Goal: Find contact information: Find contact information

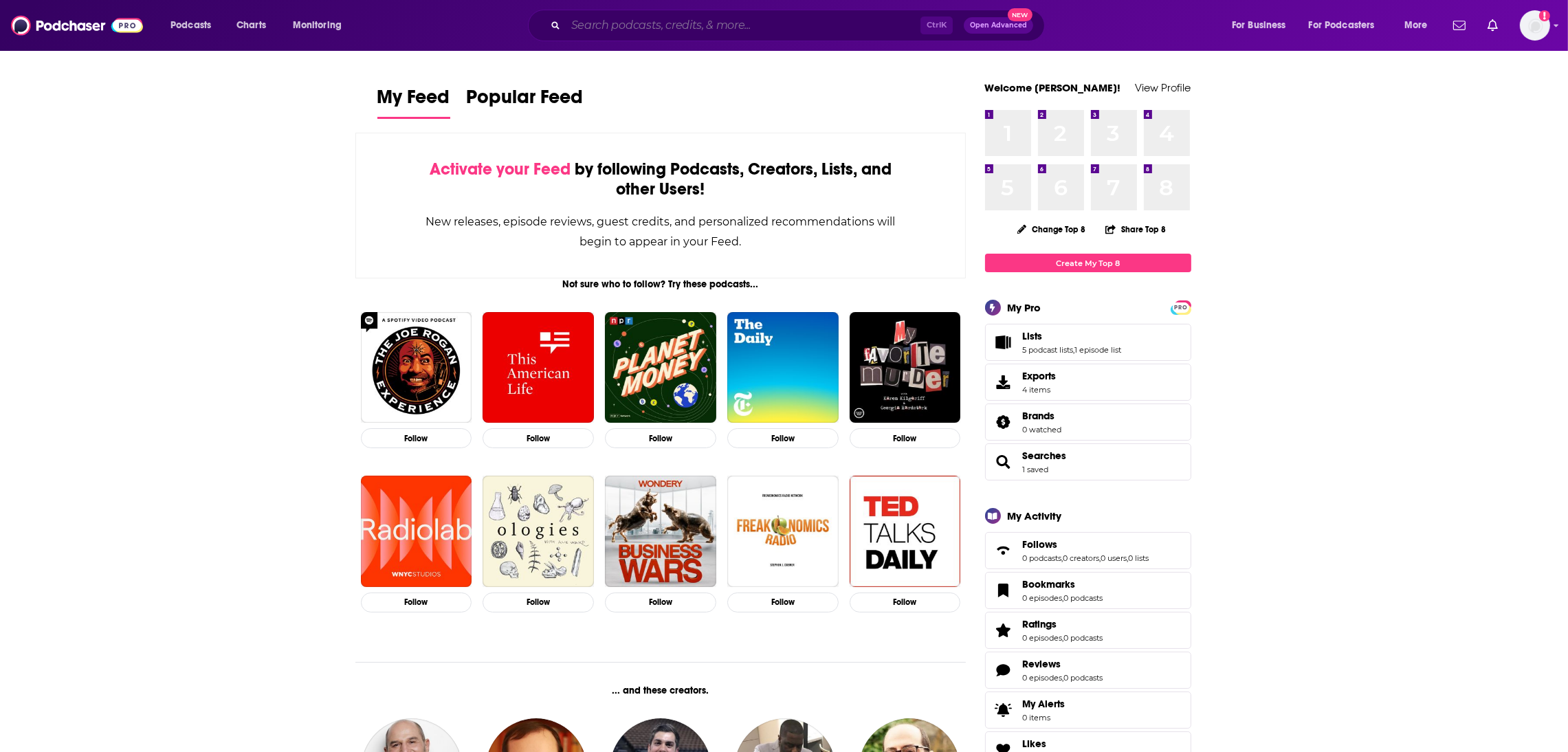
click at [591, 26] on input "Search podcasts, credits, & more..." at bounding box center [743, 25] width 355 height 22
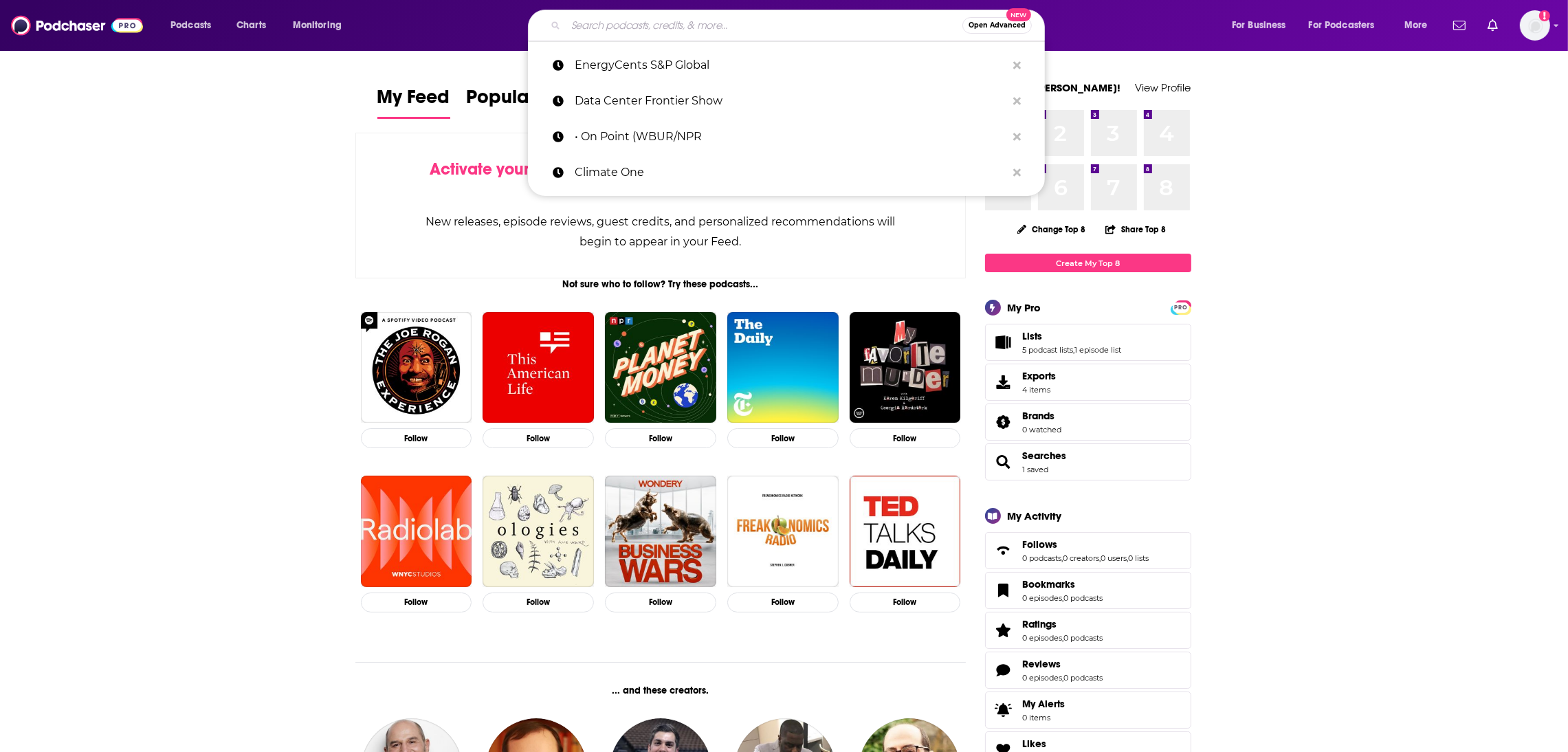
paste input "Innovation Rockstars"
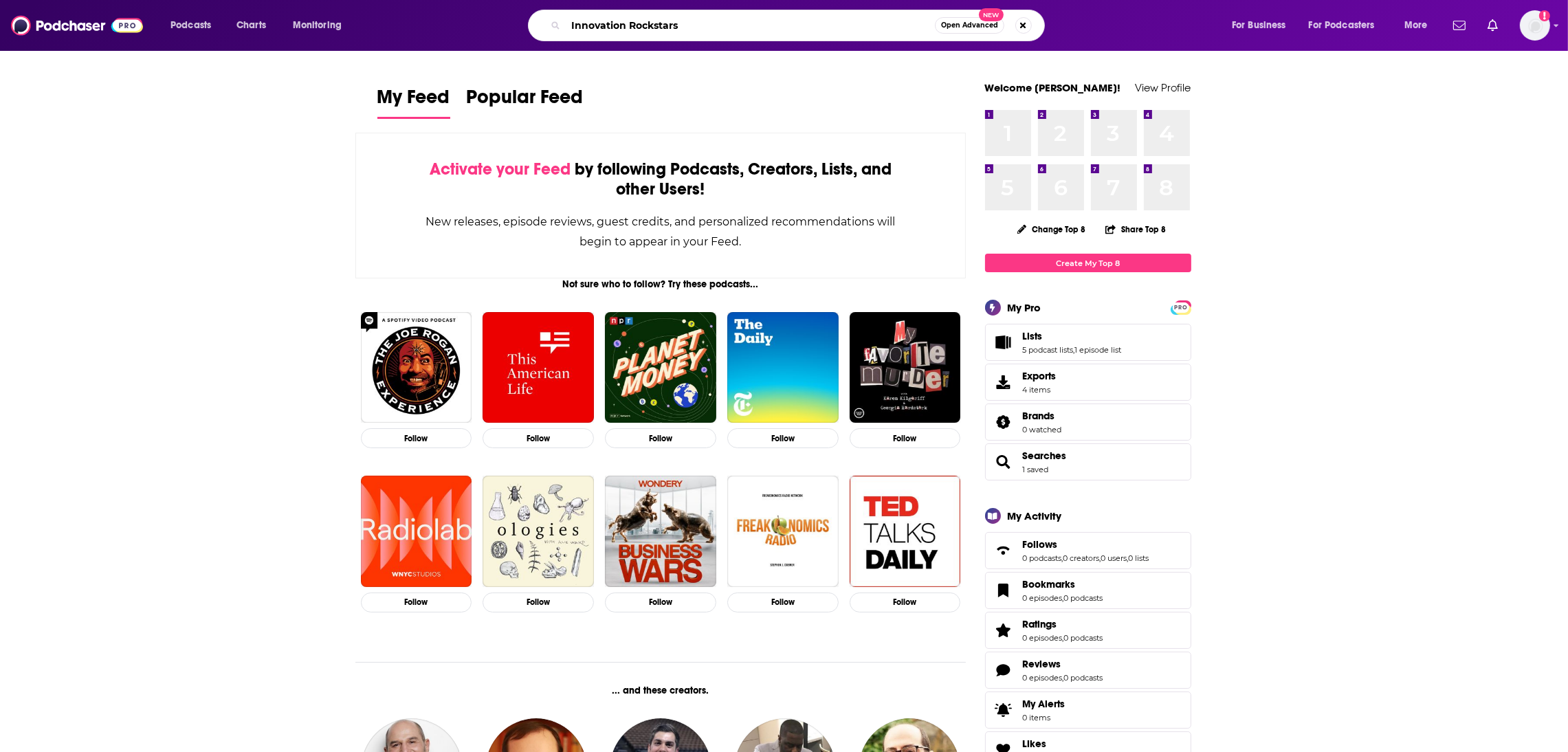
type input "Innovation Rockstars"
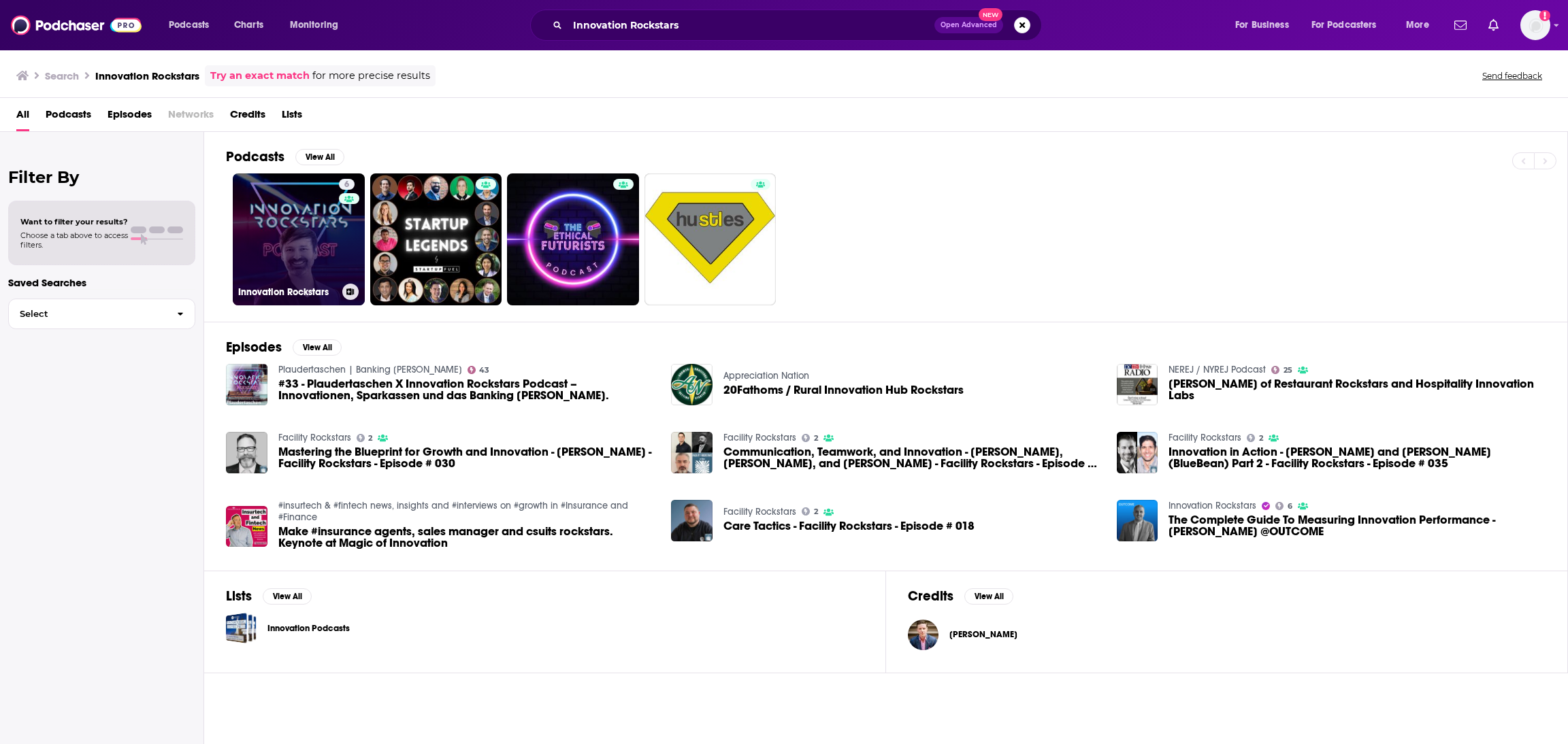
click at [313, 279] on link "6 Innovation Rockstars" at bounding box center [298, 238] width 132 height 132
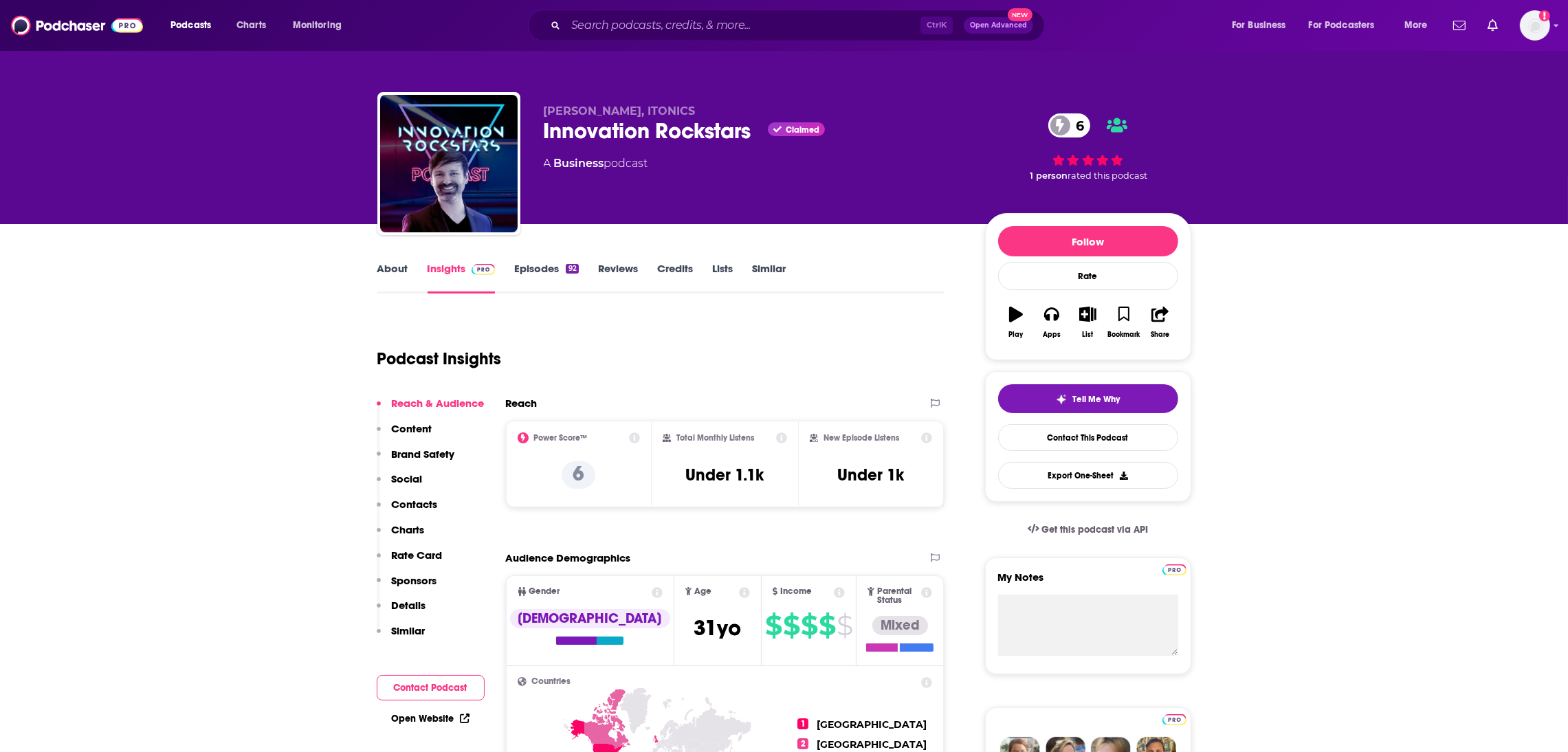
click at [387, 272] on link "About" at bounding box center [392, 278] width 31 height 32
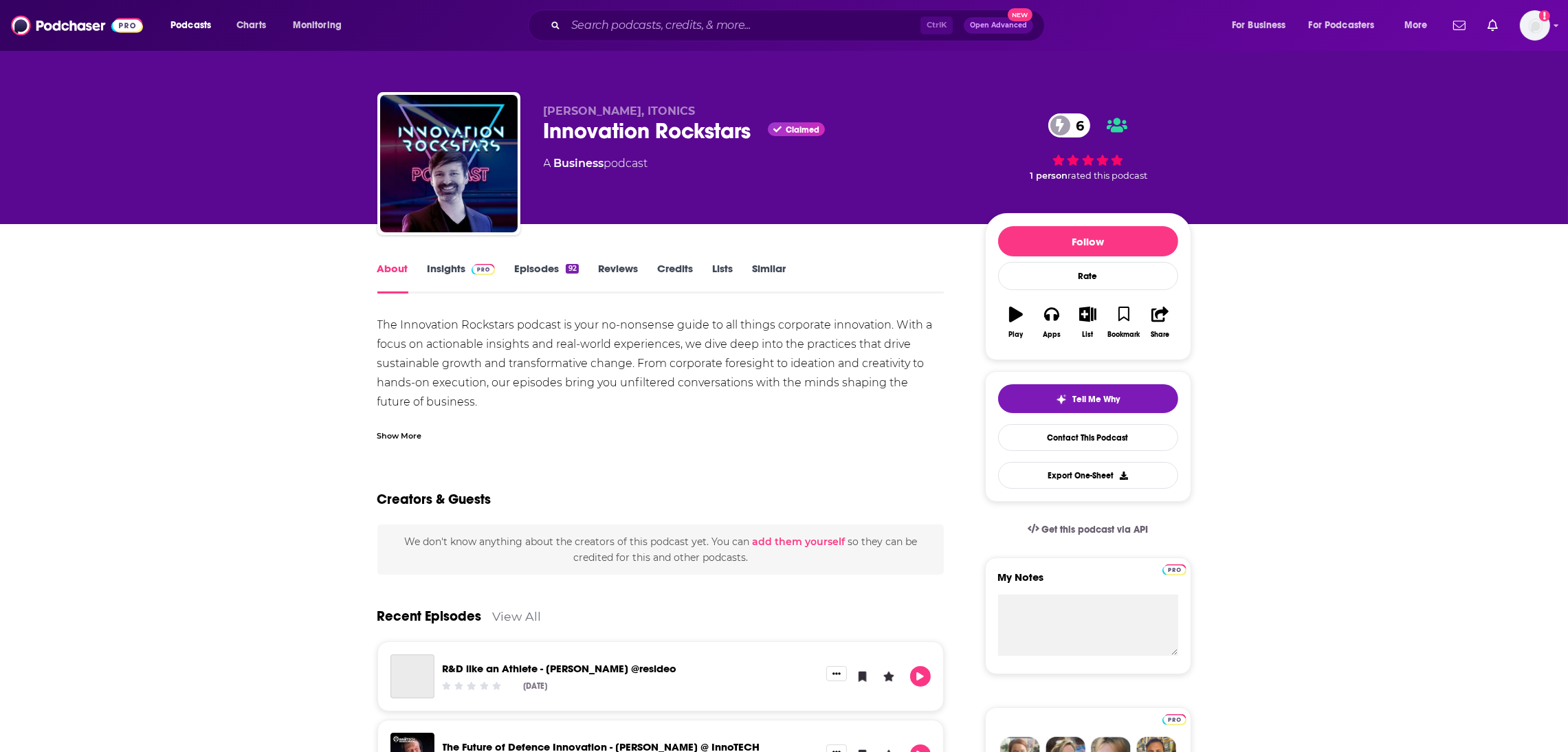
click at [430, 272] on link "Insights" at bounding box center [462, 278] width 68 height 32
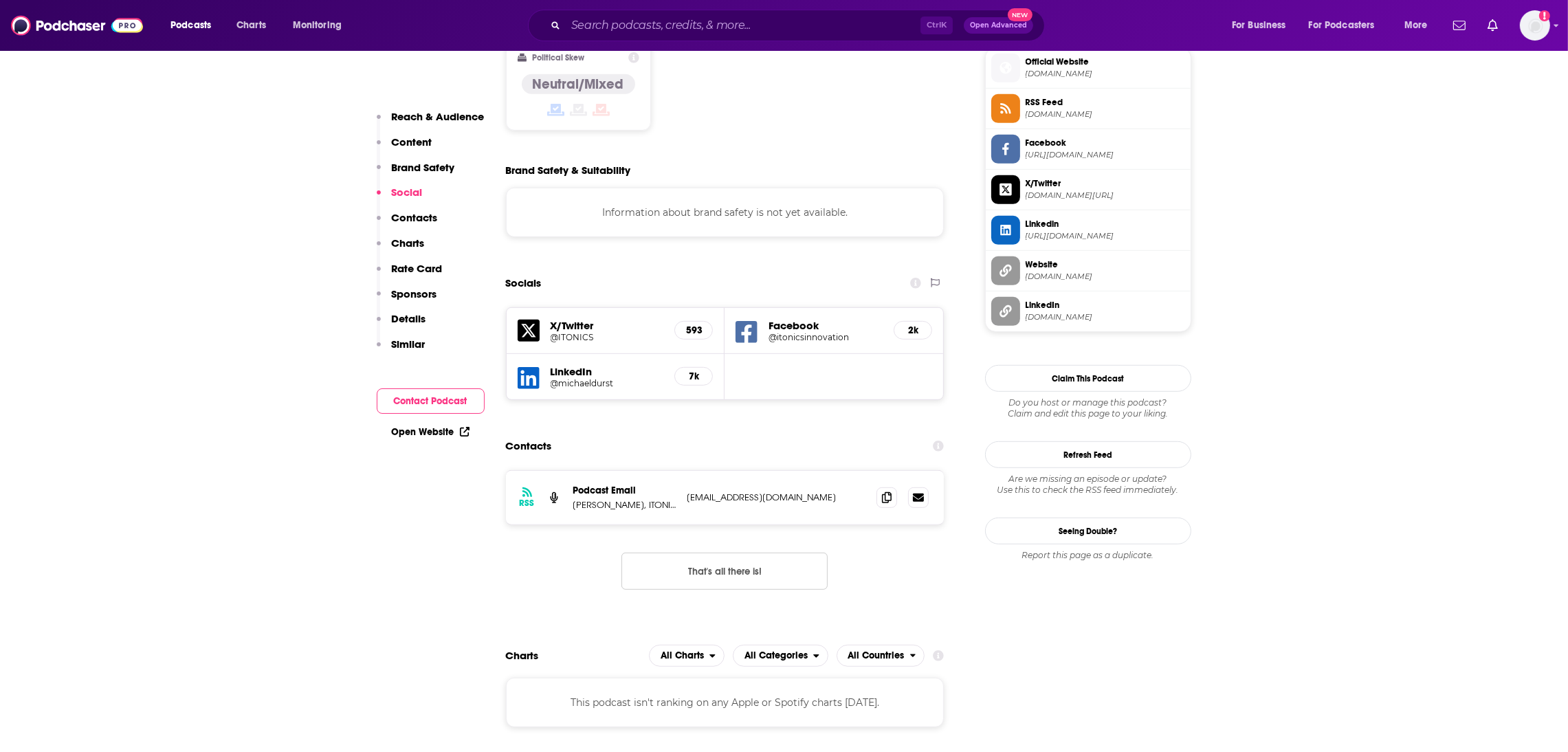
scroll to position [1212, 0]
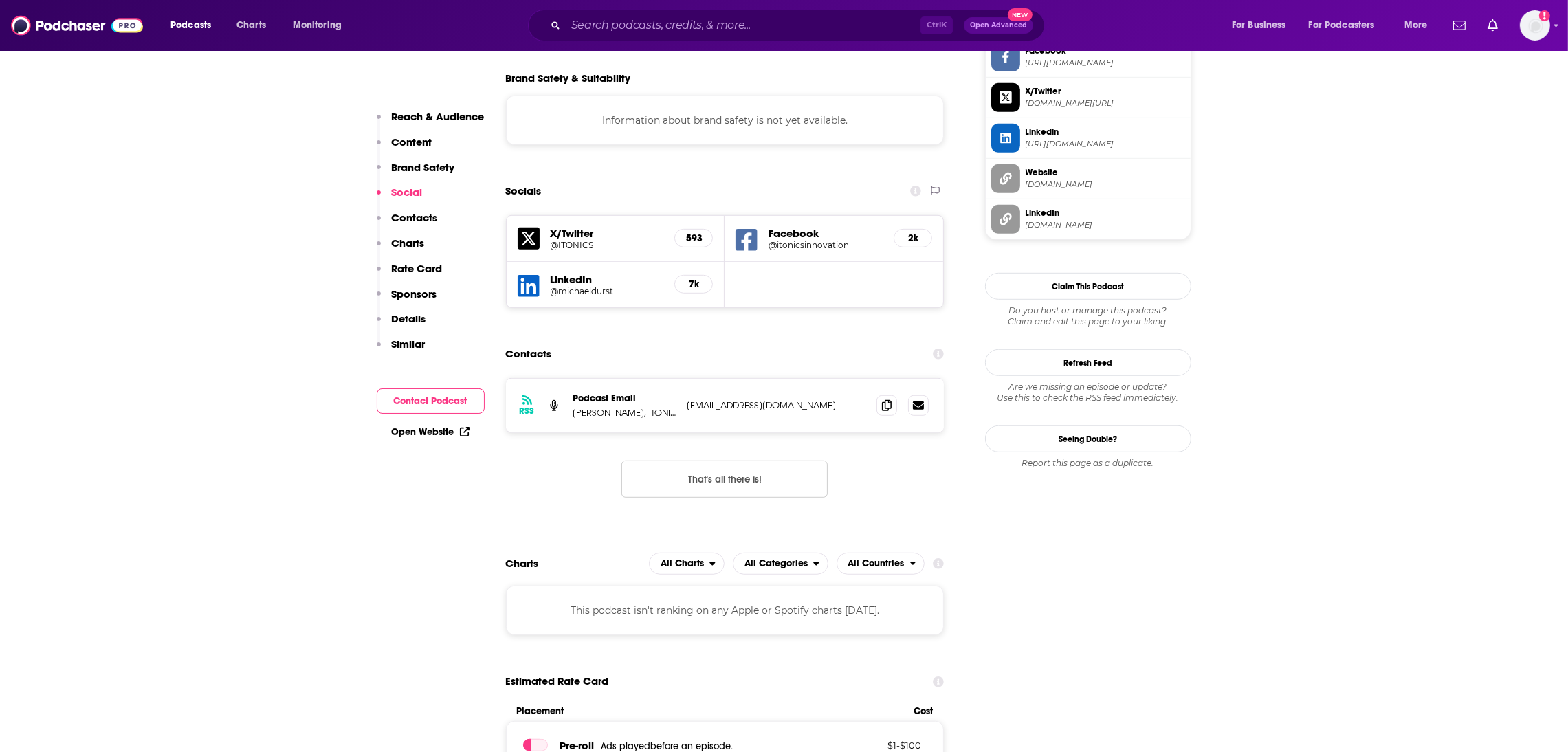
drag, startPoint x: 857, startPoint y: 347, endPoint x: 666, endPoint y: 348, distance: 190.5
click at [0, 0] on div "Podcast Email Dr. Christian Mühlroth, ITONICS creativedirector@itonics-innovati…" at bounding box center [0, 0] width 0 height 0
copy div "ITONICS creativedirector@itonics-innovation.com"
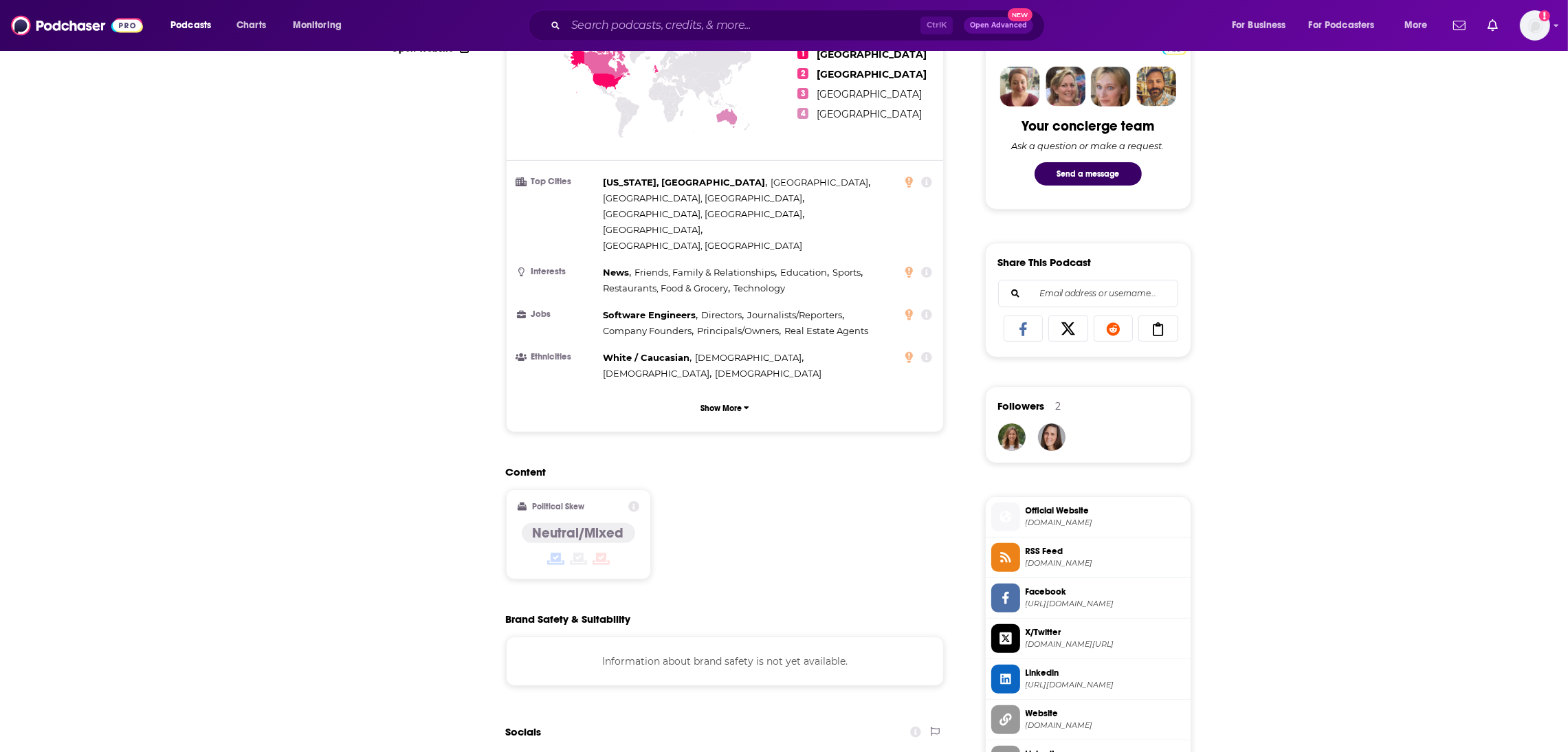
scroll to position [0, 0]
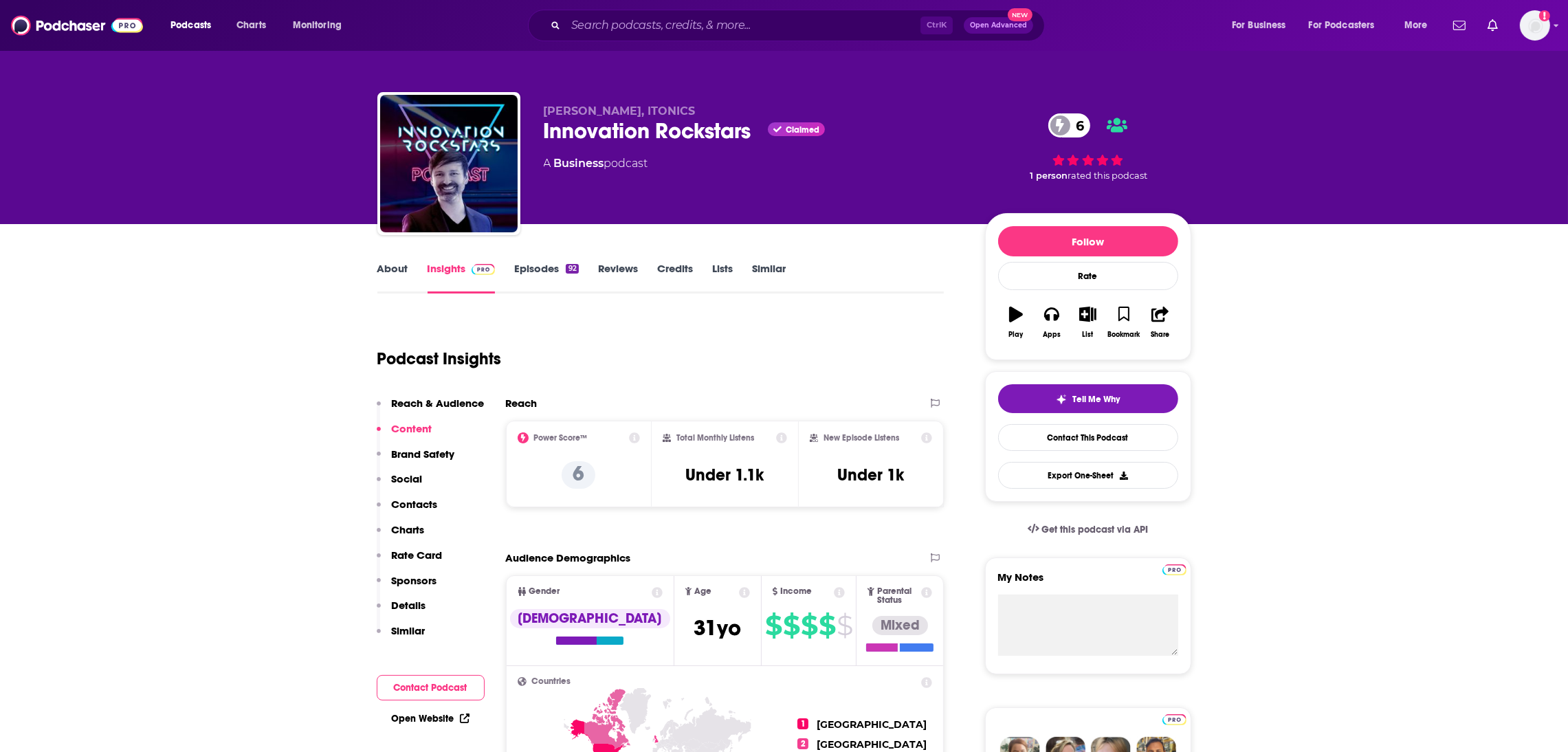
click at [550, 270] on link "Episodes 92" at bounding box center [546, 278] width 64 height 32
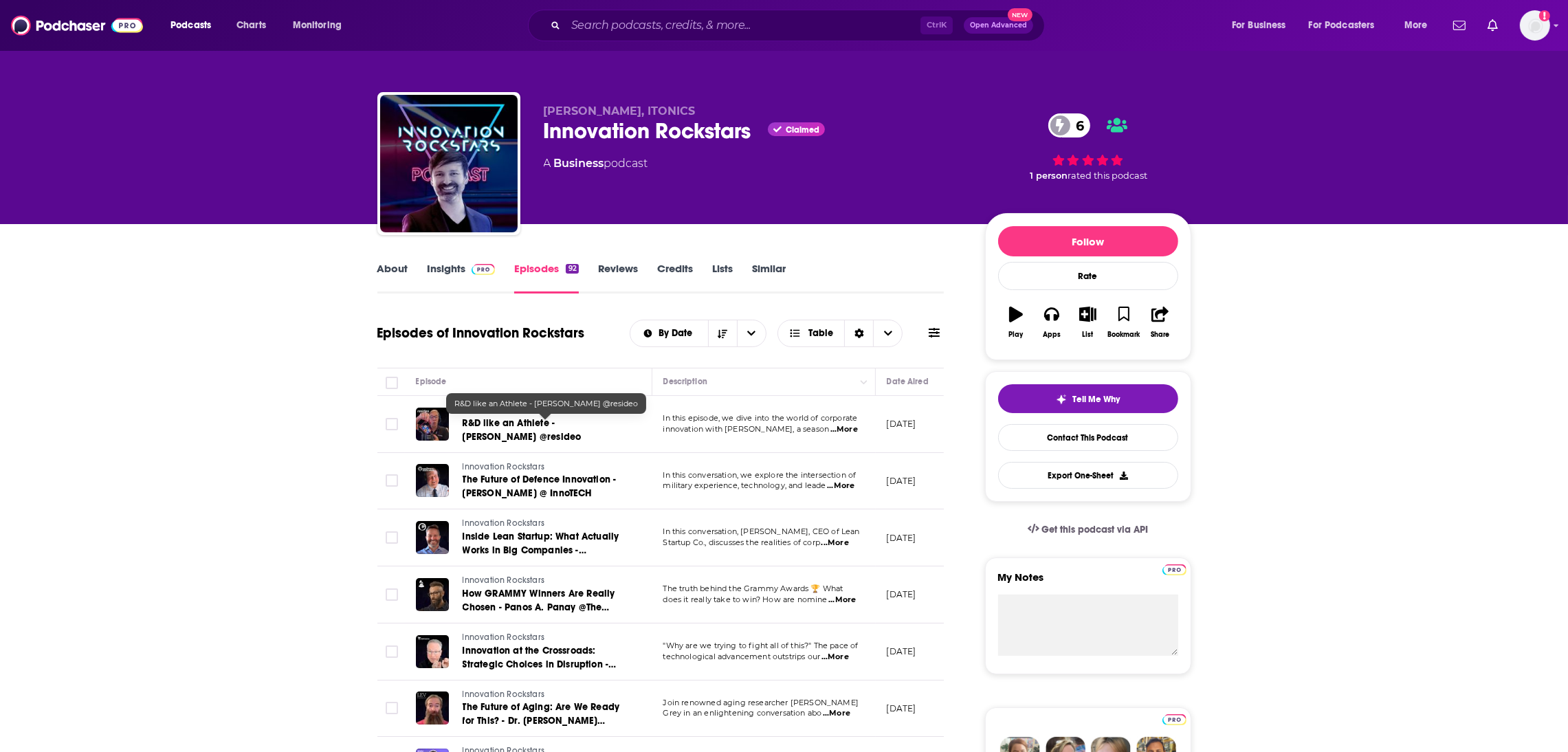
click at [526, 432] on span "R&D like an Athlete - David Kaufmann @resideo" at bounding box center [522, 429] width 119 height 25
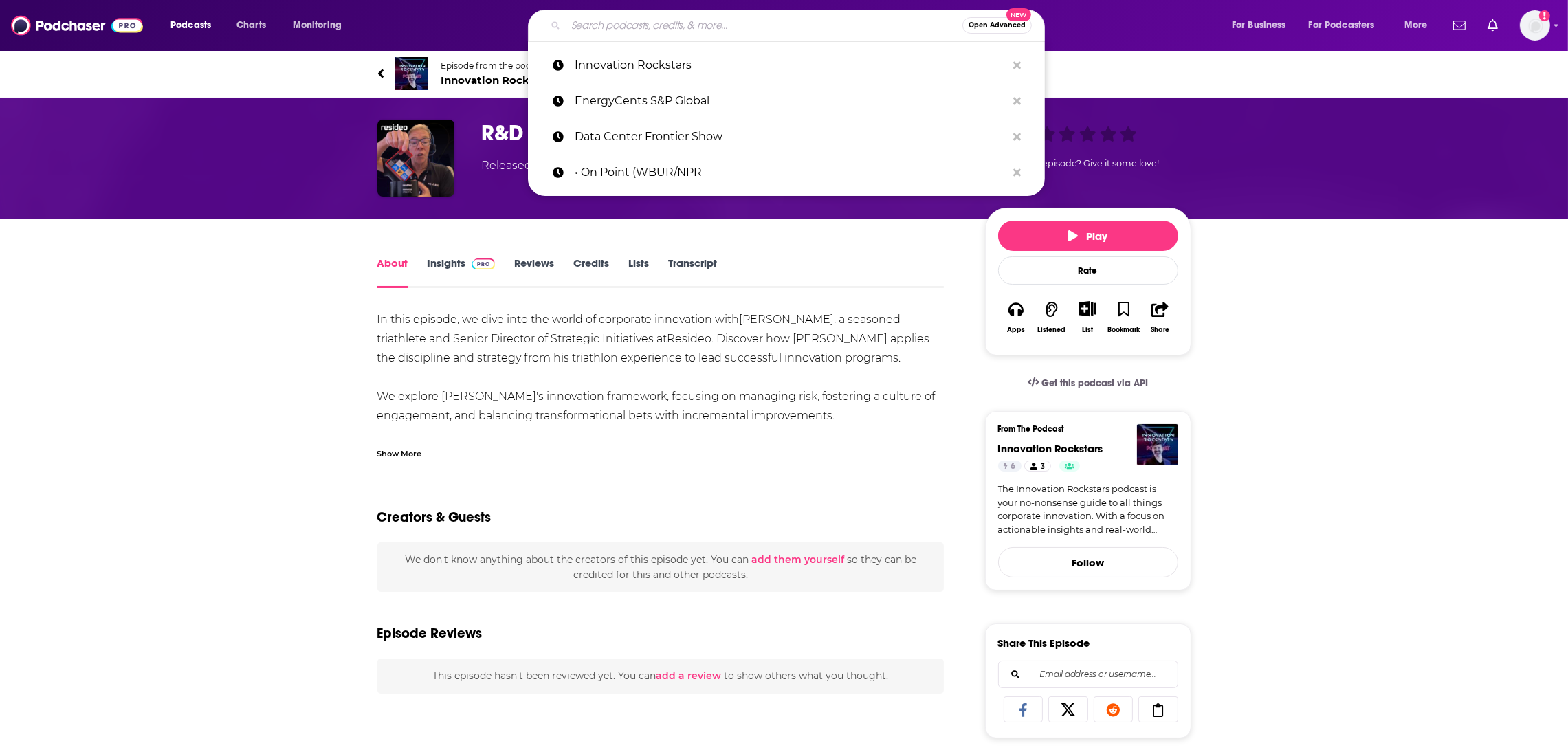
click at [625, 31] on input "Search podcasts, credits, & more..." at bounding box center [764, 25] width 397 height 22
paste input "Decision Time host [PERSON_NAME] ([PERSON_NAME]) [PERSON_NAME]:"
type input "Decision Time host [PERSON_NAME] ([PERSON_NAME]) [PERSON_NAME]:"
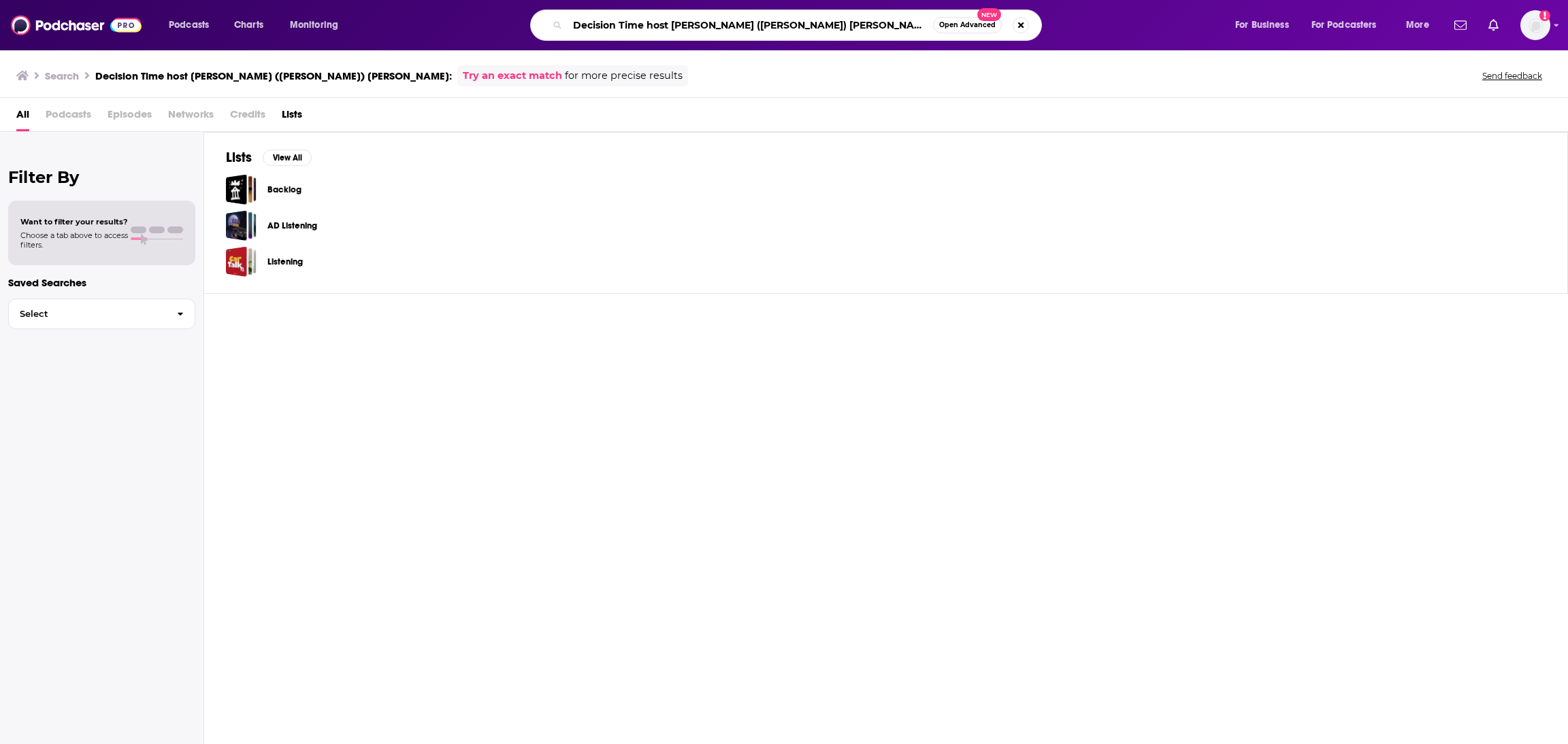
drag, startPoint x: 820, startPoint y: 29, endPoint x: 506, endPoint y: 19, distance: 314.2
click at [506, 19] on div "Decision Time host Misha (Michael) Kaplun: Open Advanced New" at bounding box center [800, 26] width 843 height 32
type input "T"
type input "E"
type input "Technology podcast"
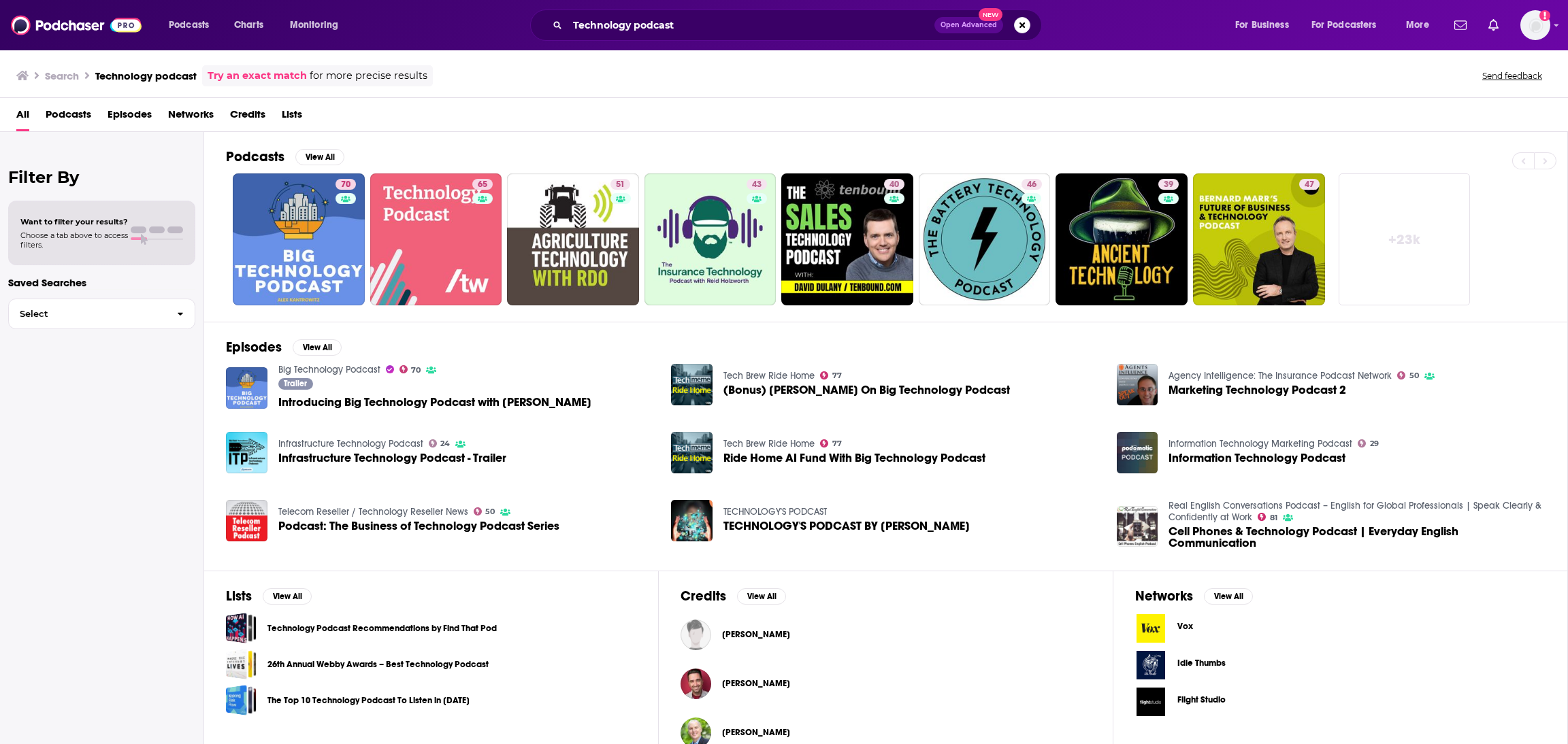
click at [816, 523] on span "TECHNOLOGY'S PODCAST BY PRISHA SINGLA" at bounding box center [846, 526] width 246 height 12
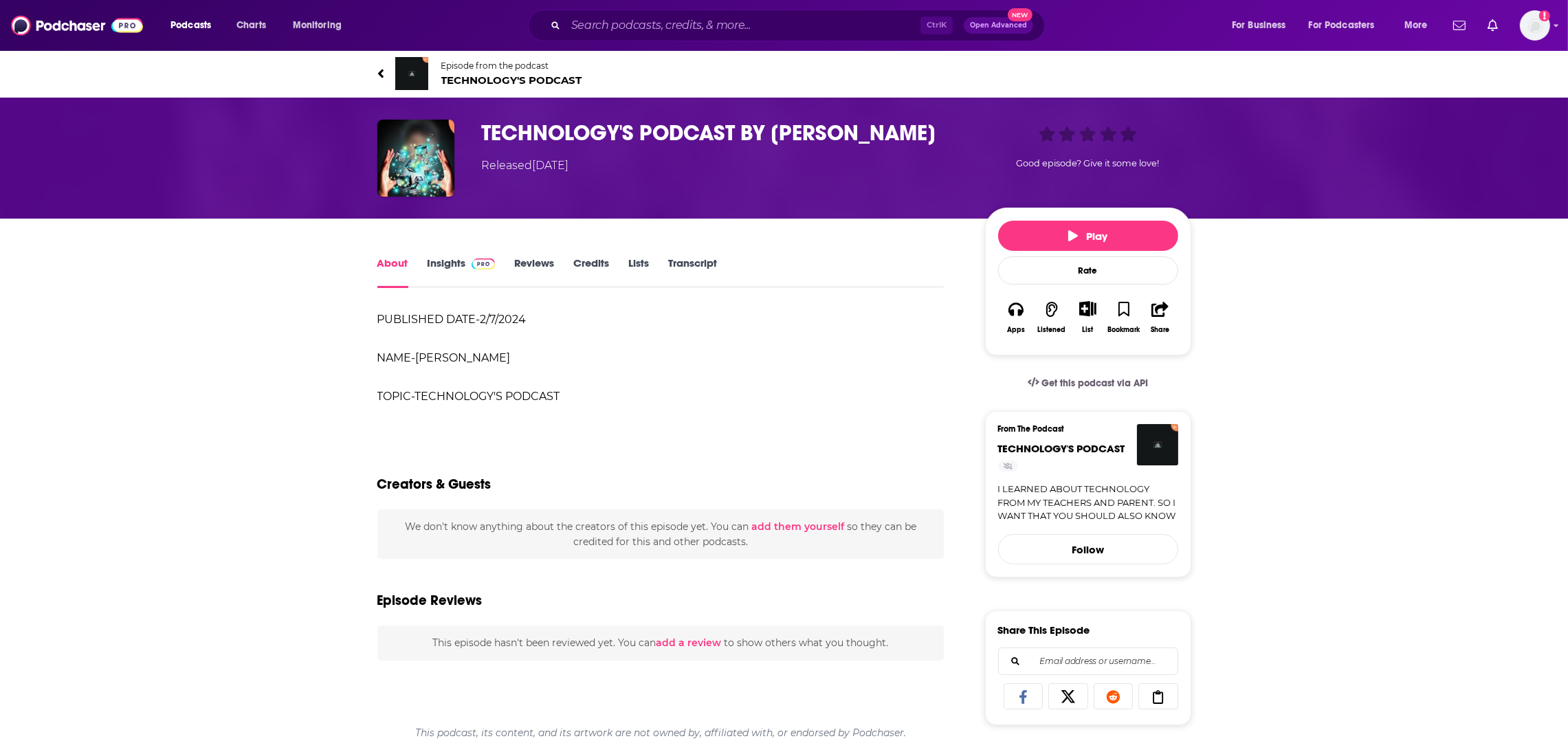
click at [456, 261] on link "Insights" at bounding box center [462, 272] width 68 height 32
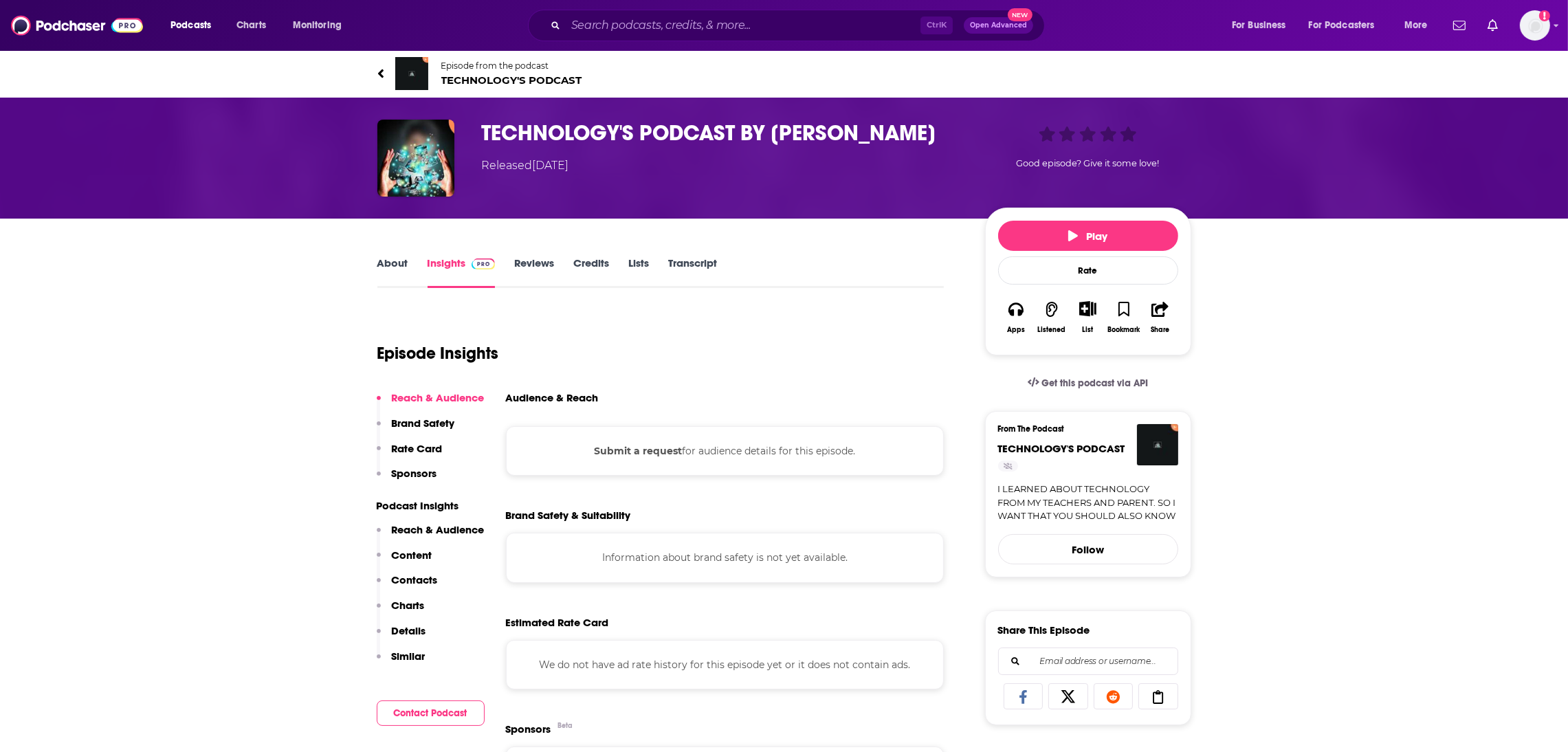
click at [388, 265] on link "About" at bounding box center [392, 272] width 31 height 32
click at [599, 25] on input "Search podcasts, credits, & more..." at bounding box center [743, 25] width 355 height 22
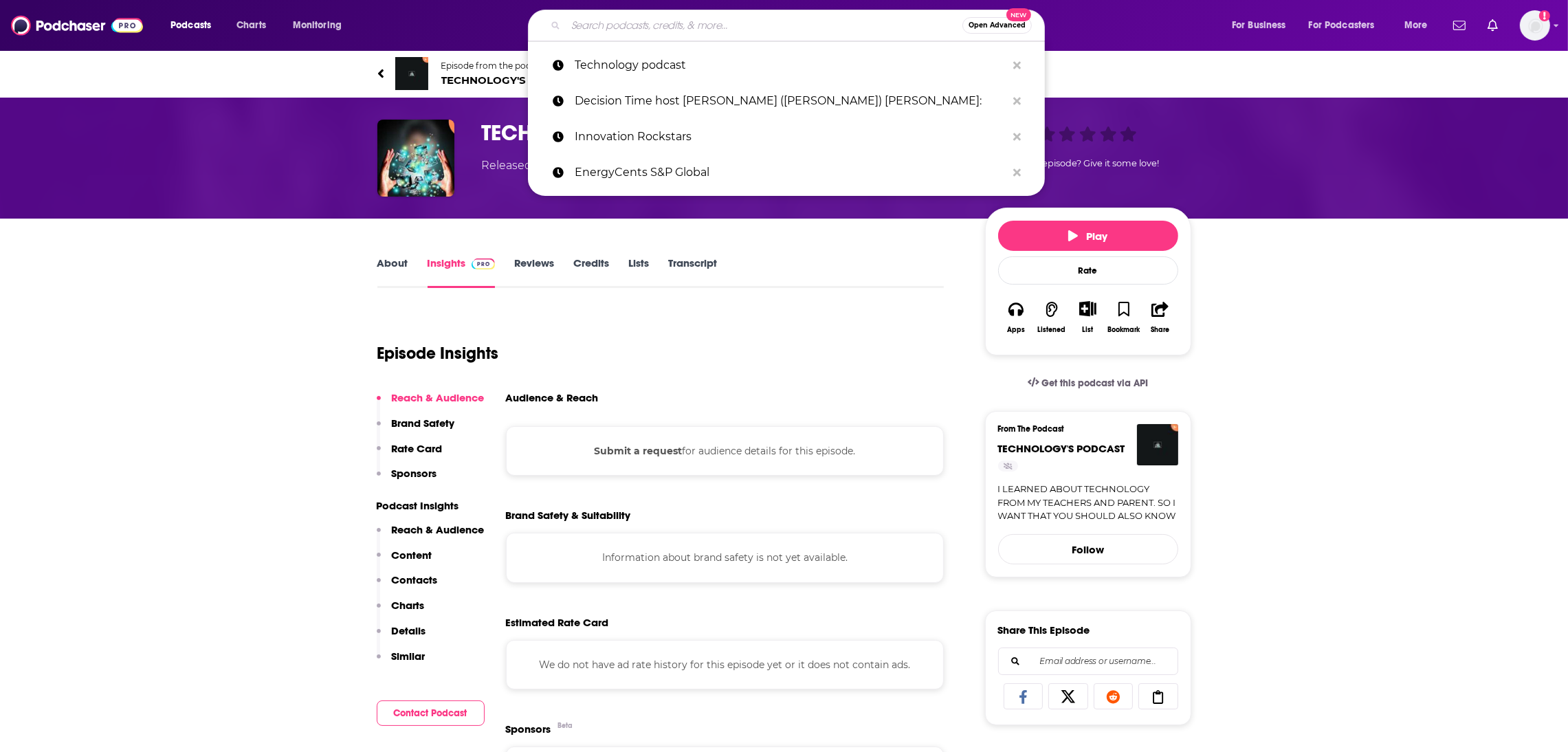
paste input "The Reboot Podcast"
type input "The Reboot Podcast"
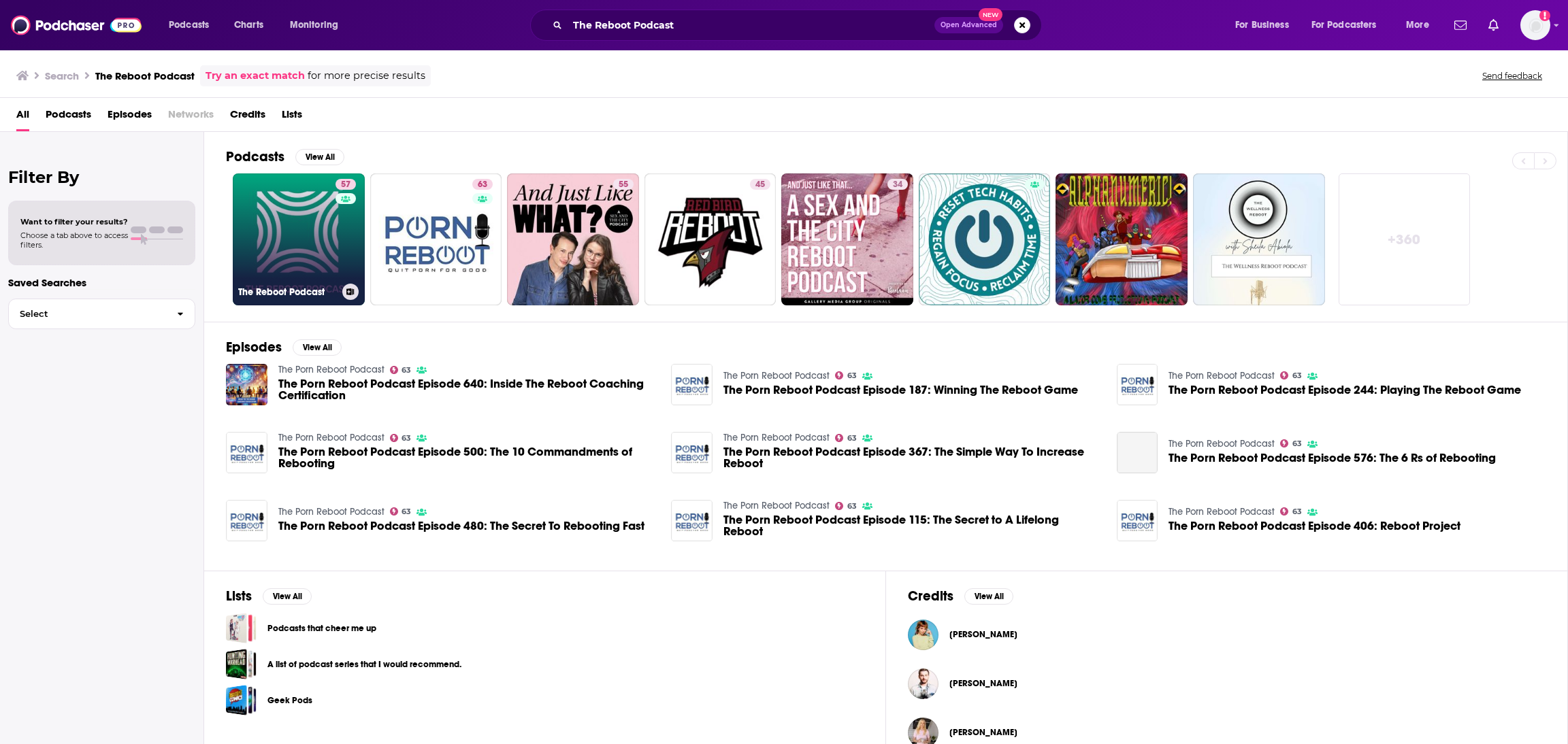
click at [297, 280] on link "57 The Reboot Podcast" at bounding box center [298, 238] width 132 height 132
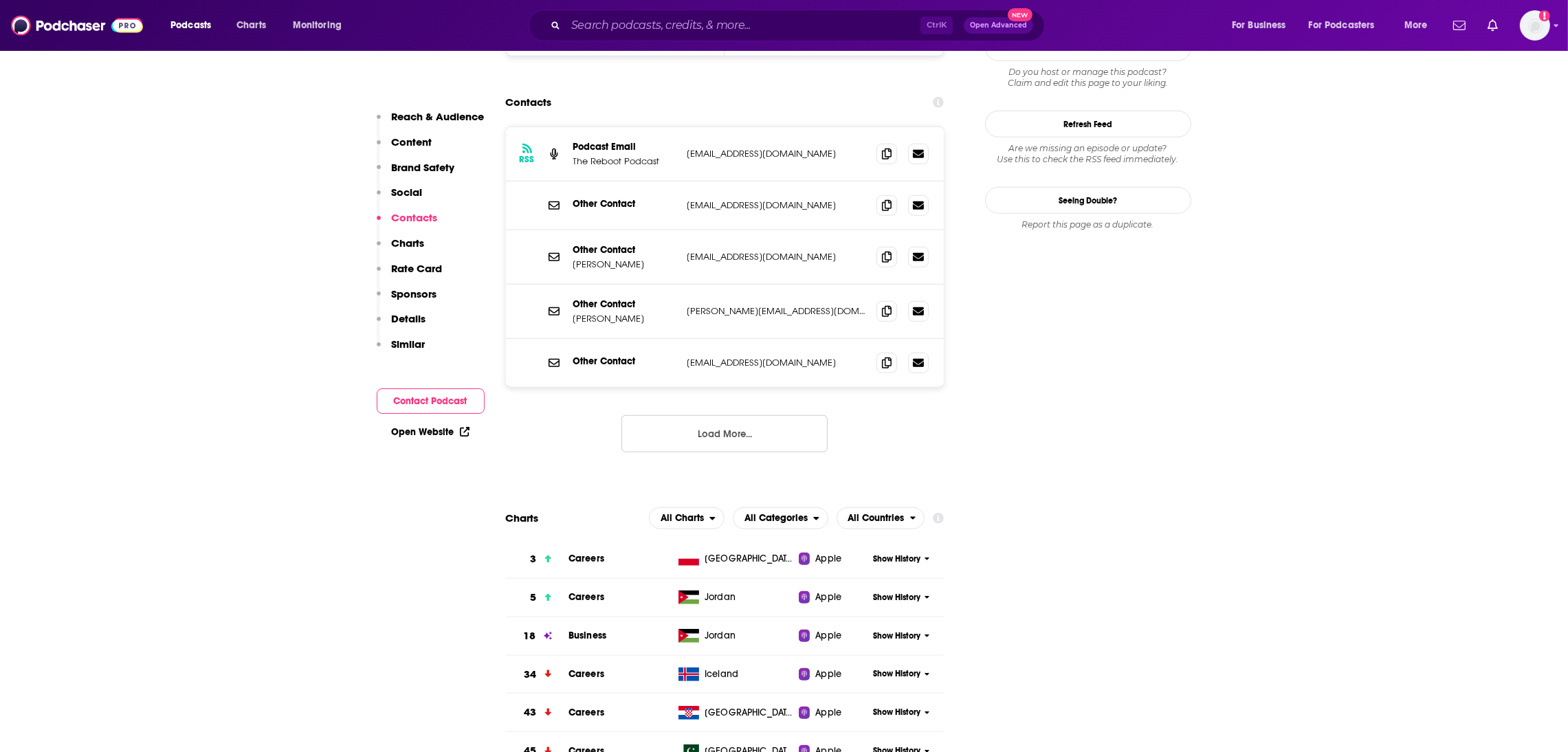
scroll to position [1368, 0]
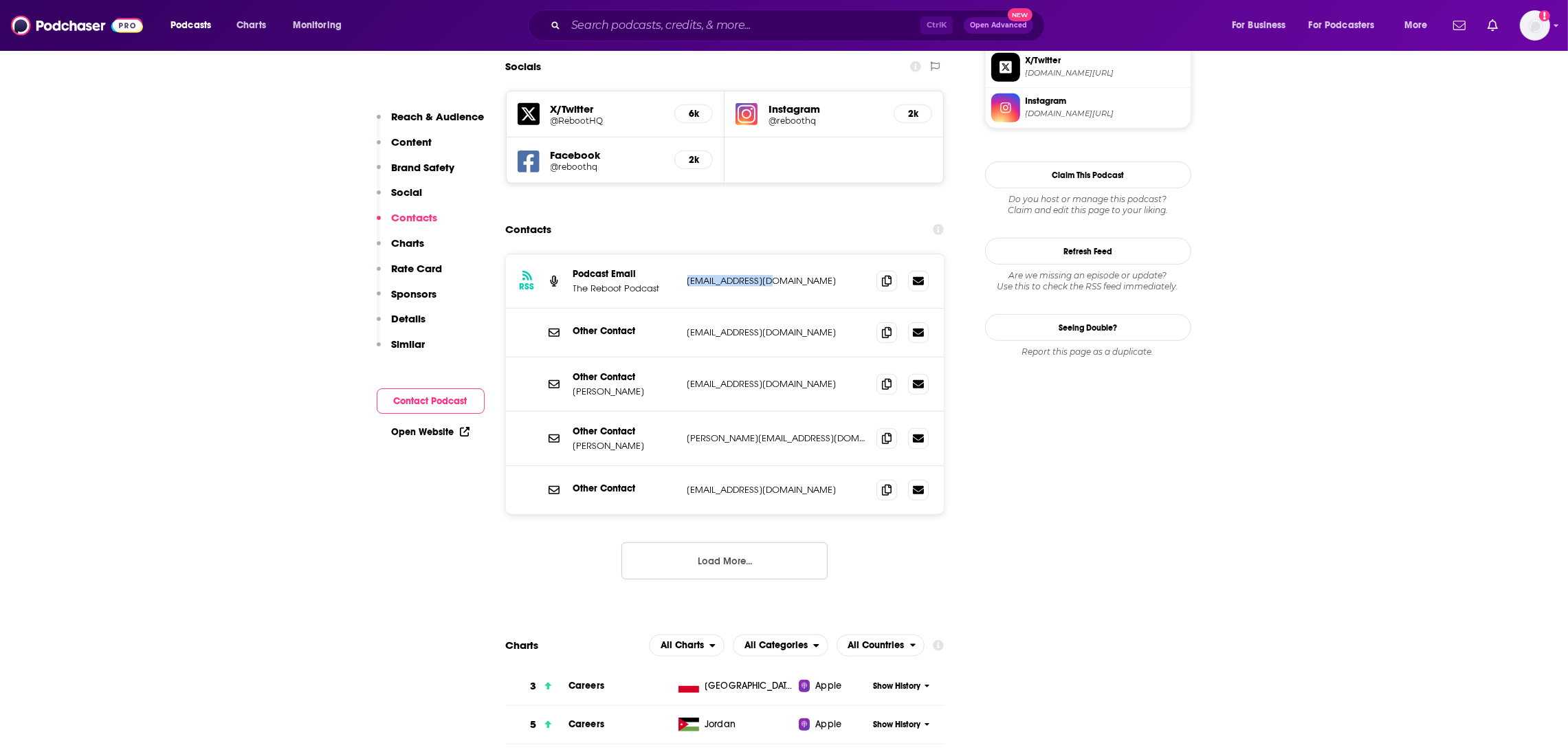
drag, startPoint x: 818, startPoint y: 207, endPoint x: 678, endPoint y: 210, distance: 140.3
click at [678, 254] on div "RSS Podcast Email The Reboot Podcast podcast@reboot.io podcast@reboot.io" at bounding box center [725, 281] width 439 height 54
copy div "podcast@reboot.io"
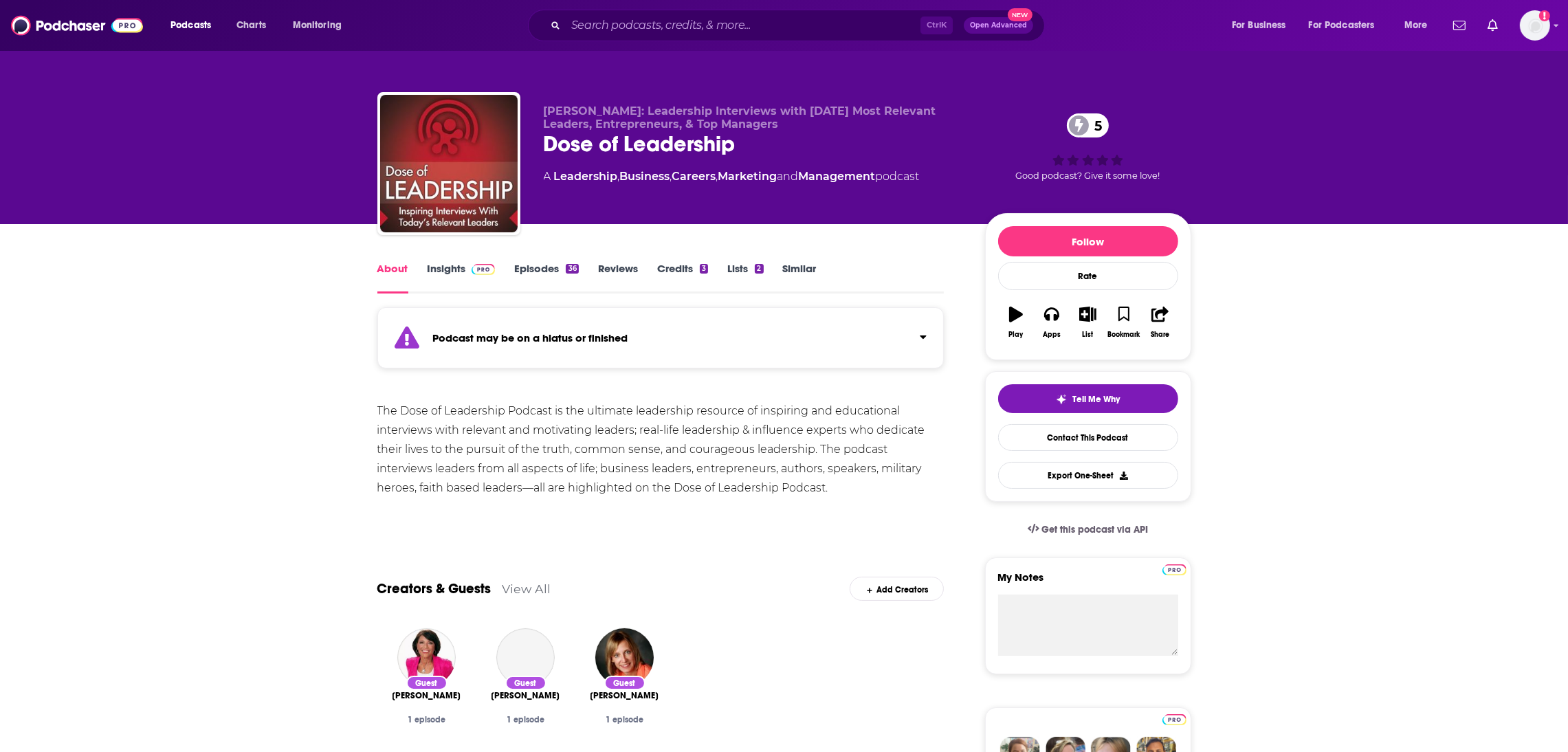
click at [554, 266] on link "Episodes 36" at bounding box center [546, 278] width 64 height 32
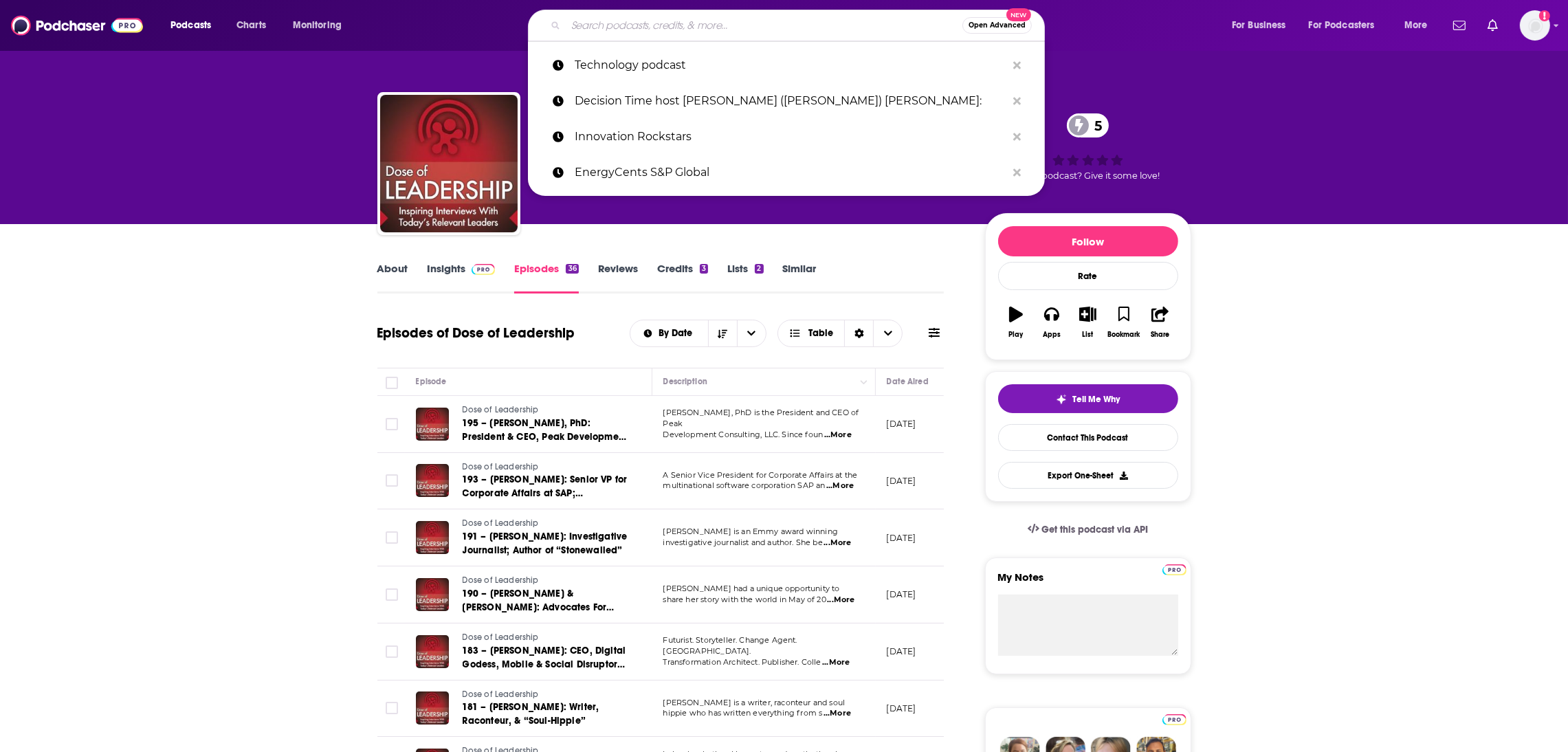
click at [629, 22] on input "Search podcasts, credits, & more..." at bounding box center [764, 25] width 397 height 22
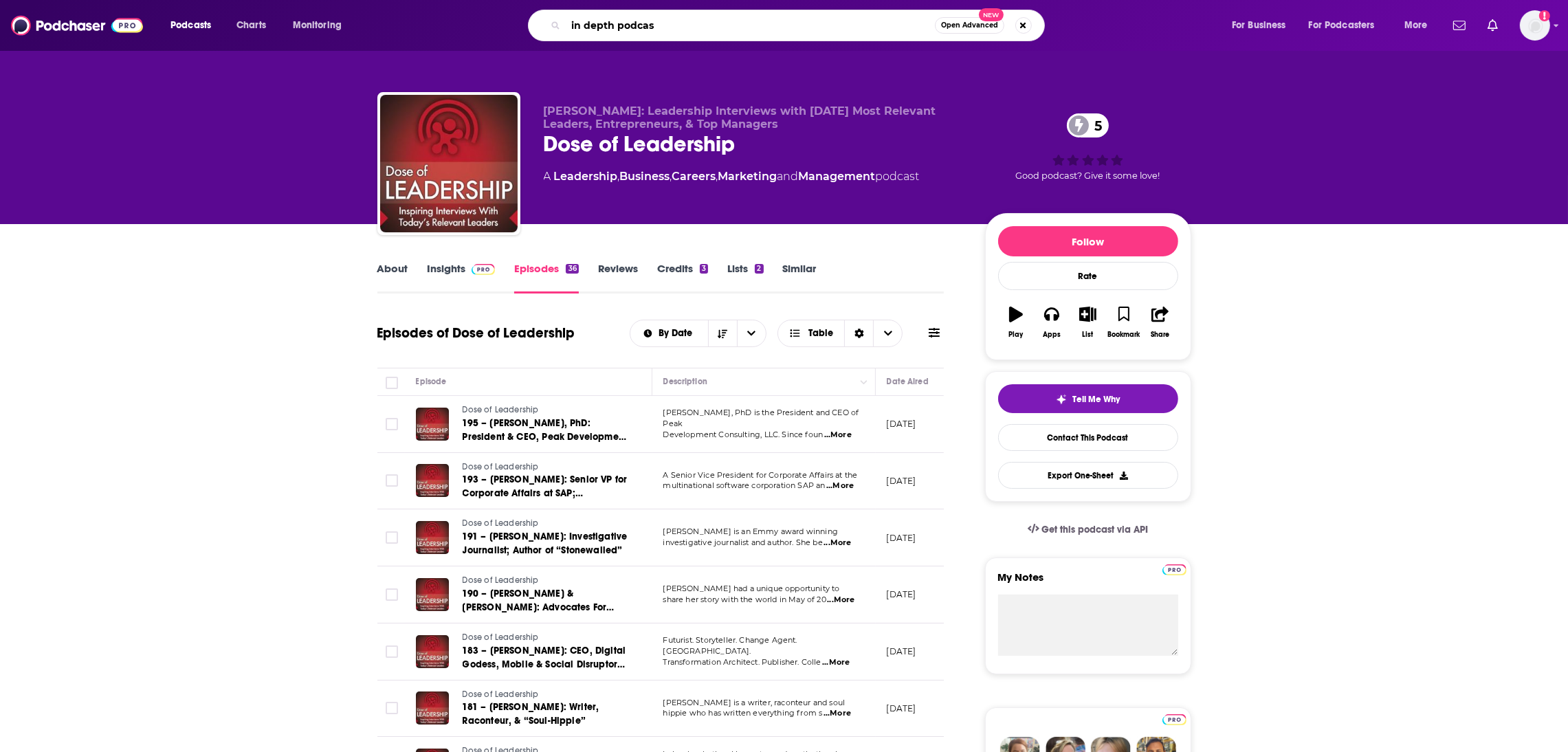
type input "in depth podcast"
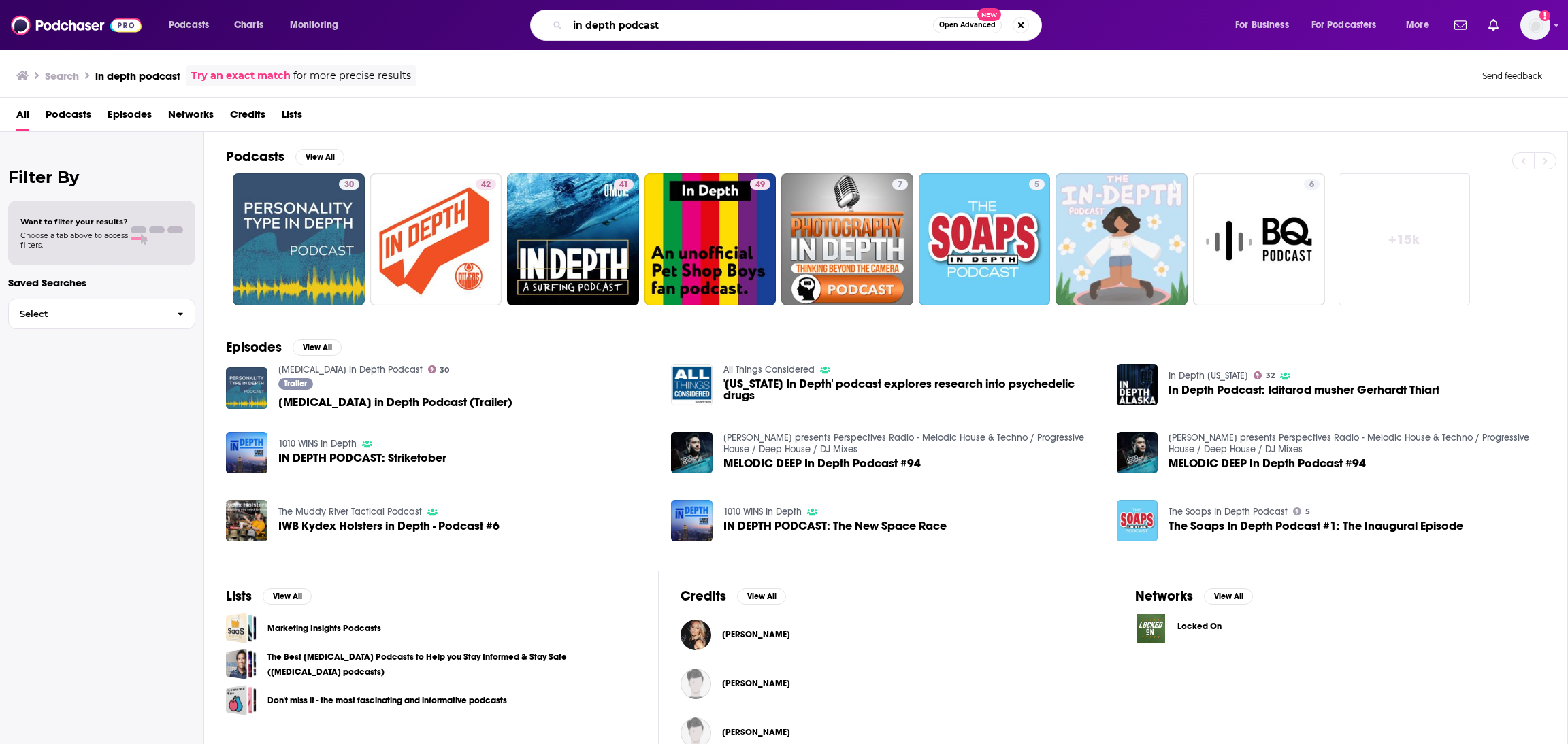
click at [692, 27] on input "in depth podcast" at bounding box center [749, 25] width 365 height 22
type input "in depth podcast first round"
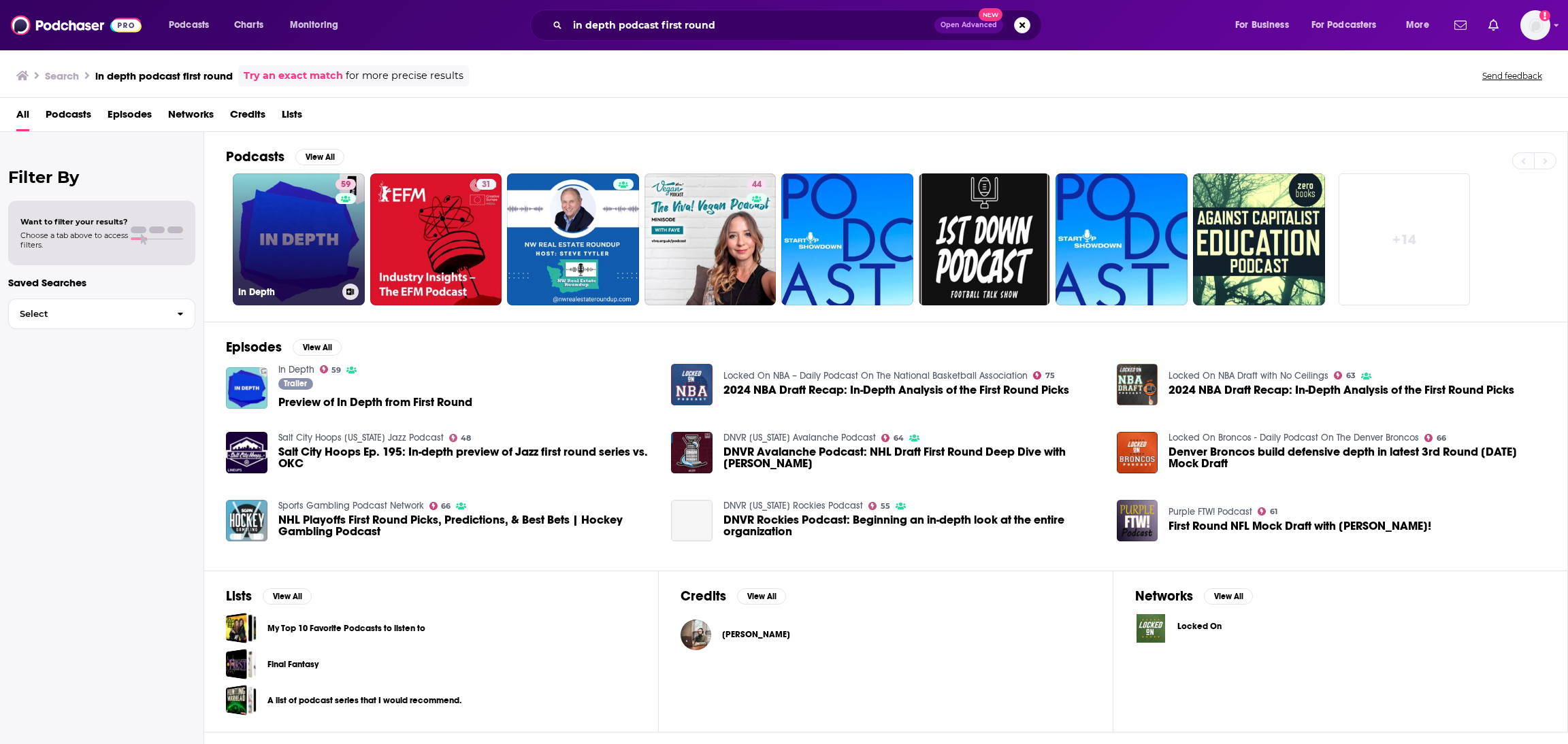
click at [292, 249] on link "59 In Depth" at bounding box center [298, 238] width 132 height 132
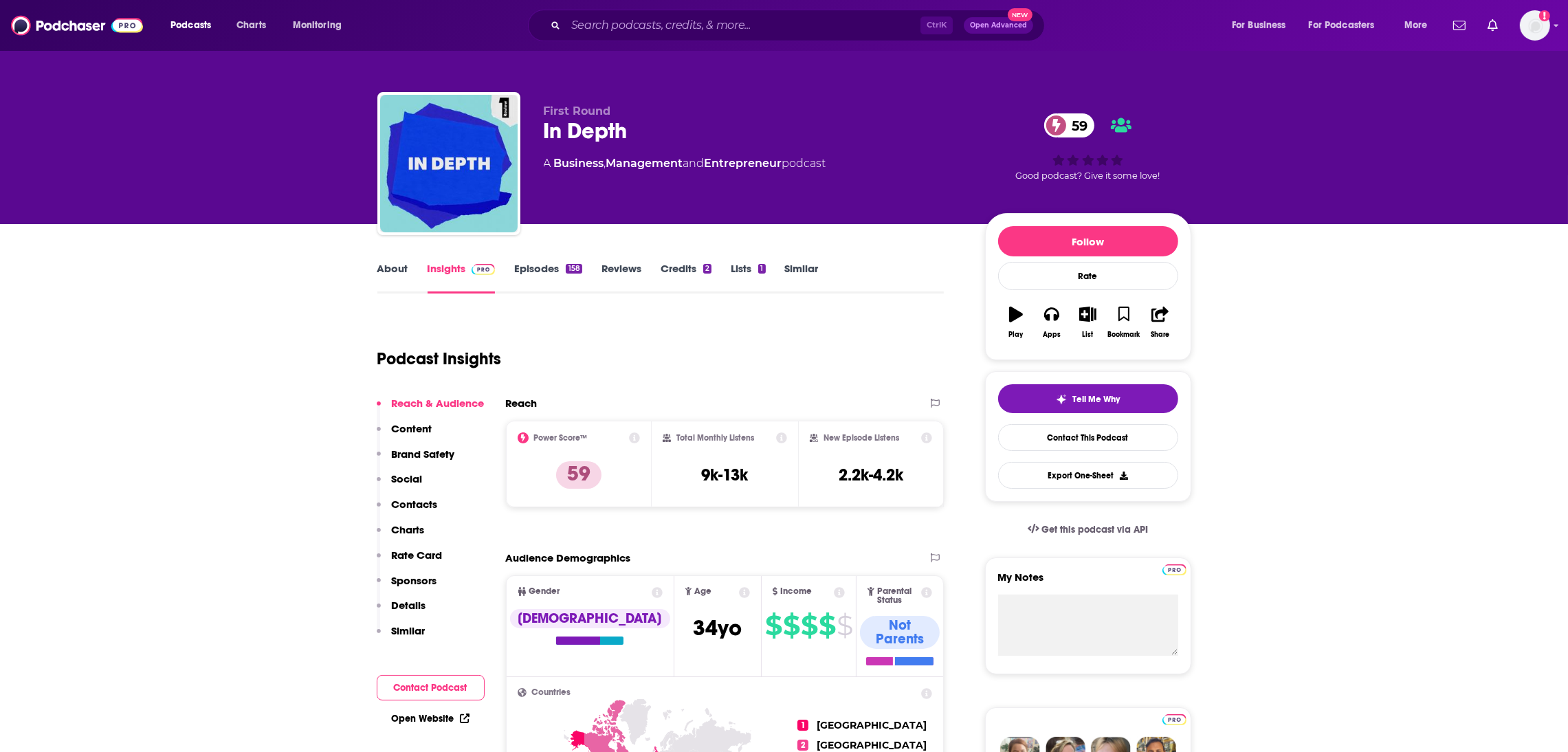
click at [394, 272] on link "About" at bounding box center [392, 278] width 31 height 32
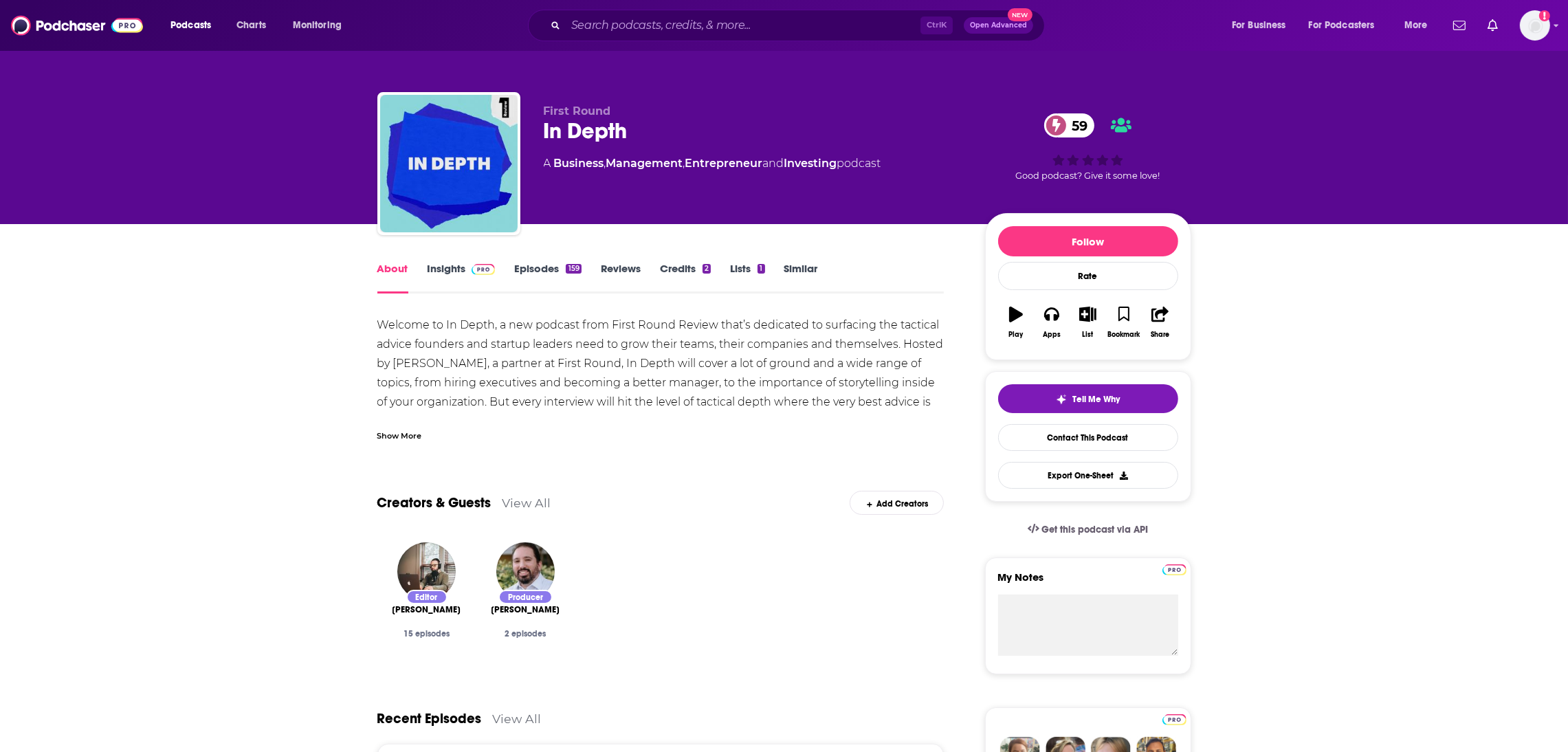
click at [439, 274] on link "Insights" at bounding box center [462, 278] width 68 height 32
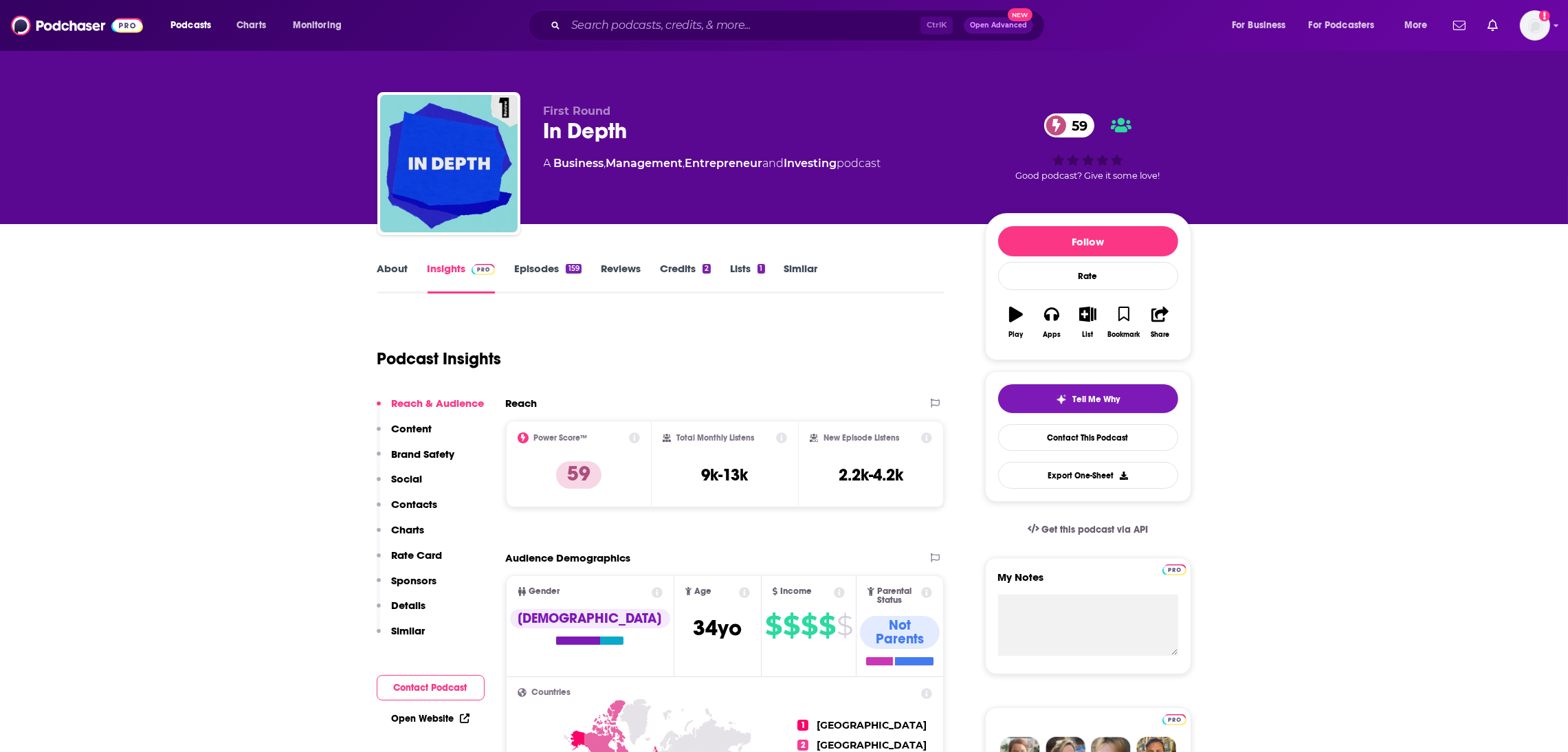
click at [538, 273] on link "Episodes 159" at bounding box center [547, 278] width 67 height 32
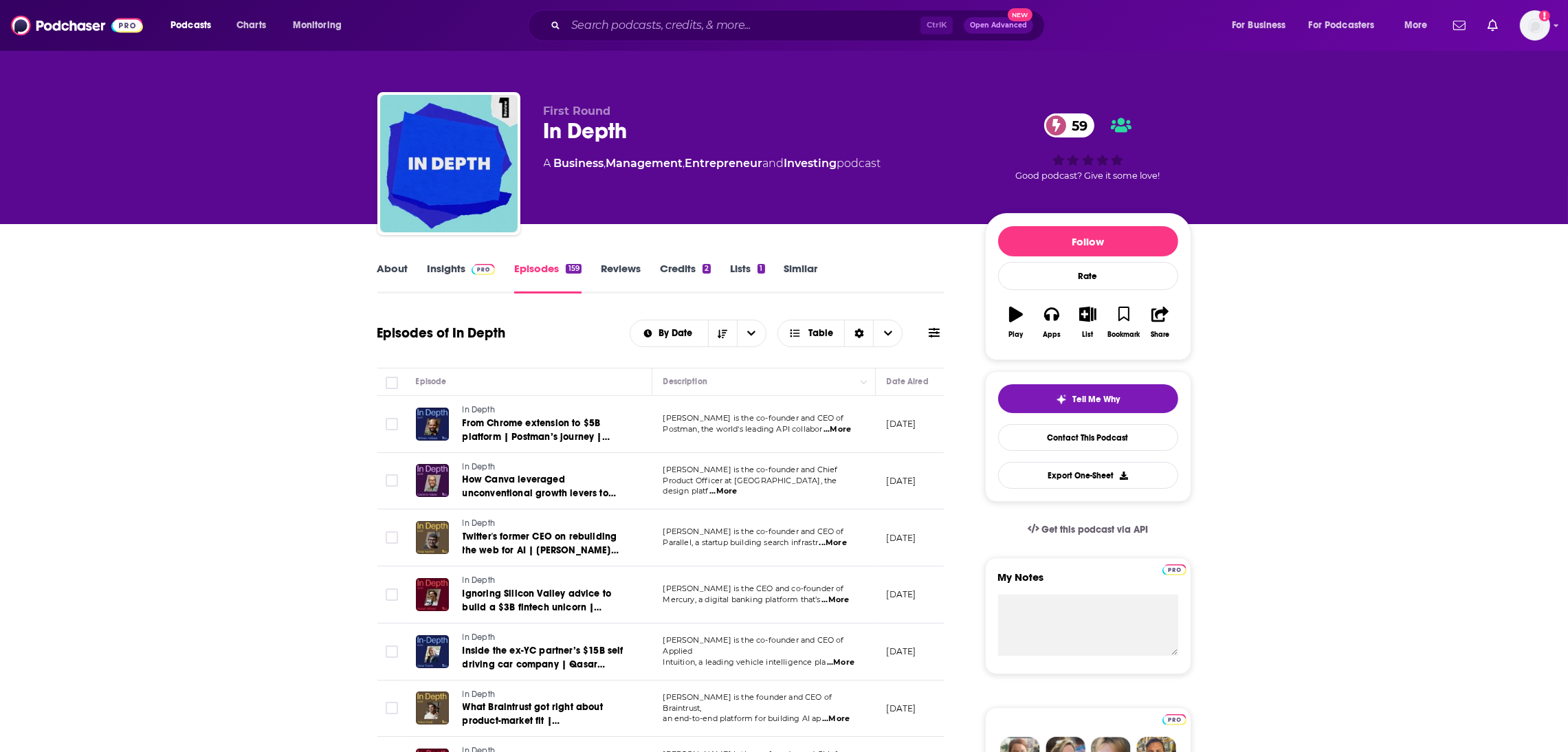
click at [459, 272] on link "Insights" at bounding box center [462, 278] width 68 height 32
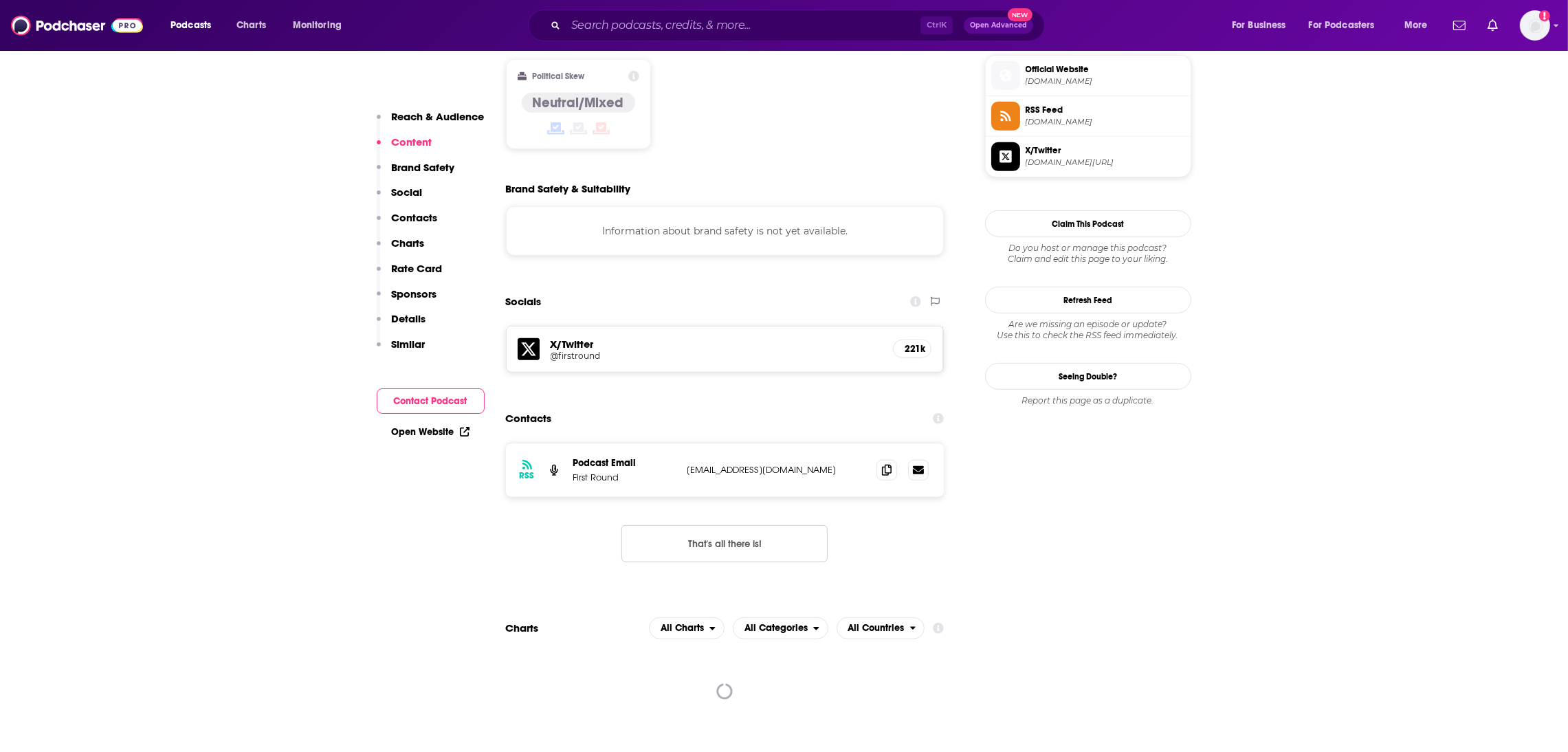
scroll to position [1223, 0]
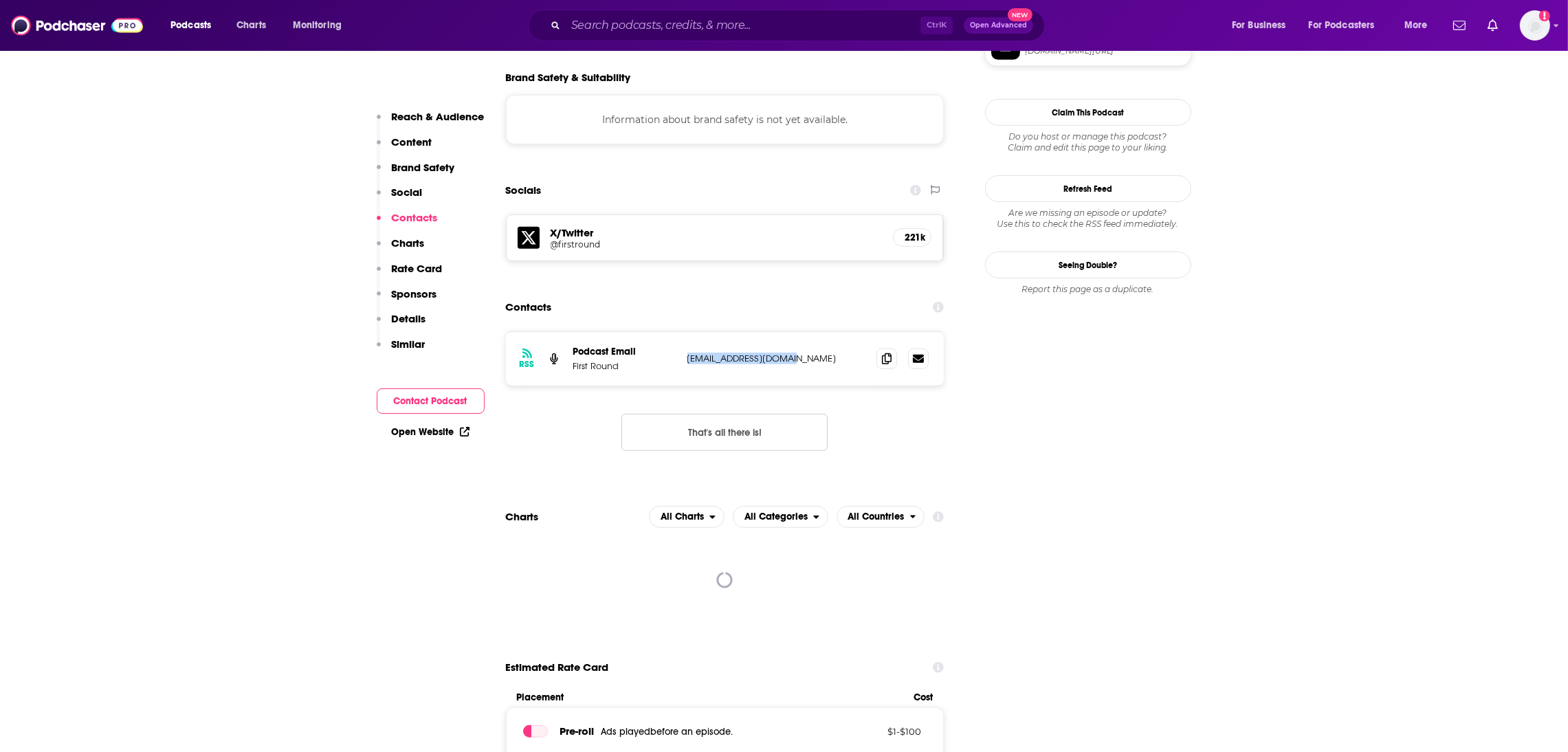
drag, startPoint x: 819, startPoint y: 309, endPoint x: 686, endPoint y: 305, distance: 132.8
click at [686, 332] on div "RSS Podcast Email First Round [EMAIL_ADDRESS][DOMAIN_NAME] [EMAIL_ADDRESS][DOMA…" at bounding box center [725, 359] width 439 height 54
copy p "[EMAIL_ADDRESS][DOMAIN_NAME]"
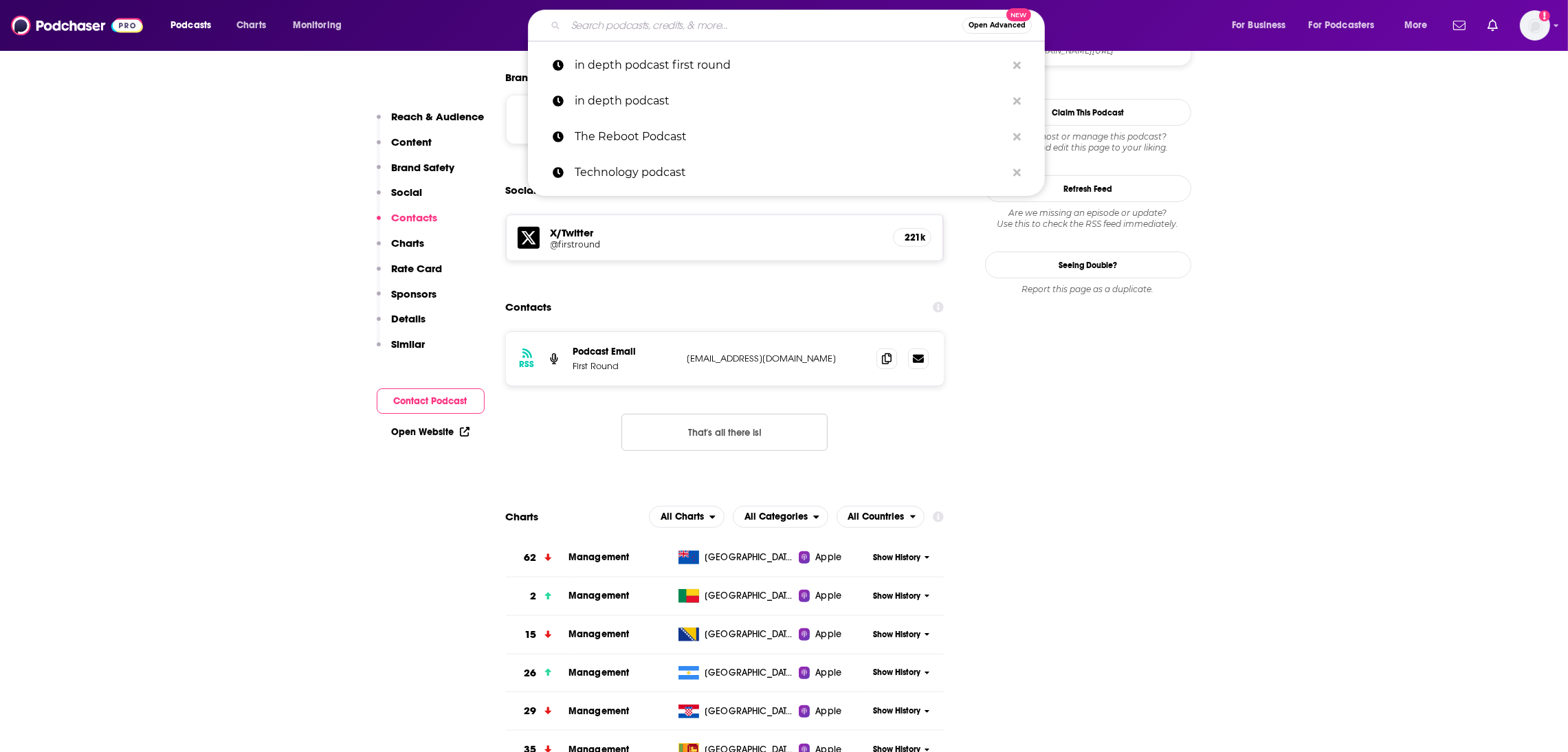
click at [598, 27] on input "Search podcasts, credits, & more..." at bounding box center [764, 25] width 397 height 22
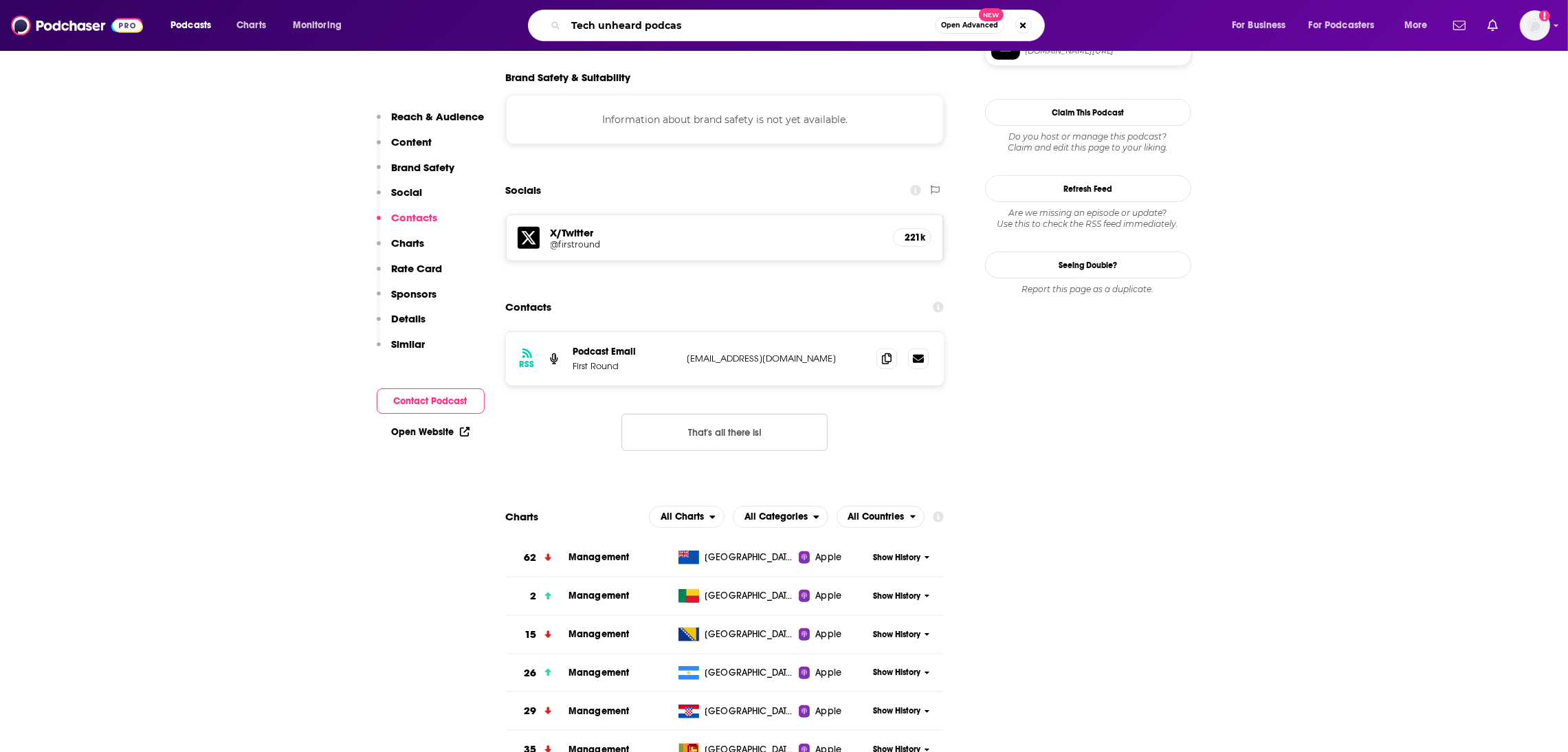
type input "Tech unheard podcast"
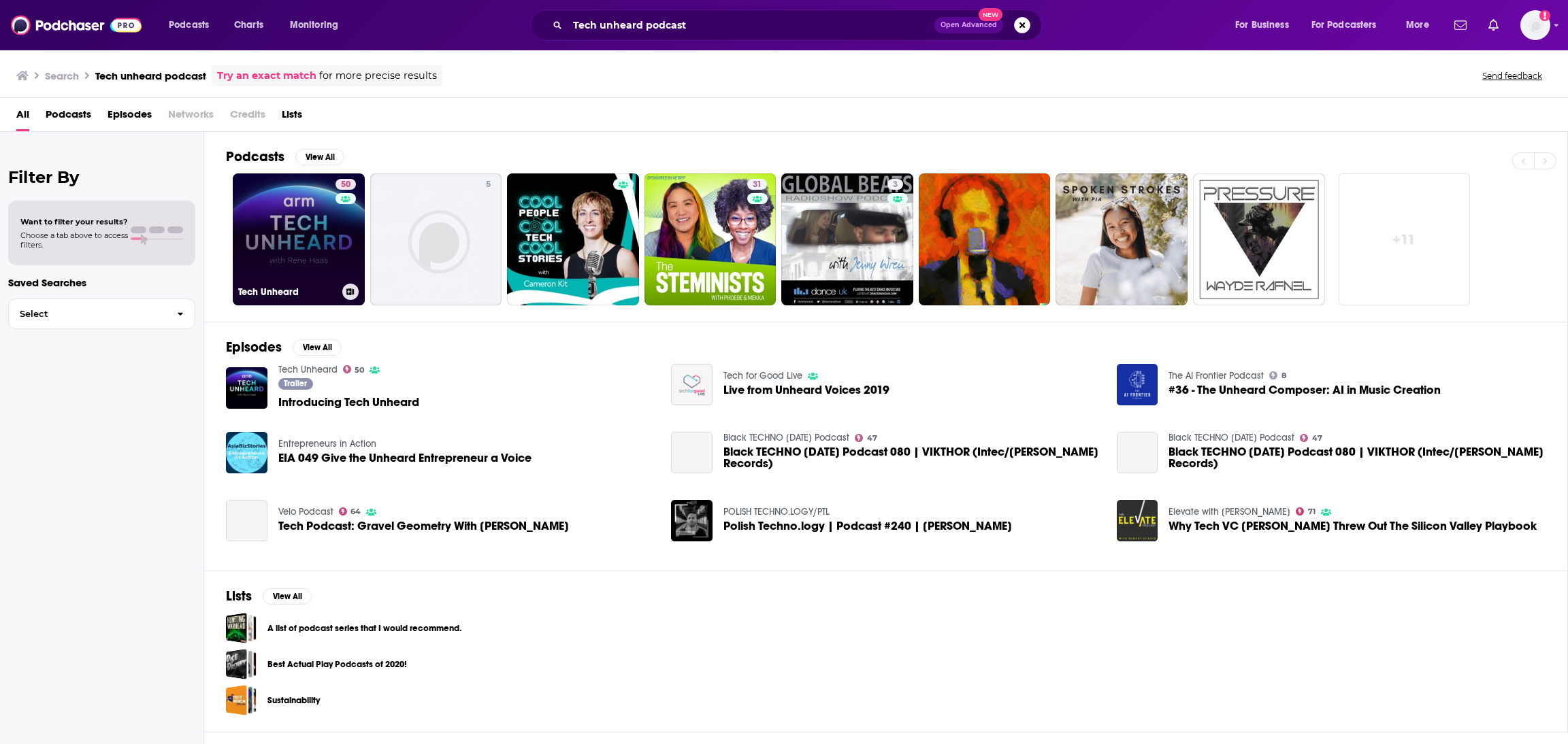
click at [259, 228] on link "50 Tech Unheard" at bounding box center [298, 238] width 132 height 132
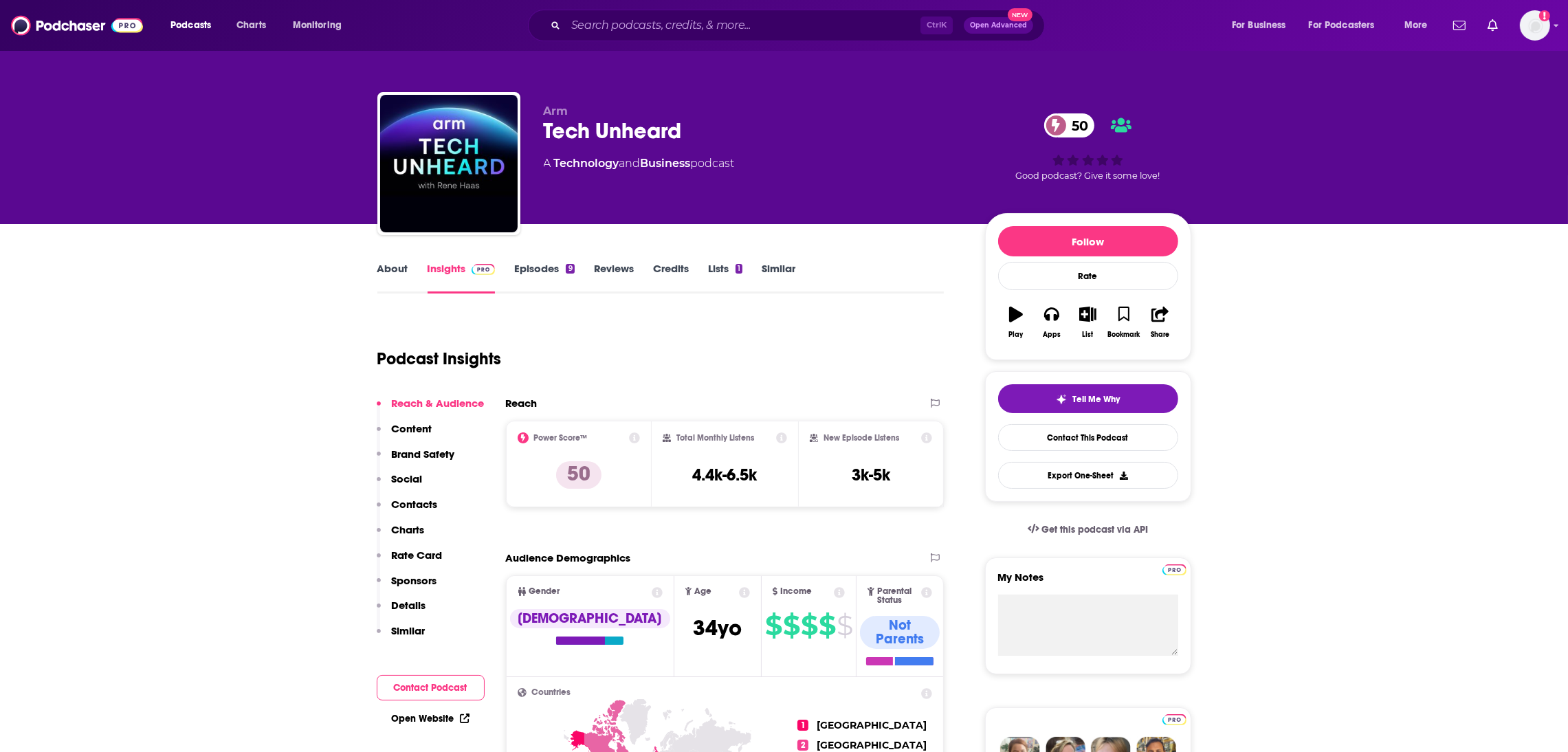
click at [401, 274] on link "About" at bounding box center [392, 278] width 31 height 32
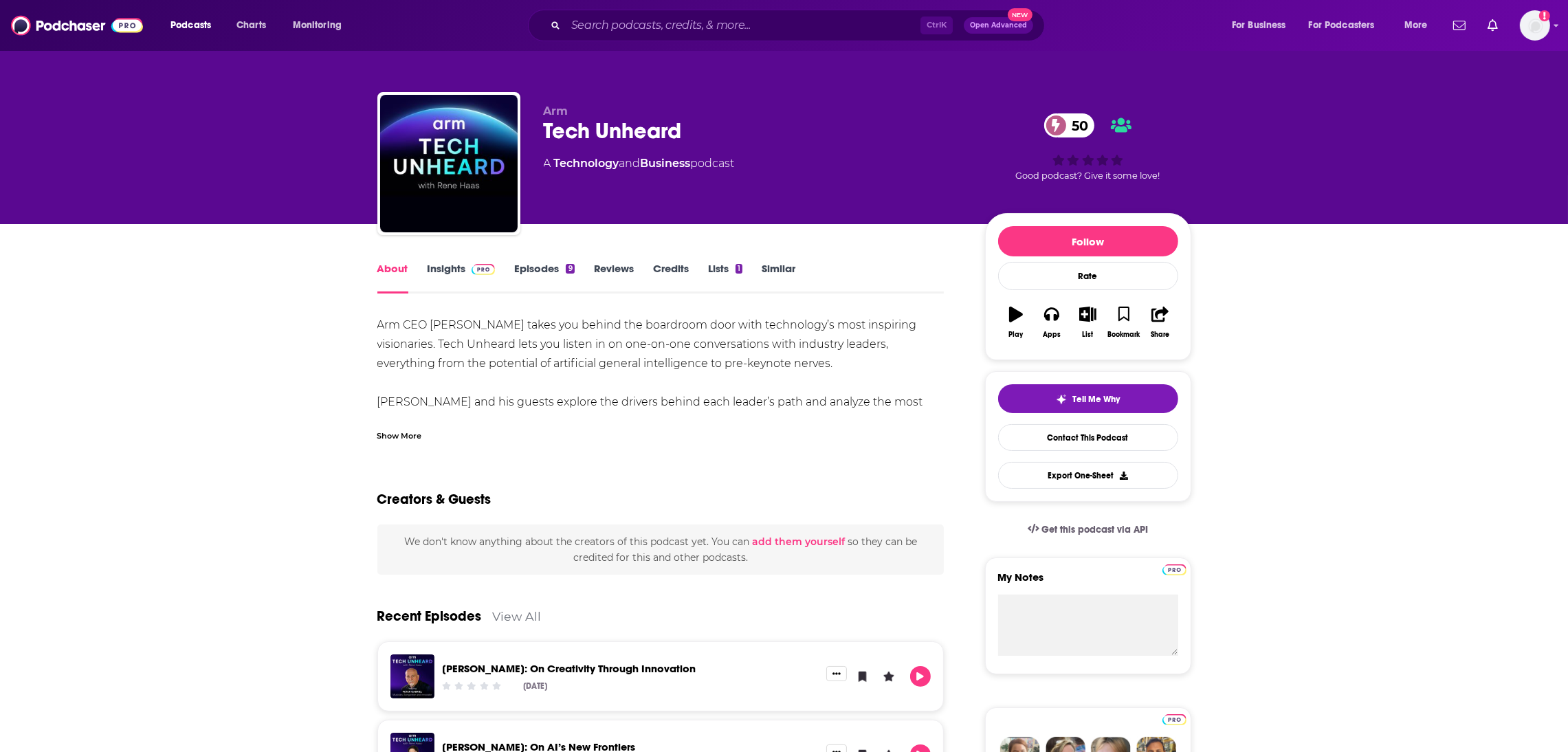
click at [438, 273] on link "Insights" at bounding box center [462, 278] width 68 height 32
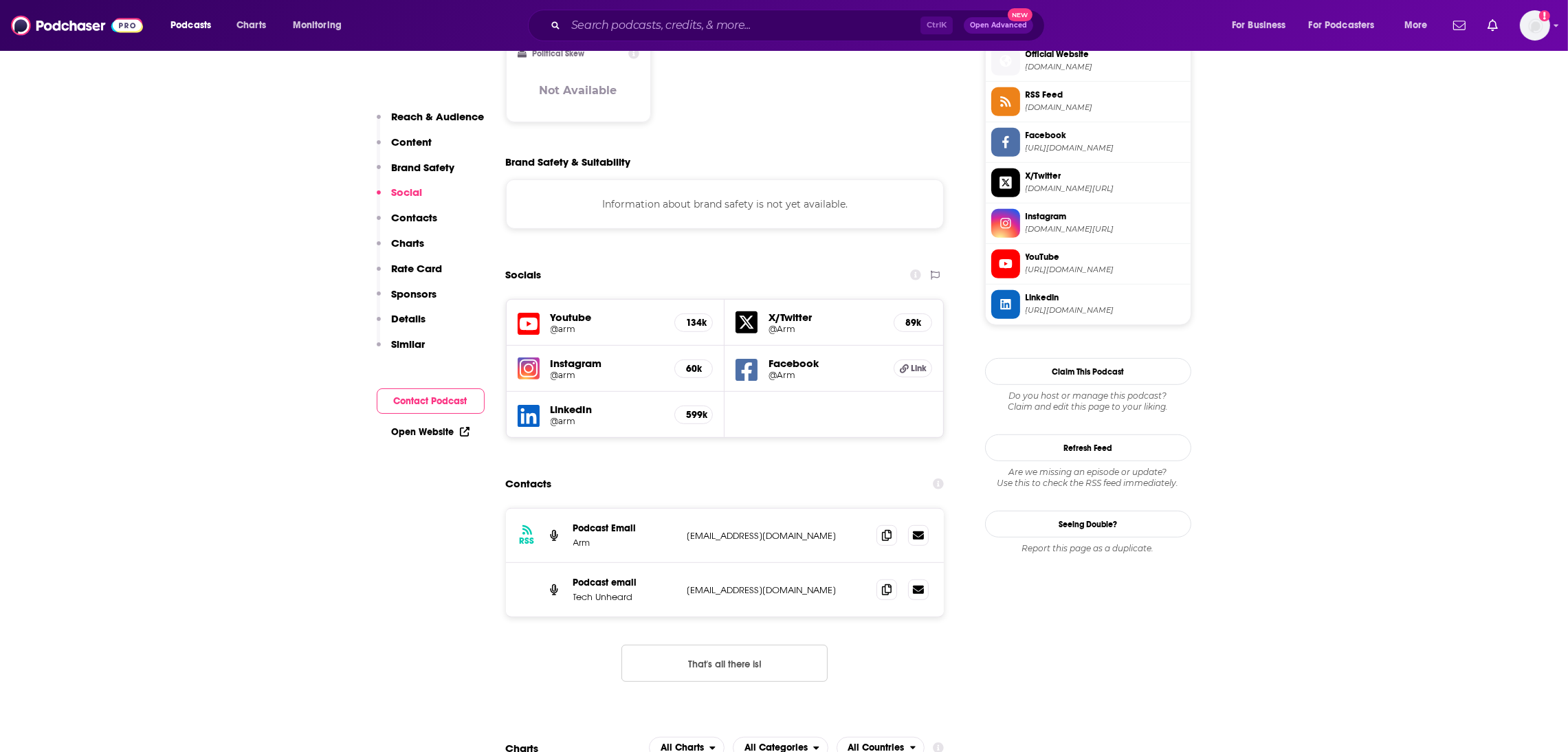
scroll to position [1159, 0]
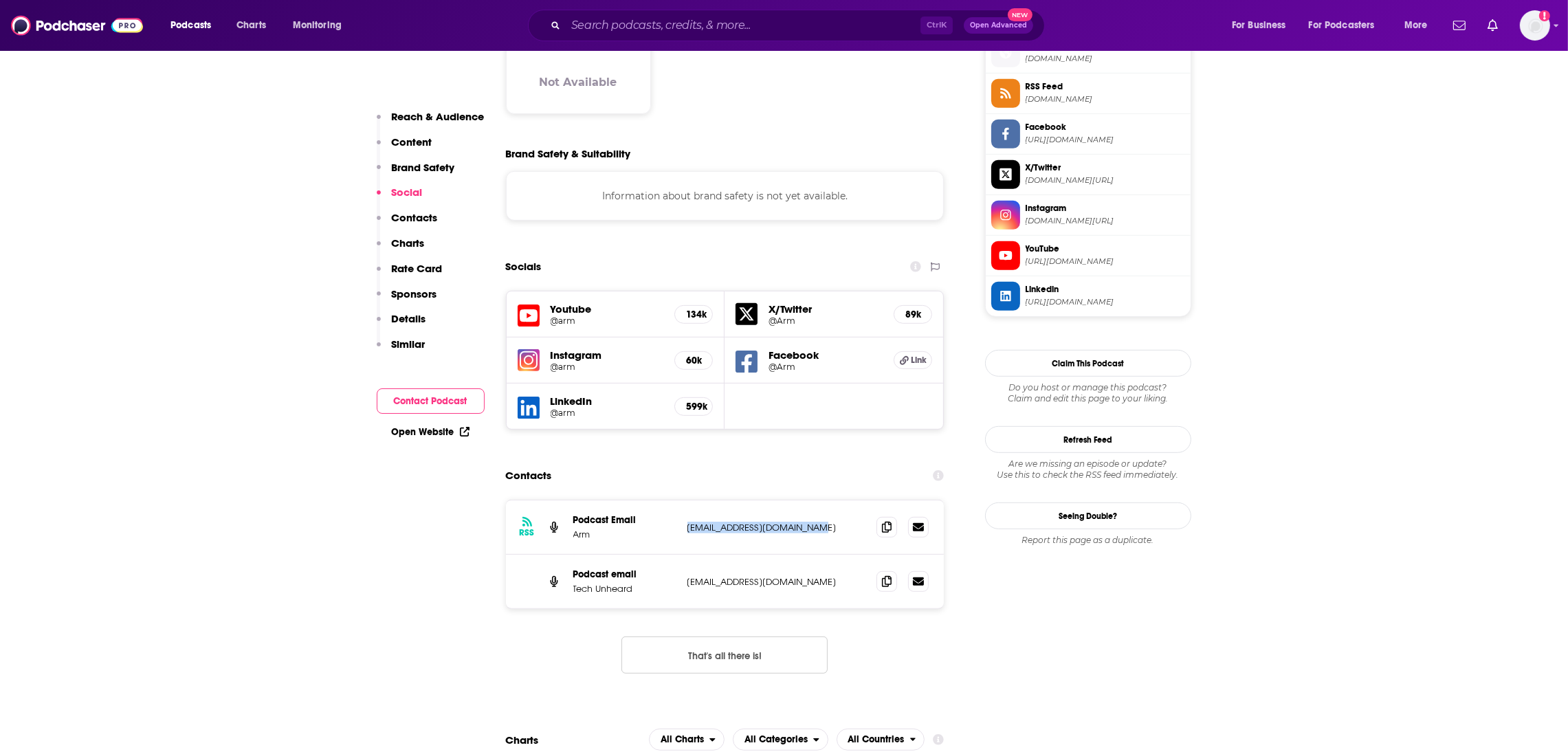
drag, startPoint x: 860, startPoint y: 439, endPoint x: 670, endPoint y: 443, distance: 189.8
click at [0, 0] on div "Podcast Email Arm [EMAIL_ADDRESS][DOMAIN_NAME] [EMAIL_ADDRESS][DOMAIN_NAME]" at bounding box center [0, 0] width 0 height 0
copy div "[EMAIL_ADDRESS][DOMAIN_NAME]"
drag, startPoint x: 799, startPoint y: 492, endPoint x: 682, endPoint y: 497, distance: 117.0
click at [682, 555] on div "Podcast email Tech Unheard [EMAIL_ADDRESS][DOMAIN_NAME] [DOMAIN_NAME][EMAIL_ADD…" at bounding box center [725, 582] width 439 height 54
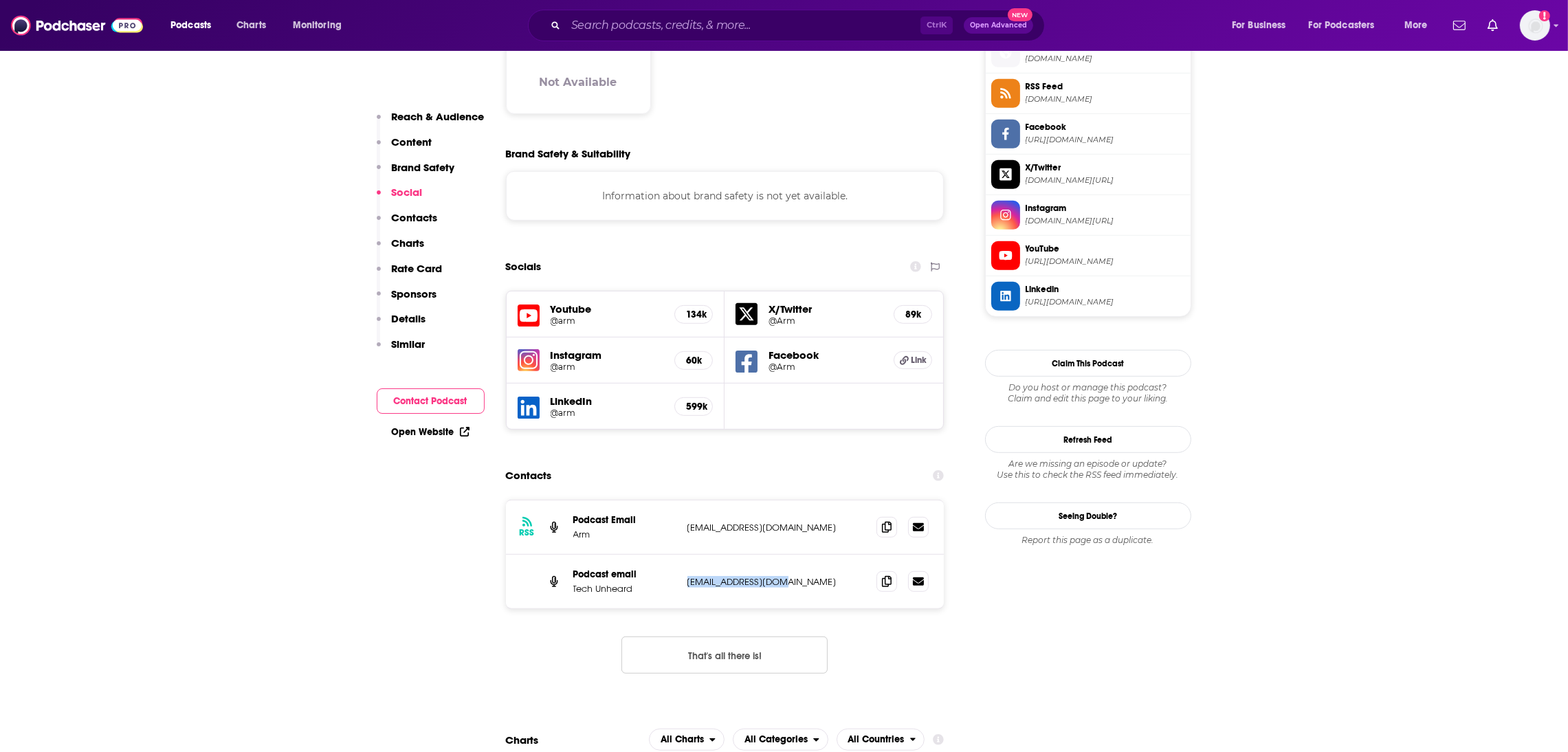
copy p "[EMAIL_ADDRESS][DOMAIN_NAME]"
drag, startPoint x: 846, startPoint y: 438, endPoint x: 687, endPoint y: 439, distance: 159.5
click at [688, 522] on p "[EMAIL_ADDRESS][DOMAIN_NAME]" at bounding box center [777, 528] width 179 height 12
copy p "[EMAIL_ADDRESS][DOMAIN_NAME]"
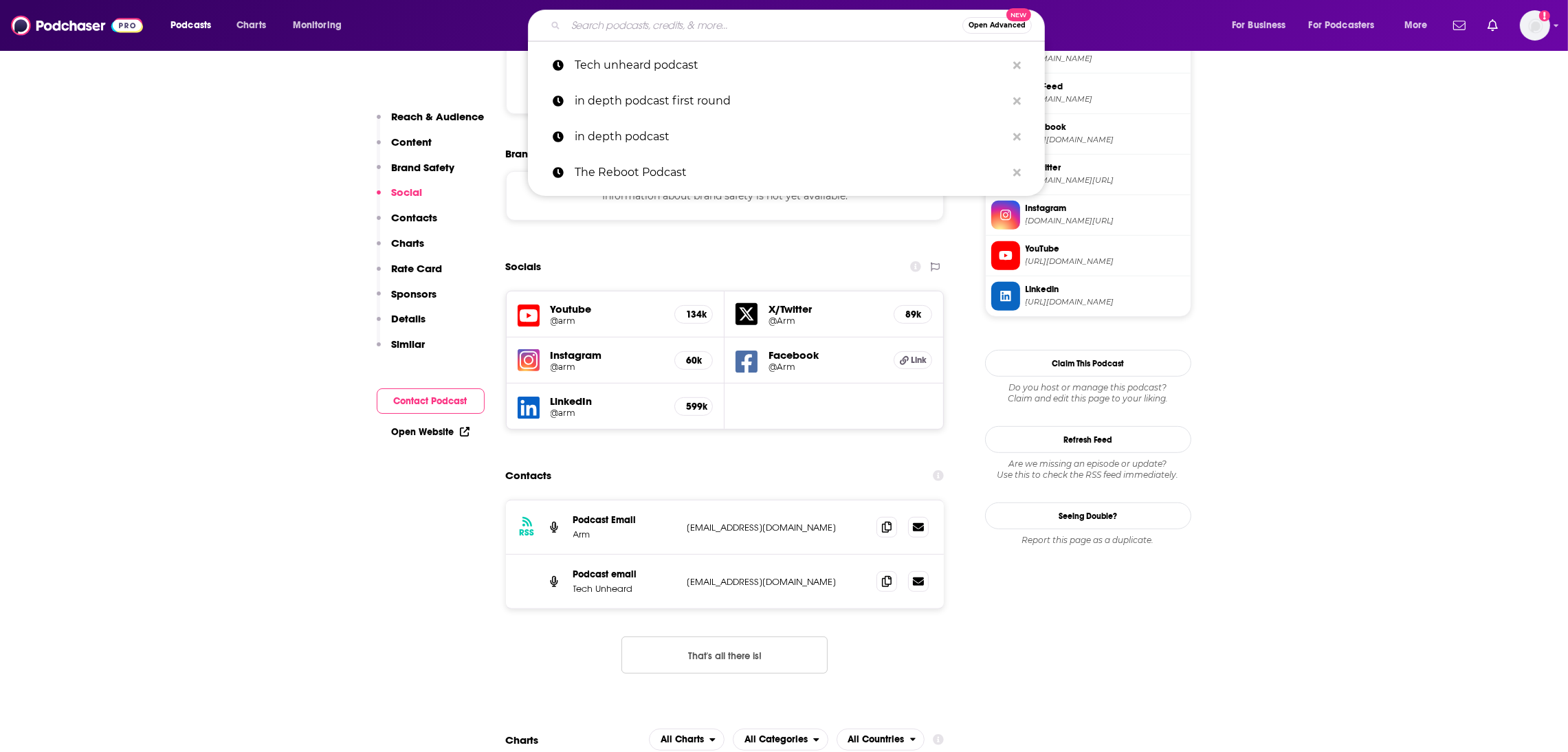
click at [635, 24] on input "Search podcasts, credits, & more..." at bounding box center [764, 25] width 397 height 22
paste input "VentureFizz Podcast:"
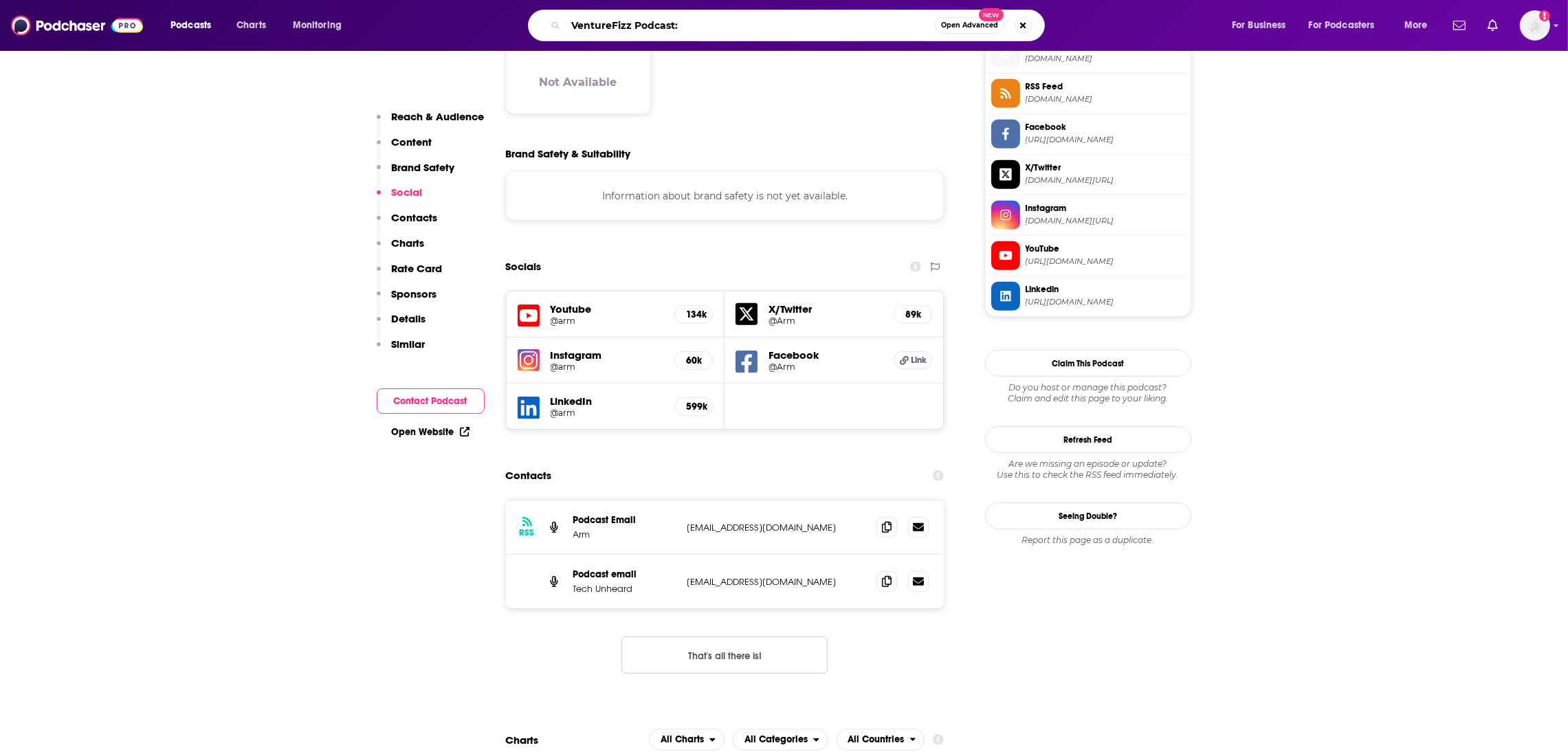
type input "VentureFizz Podcast"
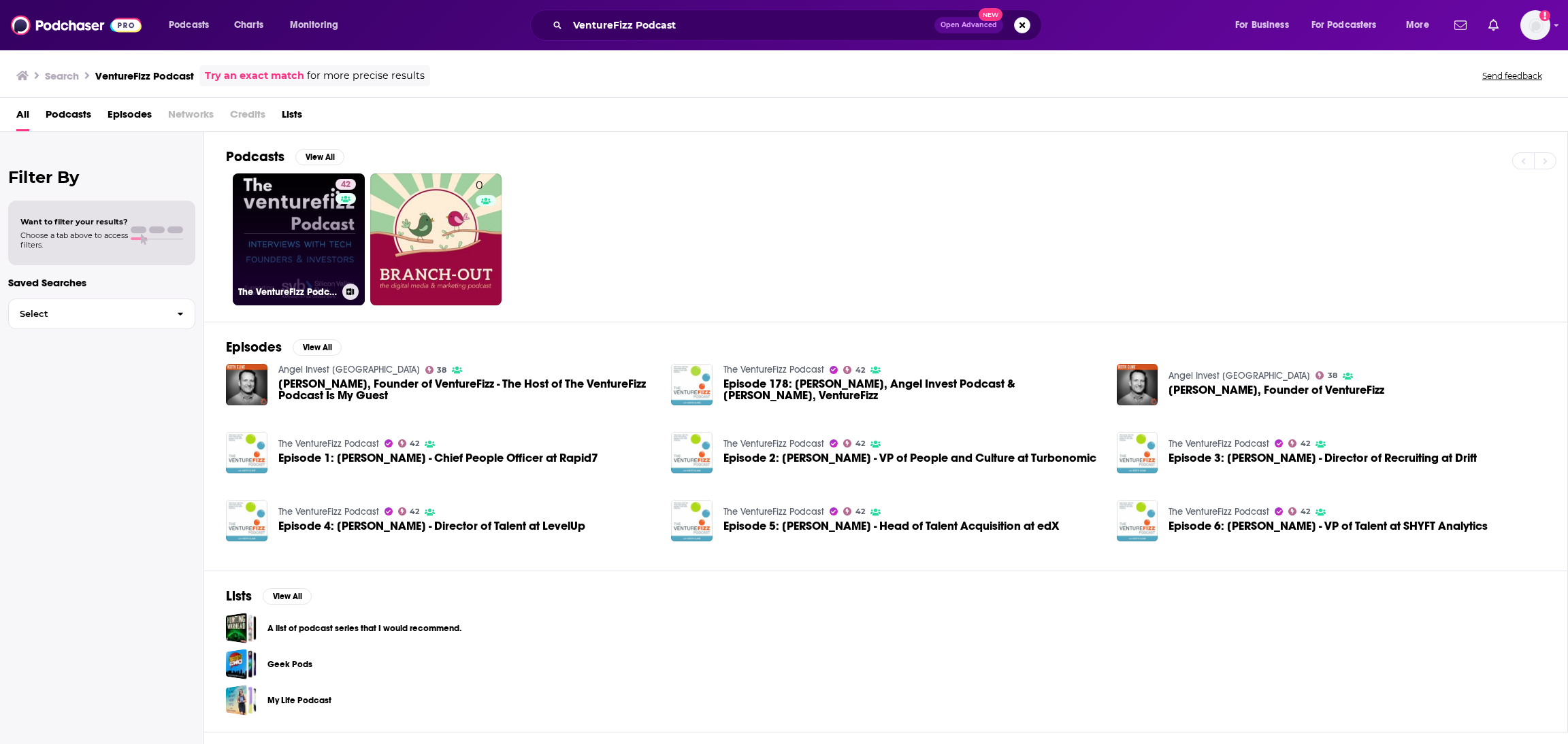
click at [301, 255] on link "42 The VentureFizz Podcast" at bounding box center [298, 238] width 132 height 132
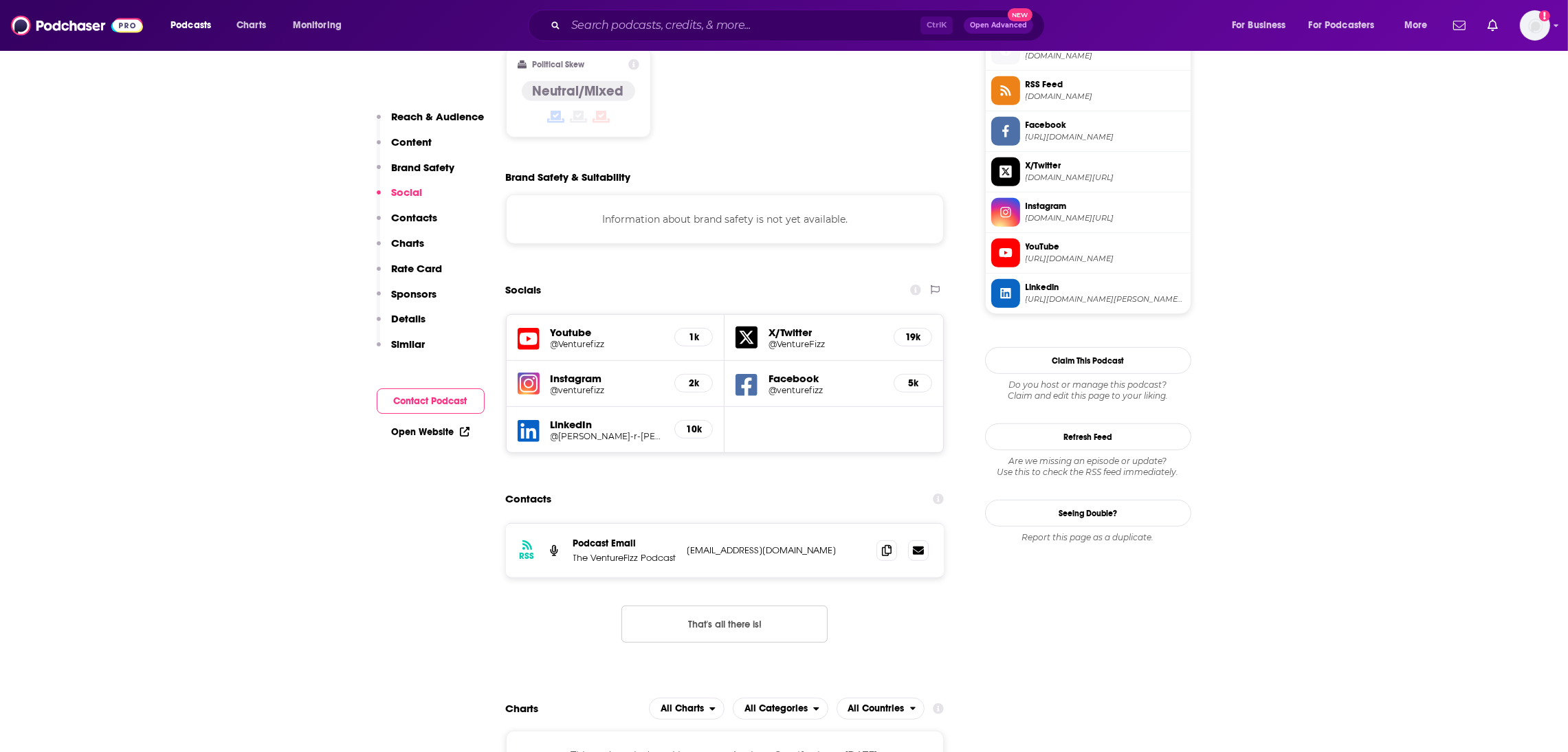
scroll to position [1146, 0]
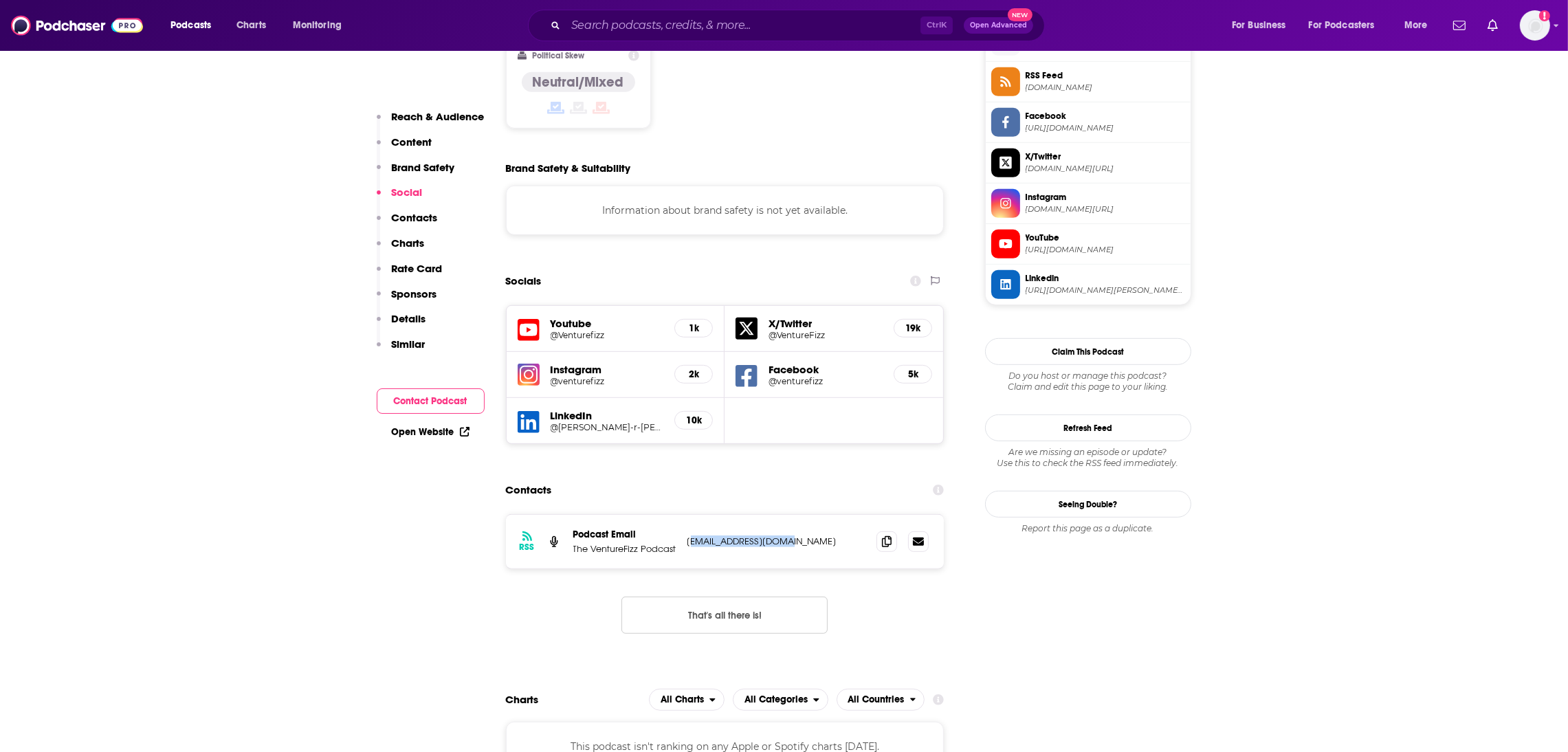
drag, startPoint x: 810, startPoint y: 476, endPoint x: 688, endPoint y: 483, distance: 121.9
click at [688, 515] on div "RSS Podcast Email The VentureFizz Podcast [EMAIL_ADDRESS][DOMAIN_NAME] [EMAIL_A…" at bounding box center [725, 542] width 439 height 54
copy p "[EMAIL_ADDRESS][DOMAIN_NAME]"
click at [805, 515] on div "RSS Podcast Email The VentureFizz Podcast [EMAIL_ADDRESS][DOMAIN_NAME] [EMAIL_A…" at bounding box center [725, 542] width 439 height 54
drag, startPoint x: 793, startPoint y: 472, endPoint x: 682, endPoint y: 476, distance: 110.8
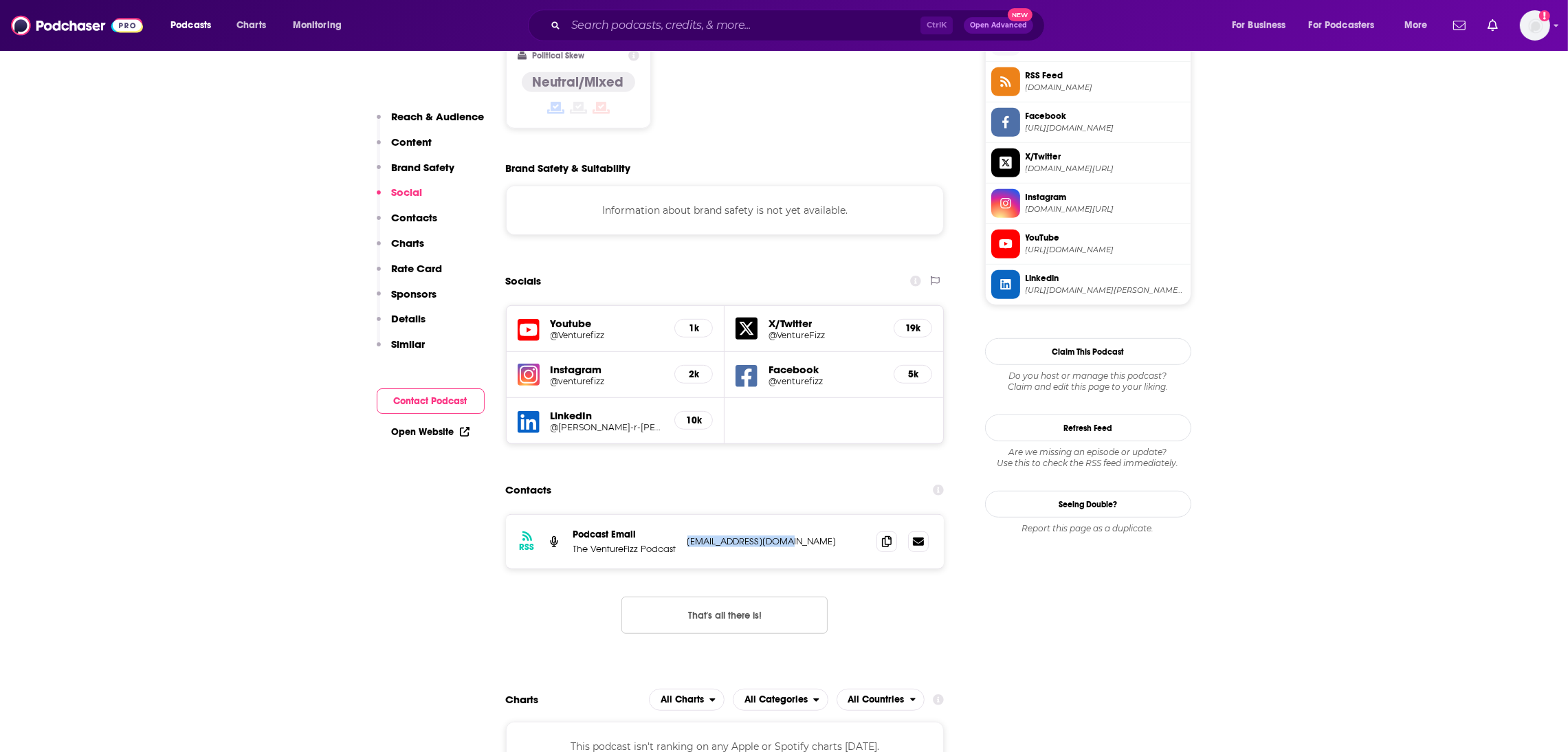
click at [682, 515] on div "RSS Podcast Email The VentureFizz Podcast [EMAIL_ADDRESS][DOMAIN_NAME] [EMAIL_A…" at bounding box center [725, 542] width 439 height 54
copy p "[EMAIL_ADDRESS][DOMAIN_NAME]"
click at [612, 20] on input "Search podcasts, credits, & more..." at bounding box center [743, 25] width 355 height 22
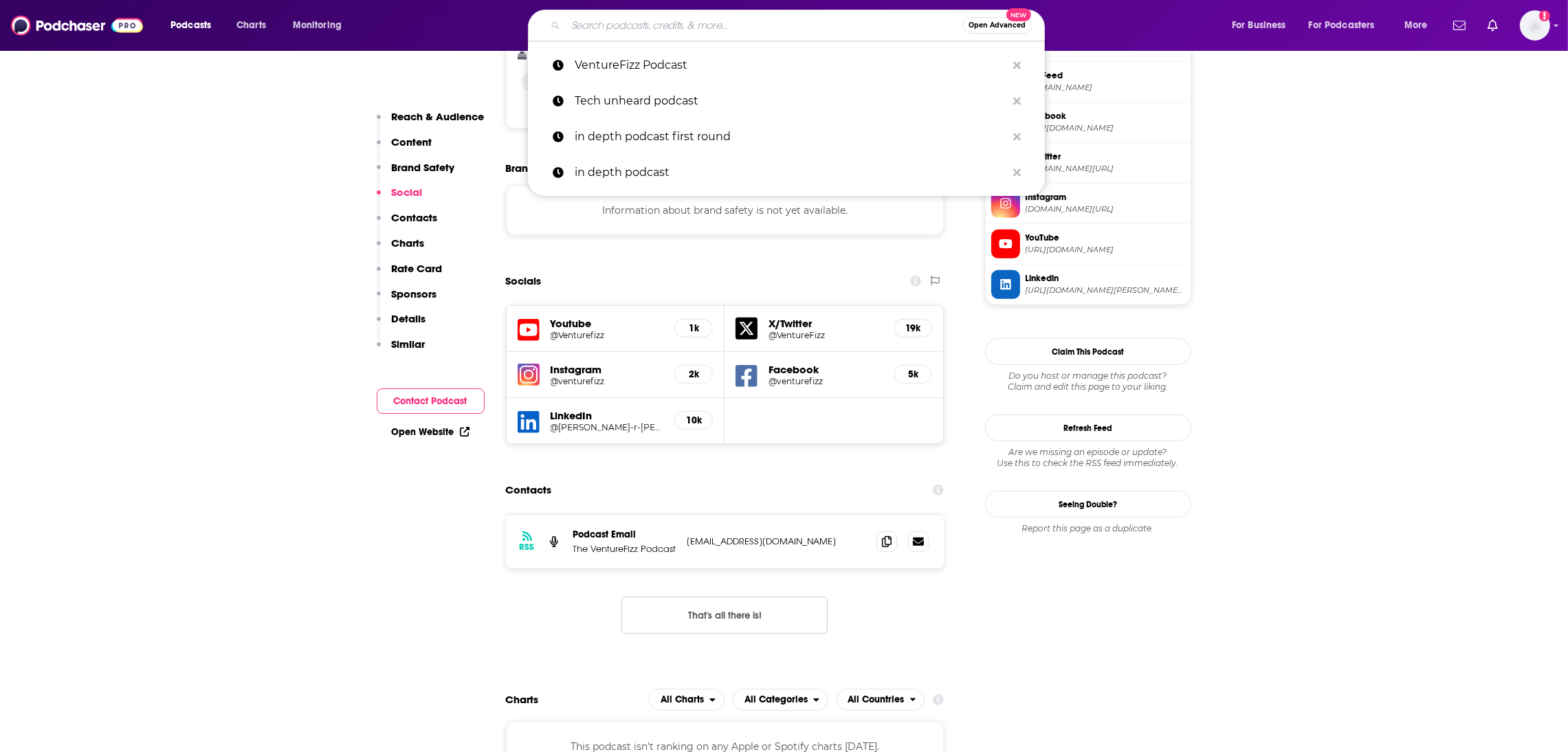
paste input "Acquired:"
type input "Acquired:"
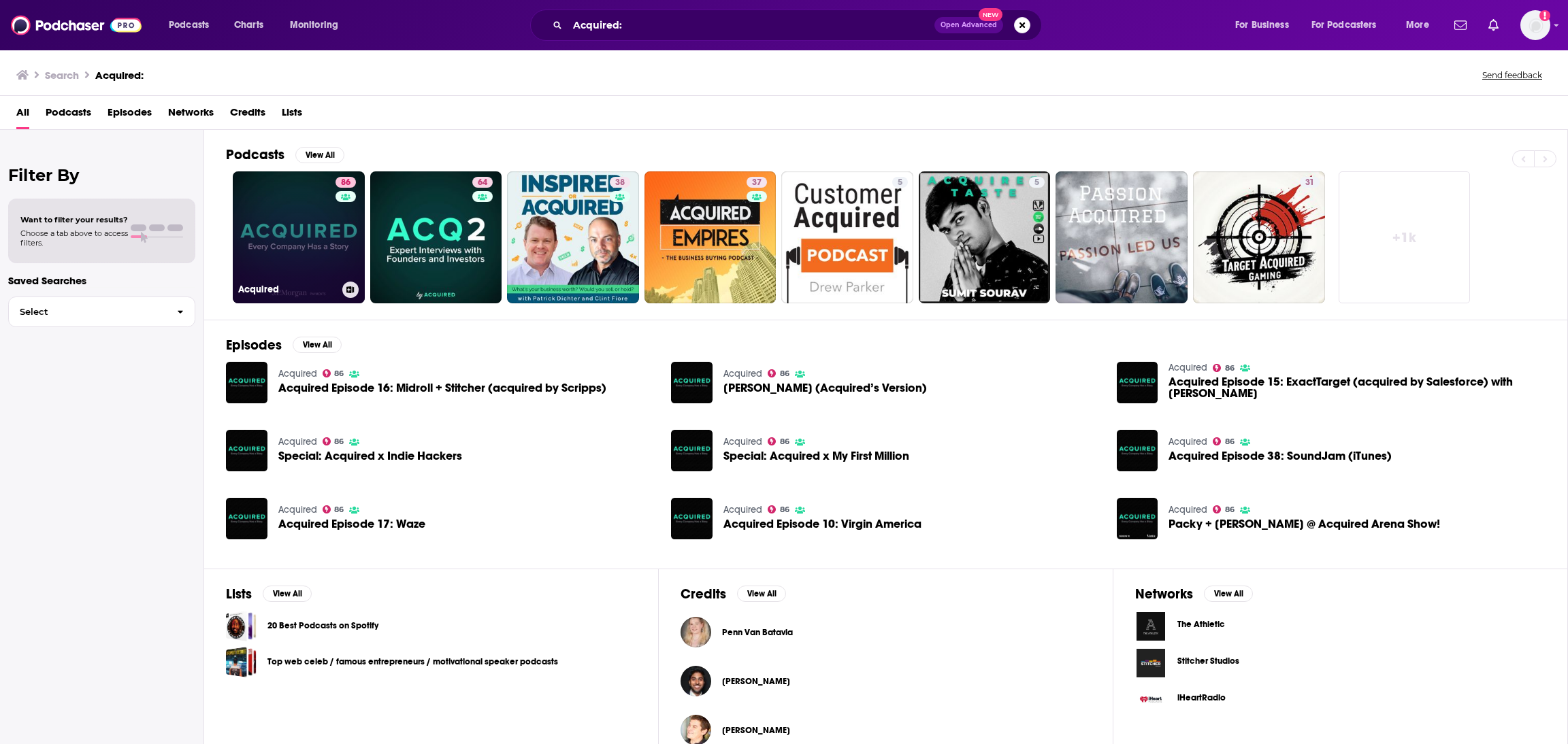
click at [277, 258] on link "86 Acquired" at bounding box center [298, 236] width 132 height 132
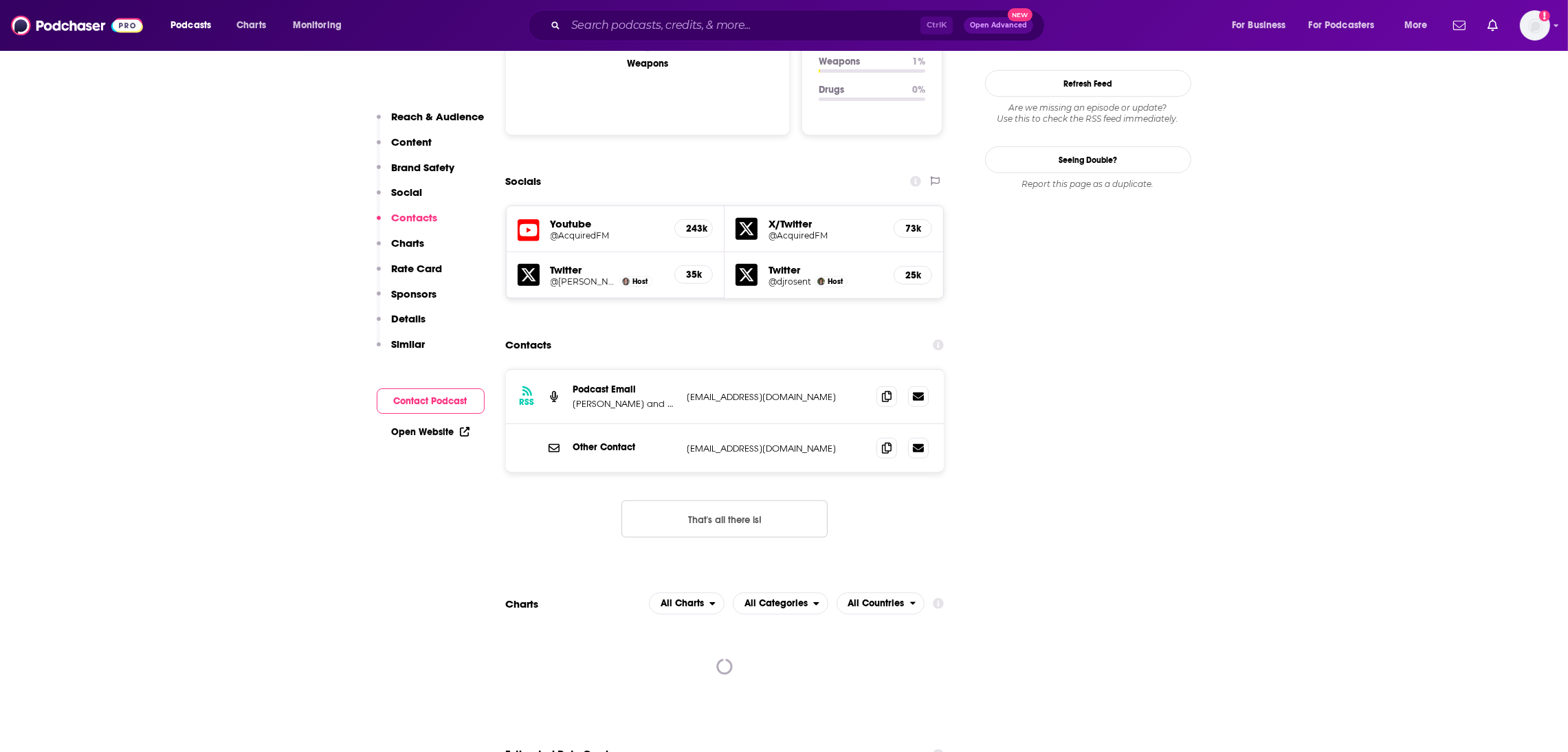
scroll to position [1504, 0]
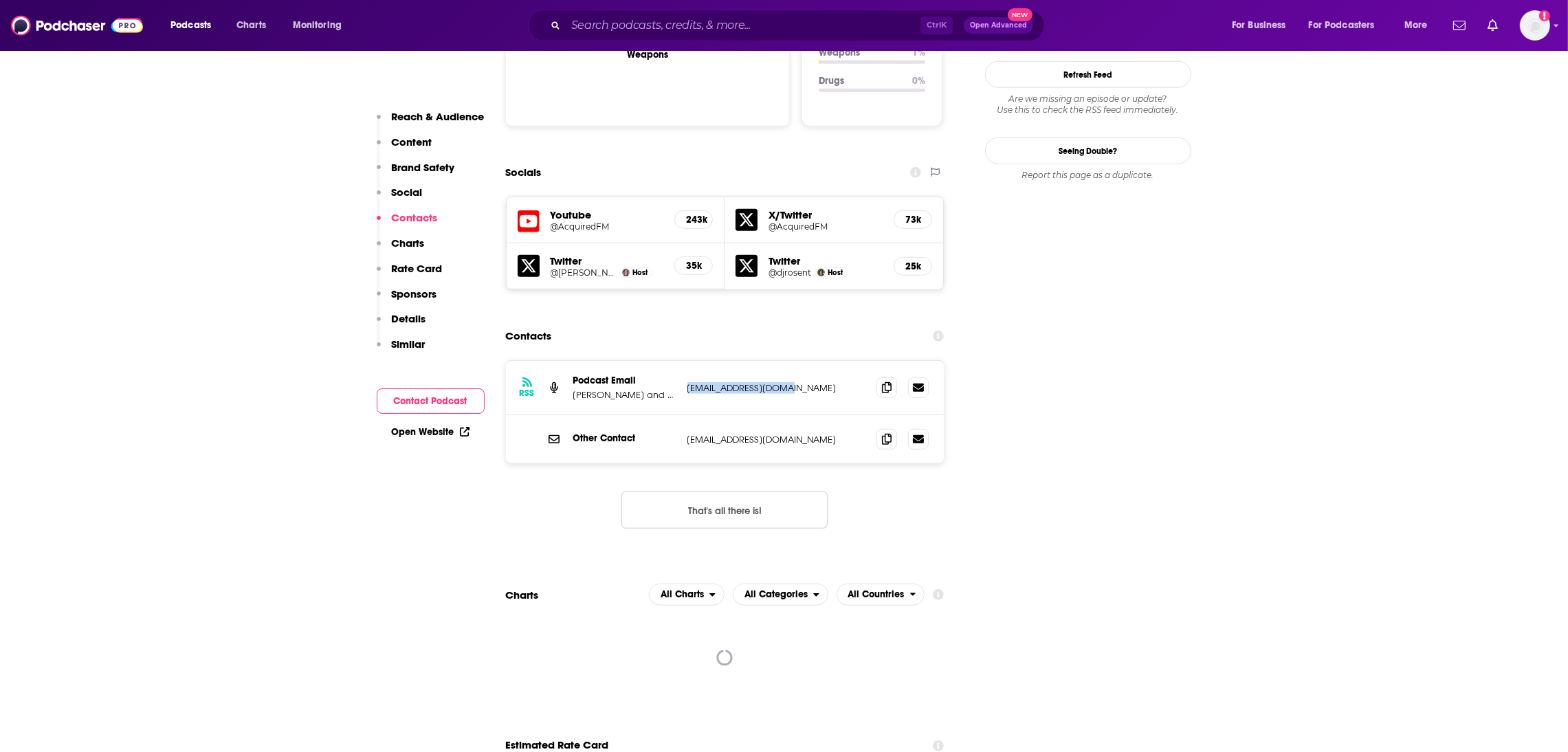
drag, startPoint x: 824, startPoint y: 295, endPoint x: 679, endPoint y: 309, distance: 145.7
click at [679, 361] on div "RSS Podcast Email [PERSON_NAME] and [PERSON_NAME] [EMAIL_ADDRESS][DOMAIN_NAME] …" at bounding box center [725, 388] width 439 height 54
copy div "senthal [EMAIL_ADDRESS][DOMAIN_NAME]"
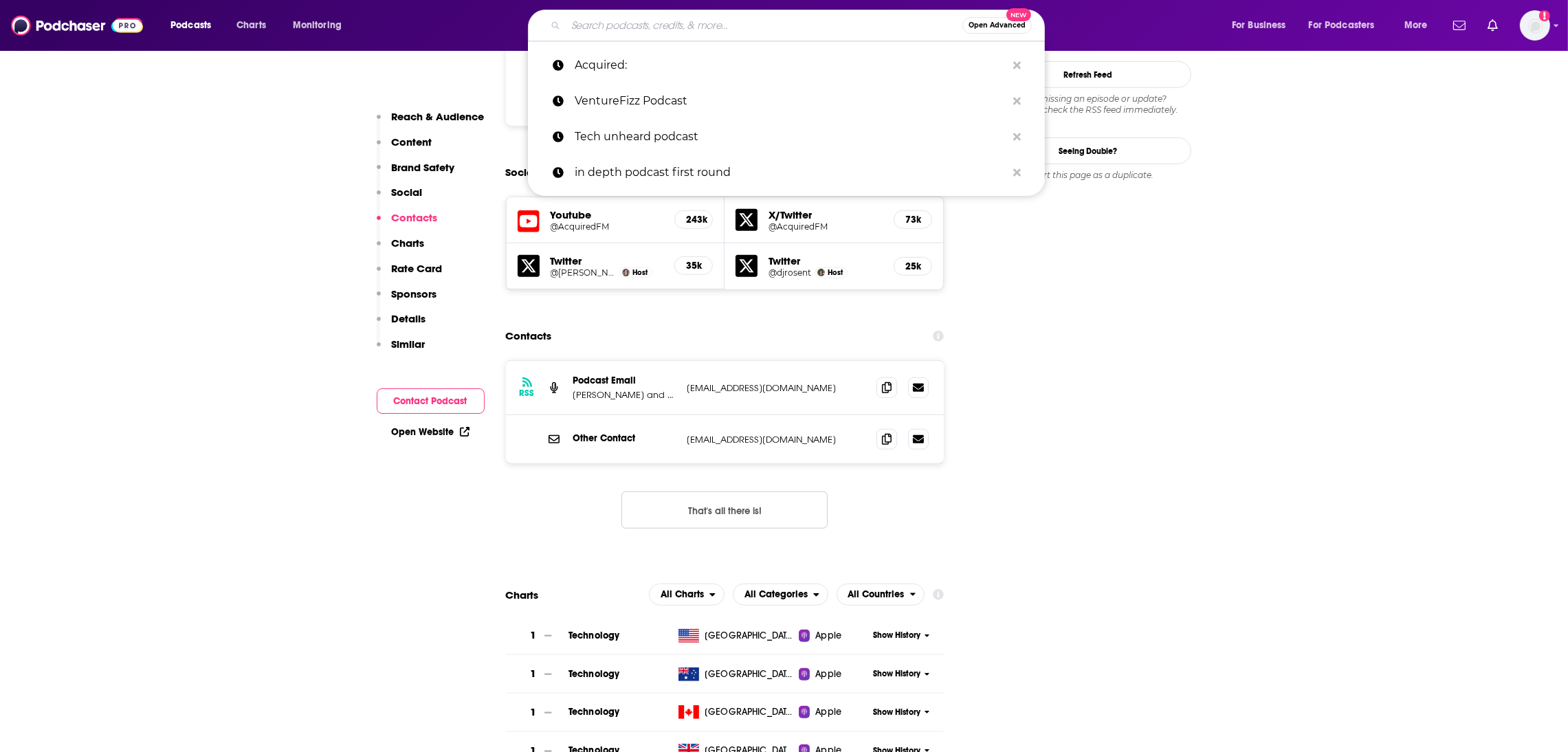
click at [616, 31] on input "Search podcasts, credits, & more..." at bounding box center [764, 25] width 397 height 22
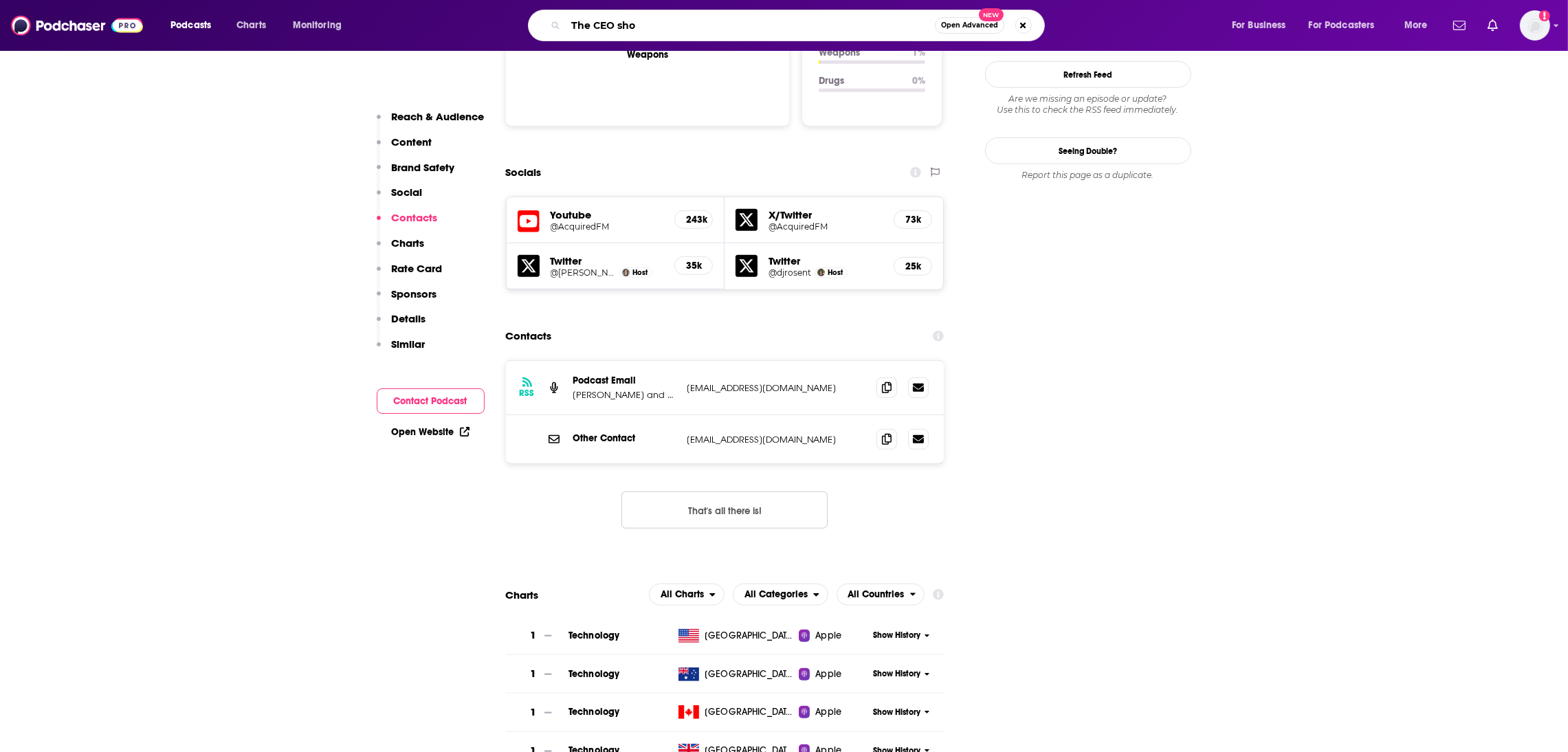
type input "The CEO show"
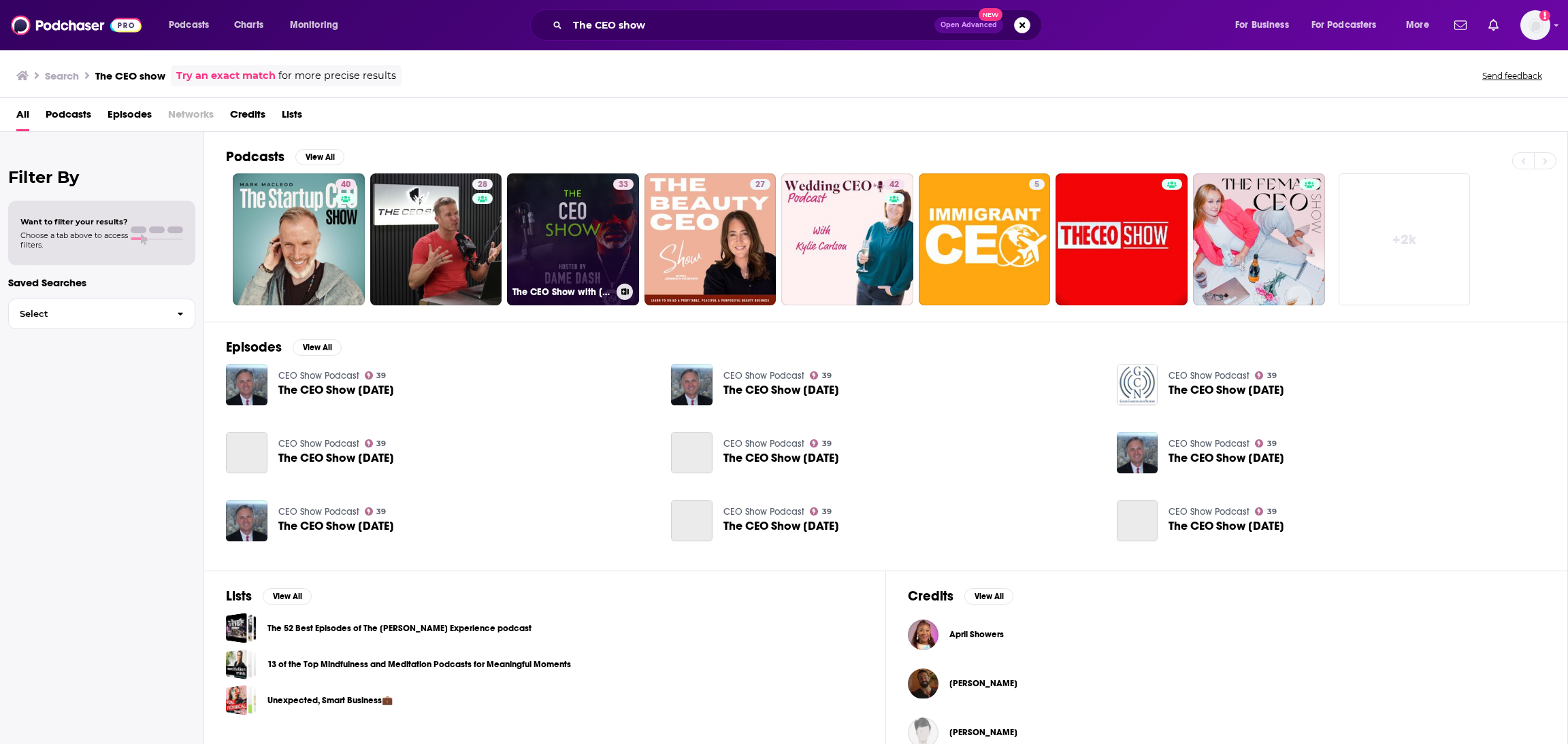
click at [598, 275] on link "33 The CEO Show with [PERSON_NAME]" at bounding box center [572, 238] width 132 height 132
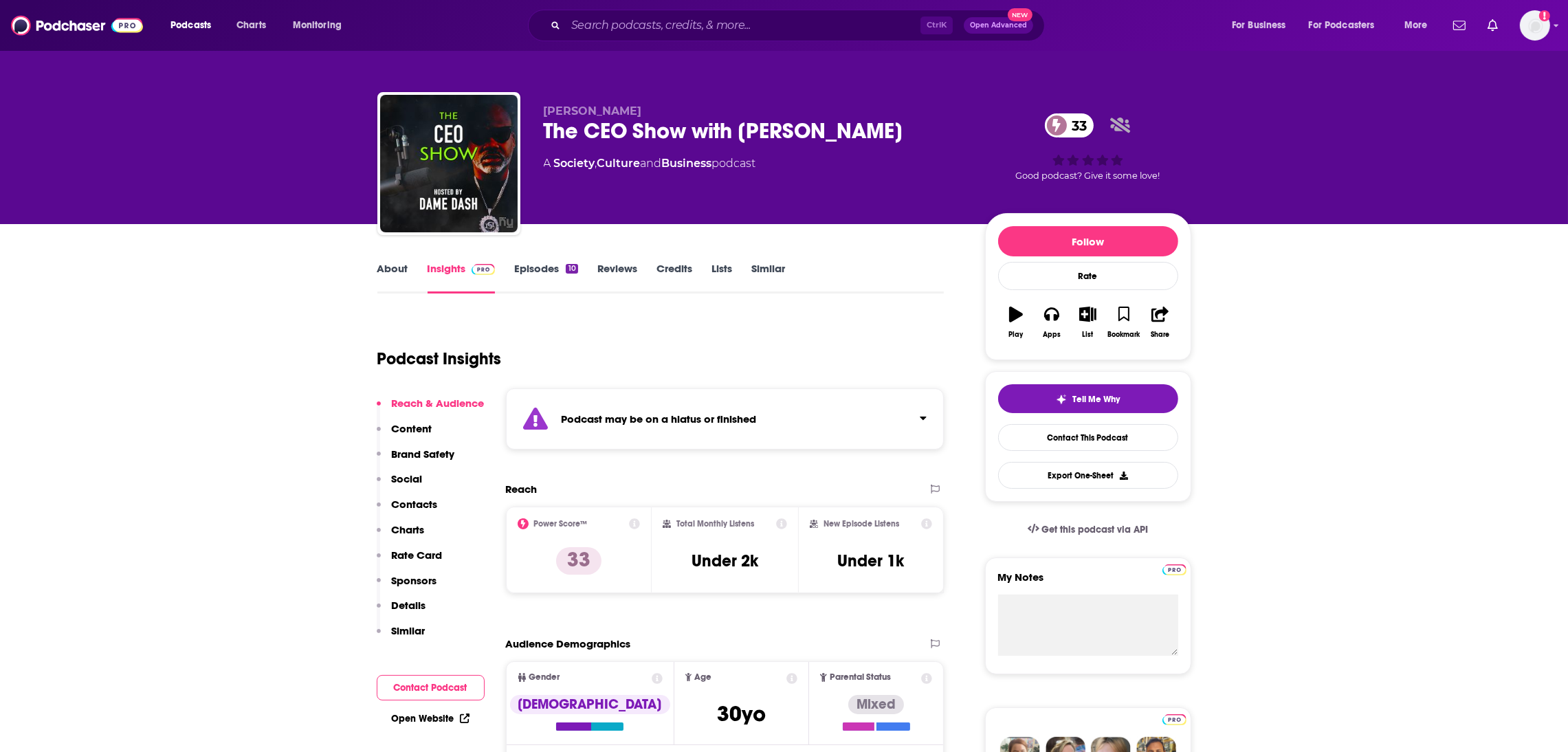
click at [395, 269] on link "About" at bounding box center [392, 278] width 31 height 32
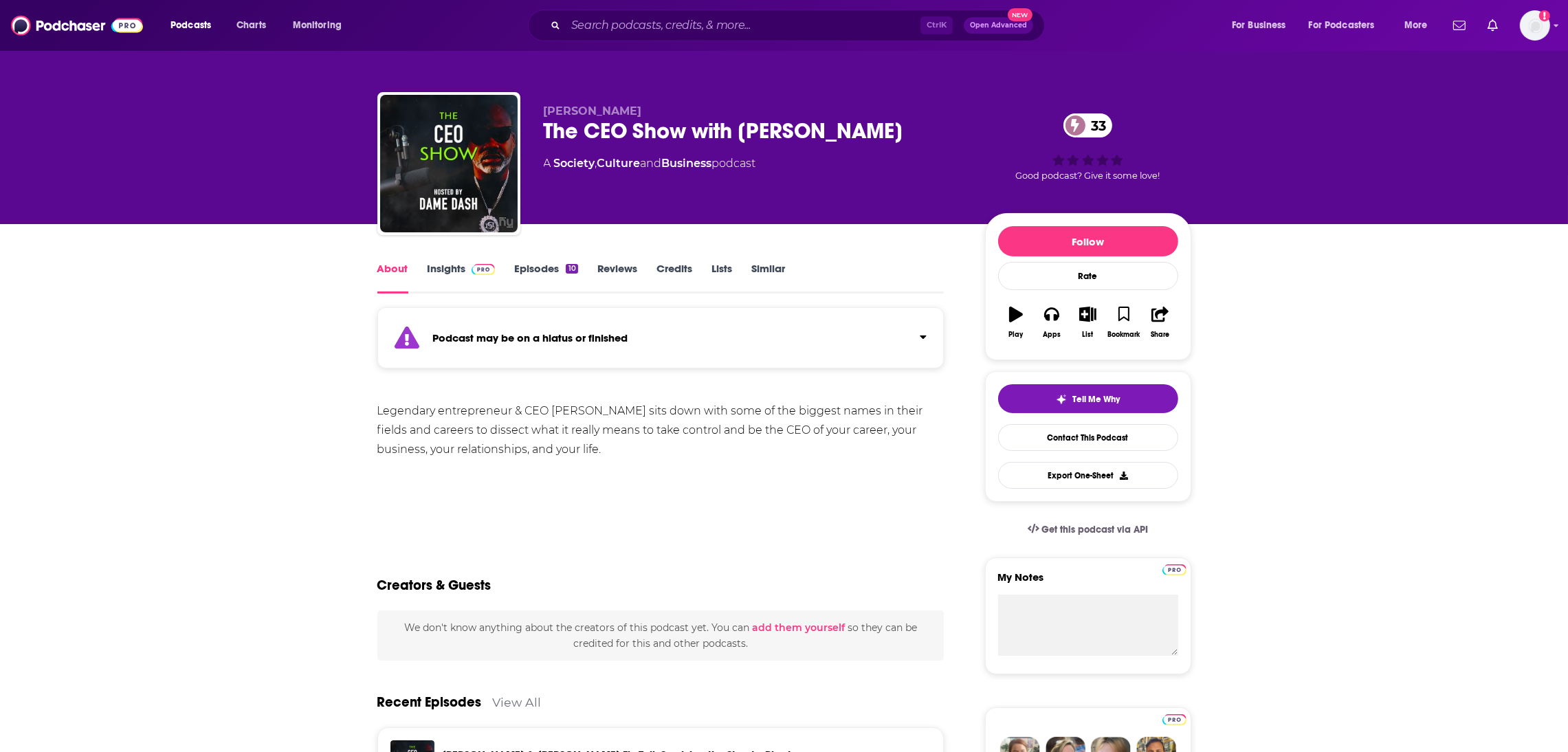
click at [516, 270] on link "Episodes 10" at bounding box center [545, 278] width 63 height 32
click at [588, 25] on input "Search podcasts, credits, & more..." at bounding box center [743, 25] width 355 height 22
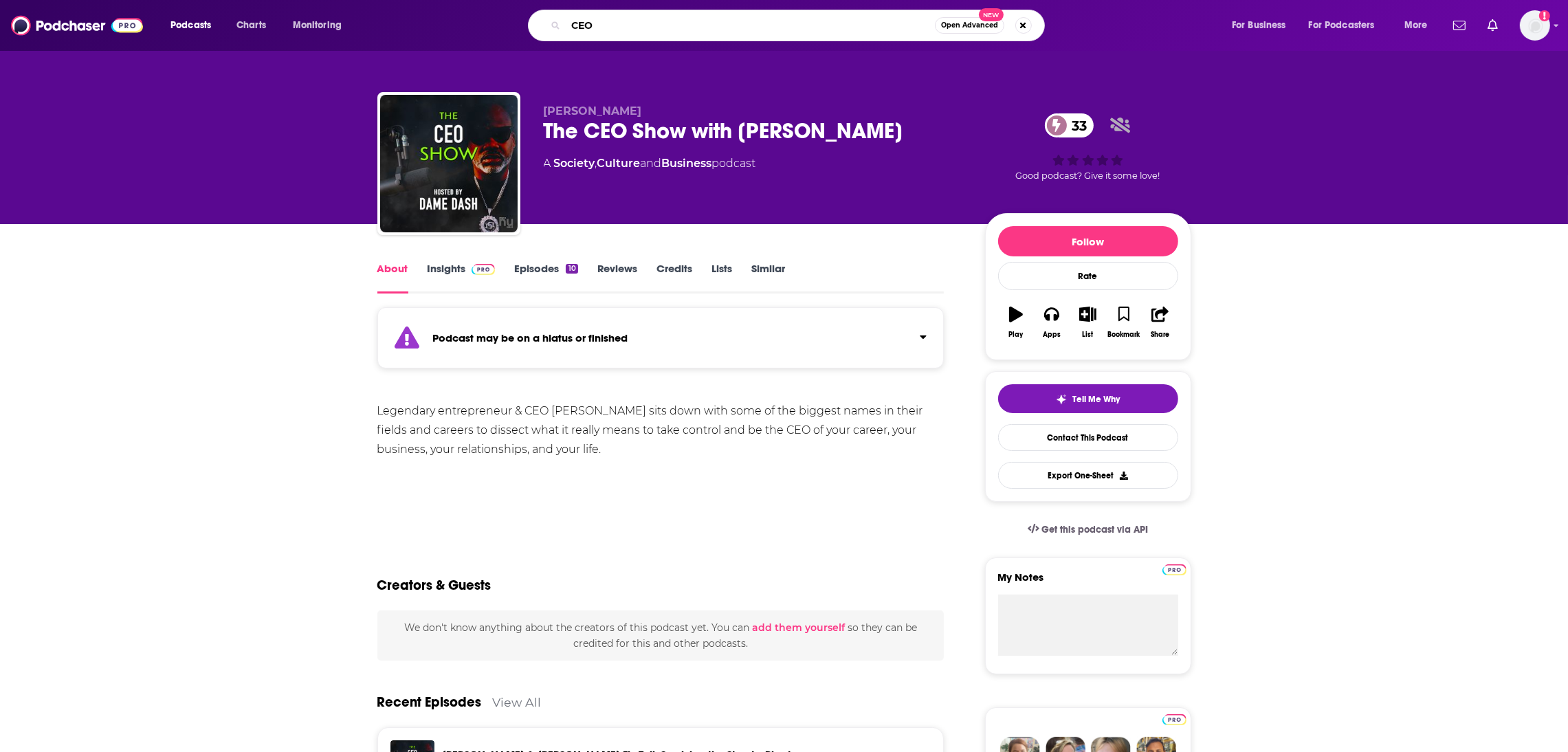
type input "CEO"
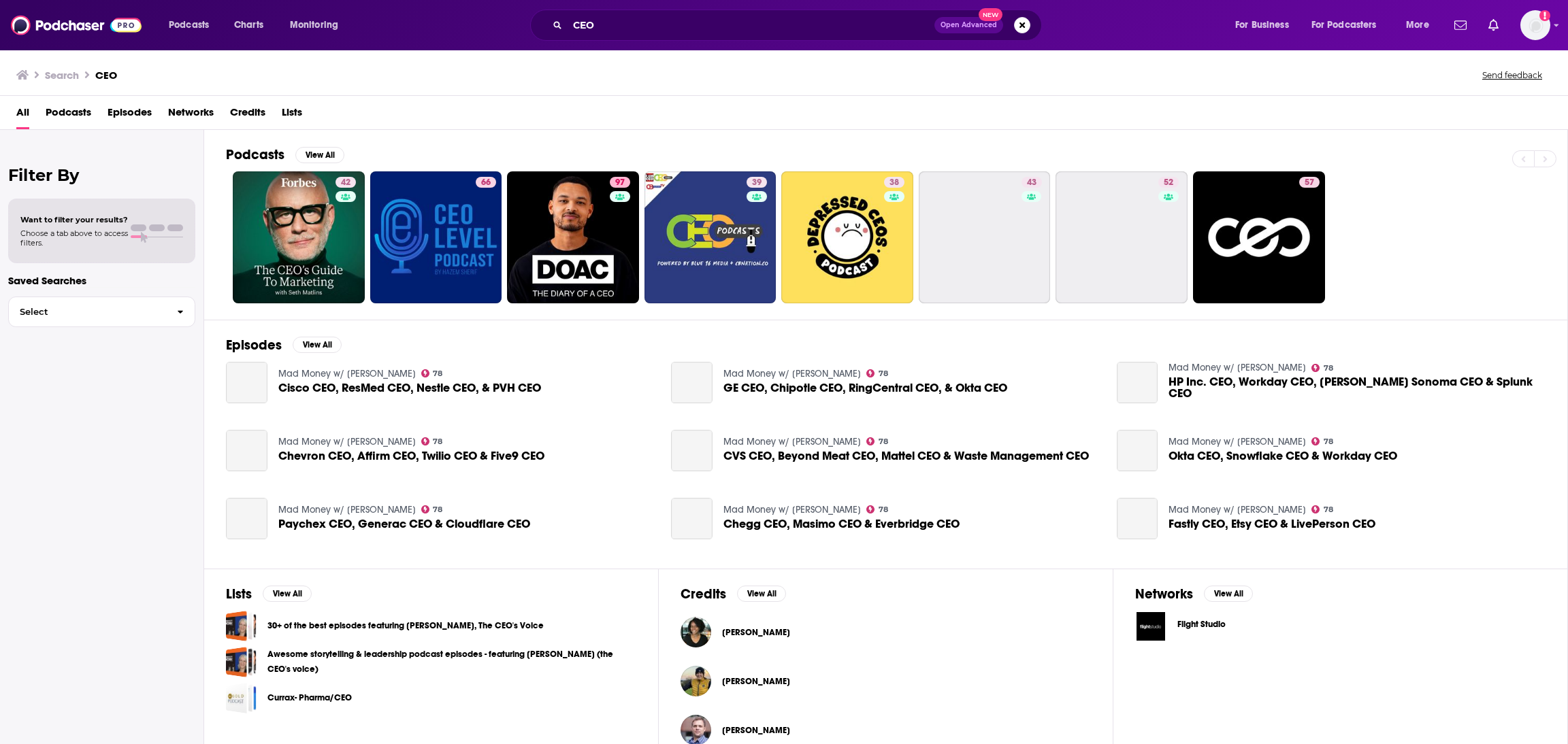
click at [88, 240] on span "Choose a tab above to access filters." at bounding box center [74, 237] width 108 height 19
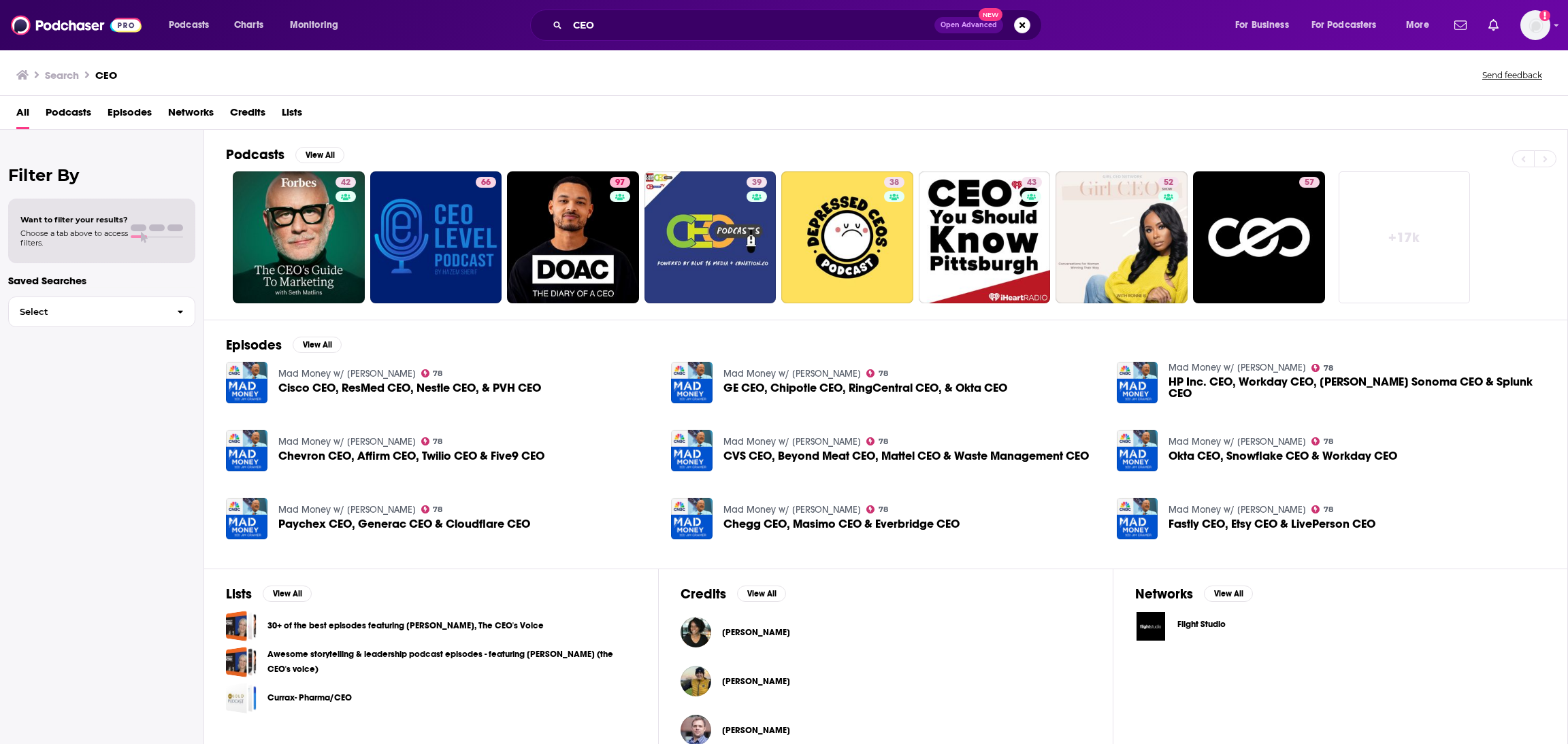
click at [128, 227] on div "Want to filter your results? Choose a tab above to access filters." at bounding box center [74, 231] width 108 height 33
click at [145, 227] on span at bounding box center [139, 228] width 16 height 7
click at [149, 242] on div "Want to filter your results? Choose a tab above to access filters." at bounding box center [102, 231] width 162 height 33
drag, startPoint x: 137, startPoint y: 234, endPoint x: 145, endPoint y: 232, distance: 8.2
click at [145, 232] on div at bounding box center [156, 231] width 52 height 13
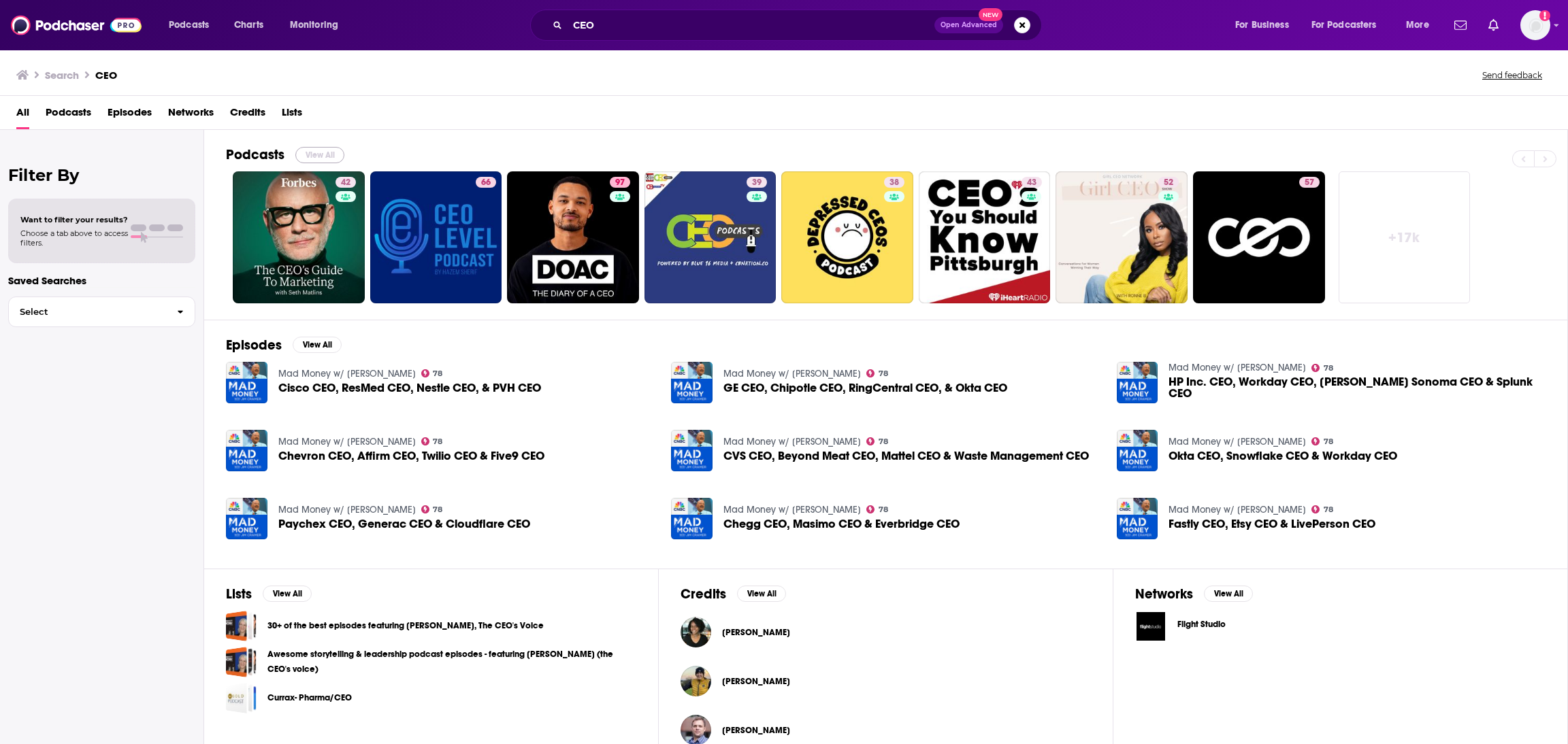
click at [330, 158] on button "View All" at bounding box center [320, 155] width 49 height 17
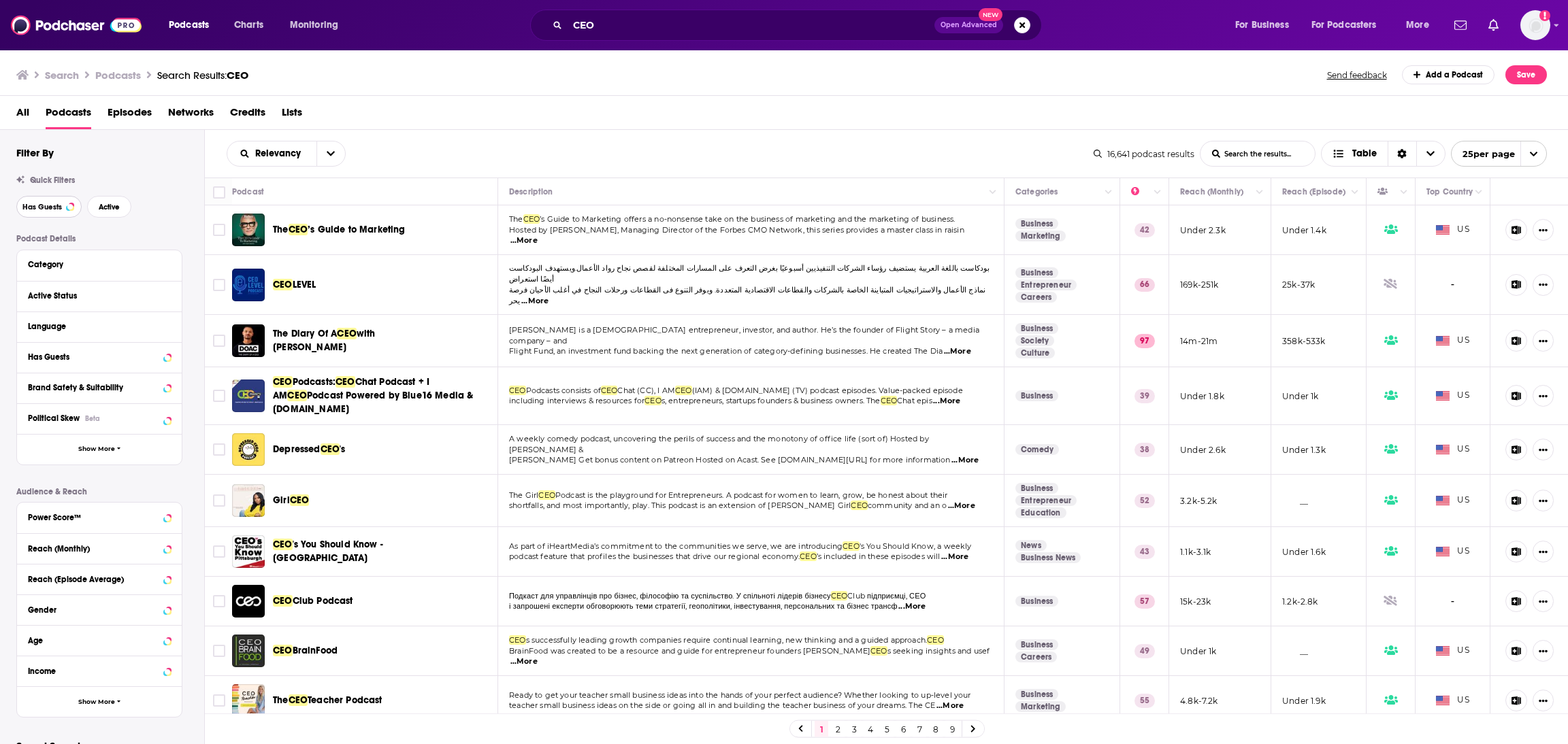
click at [64, 212] on button "Has Guests" at bounding box center [49, 207] width 65 height 22
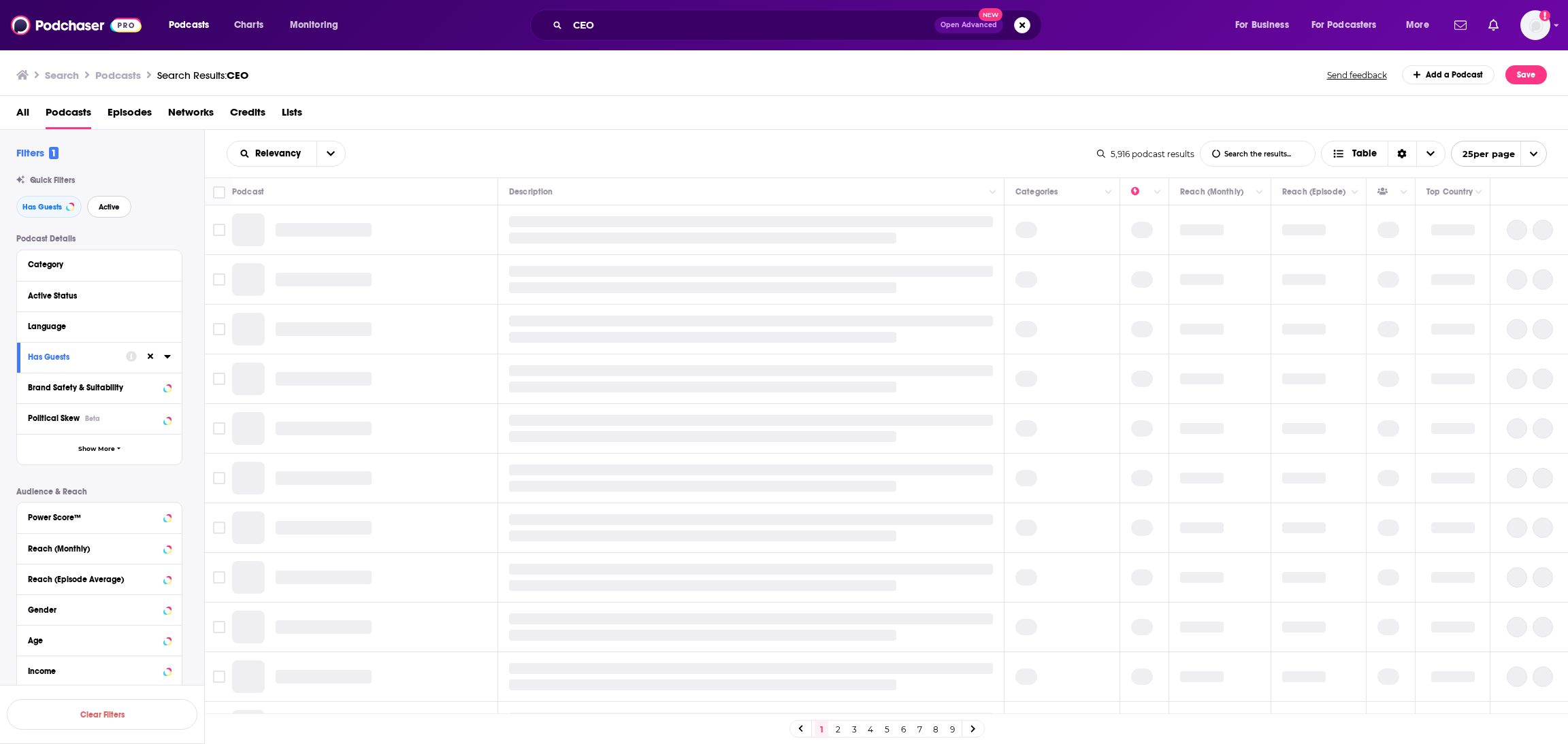
click at [104, 208] on span "Active" at bounding box center [109, 208] width 21 height 8
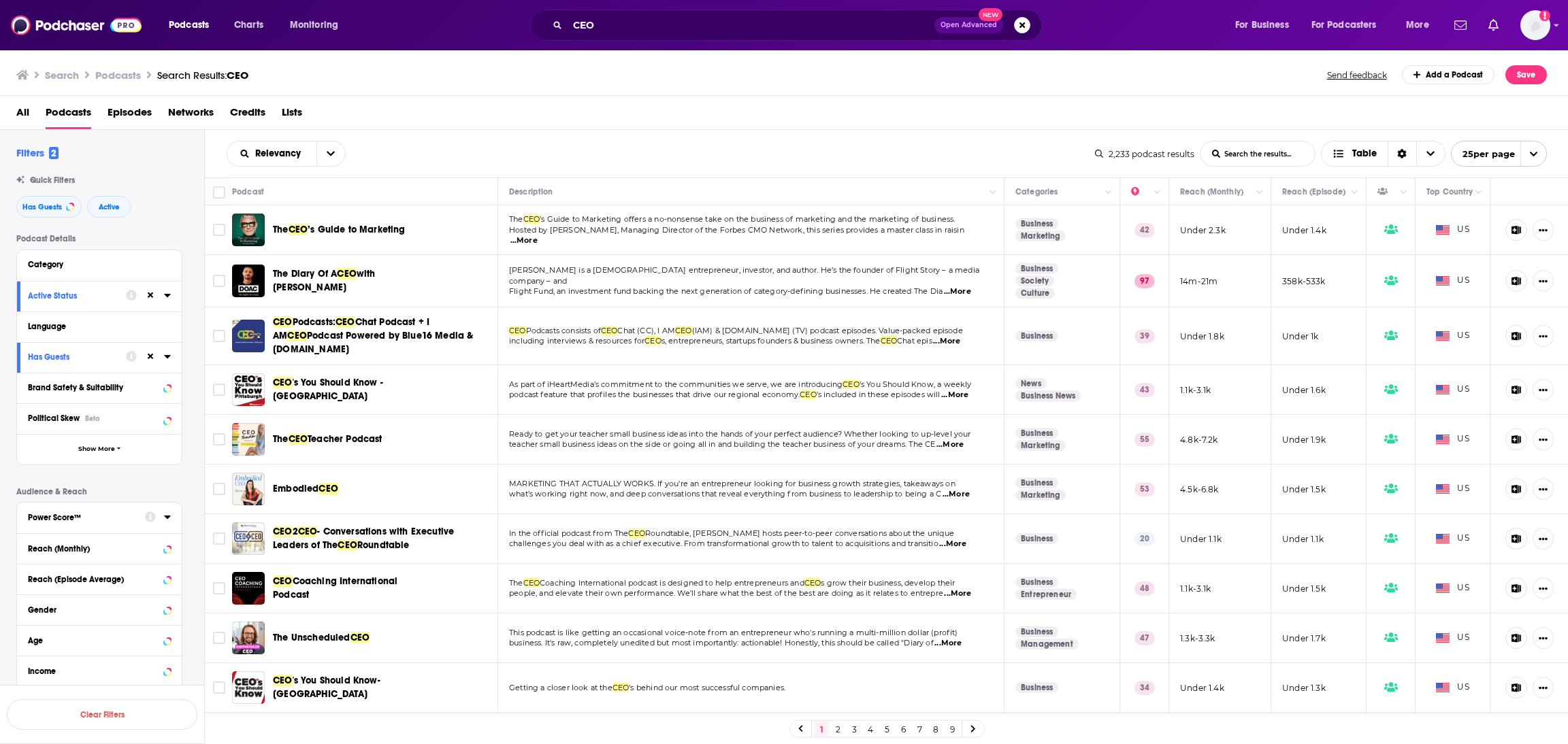
click at [73, 519] on div "Power Score™" at bounding box center [81, 517] width 108 height 10
click at [36, 538] on icon at bounding box center [34, 537] width 8 height 6
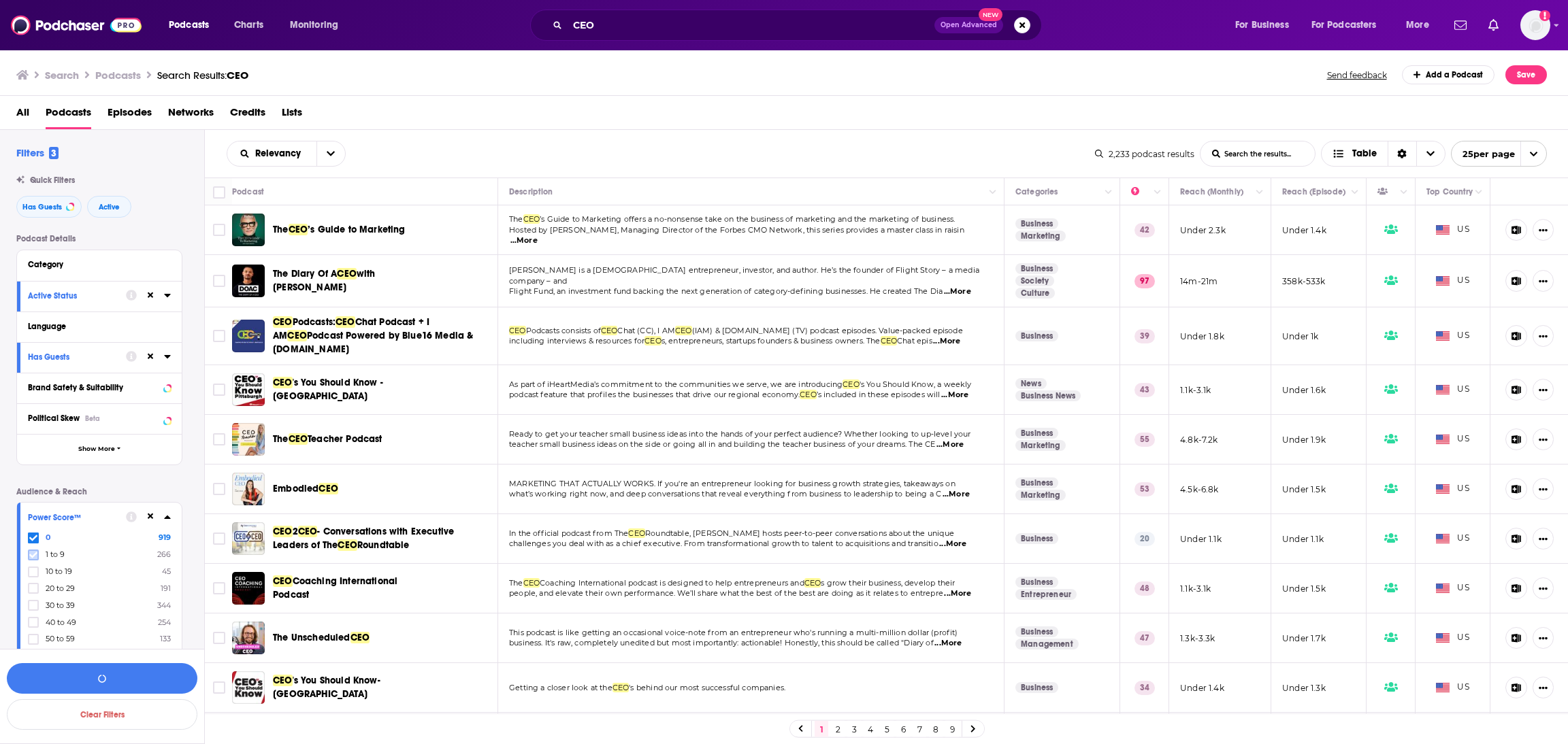
click at [32, 559] on icon at bounding box center [34, 555] width 8 height 8
click at [34, 572] on icon at bounding box center [34, 572] width 8 height 8
click at [35, 592] on icon at bounding box center [34, 589] width 8 height 8
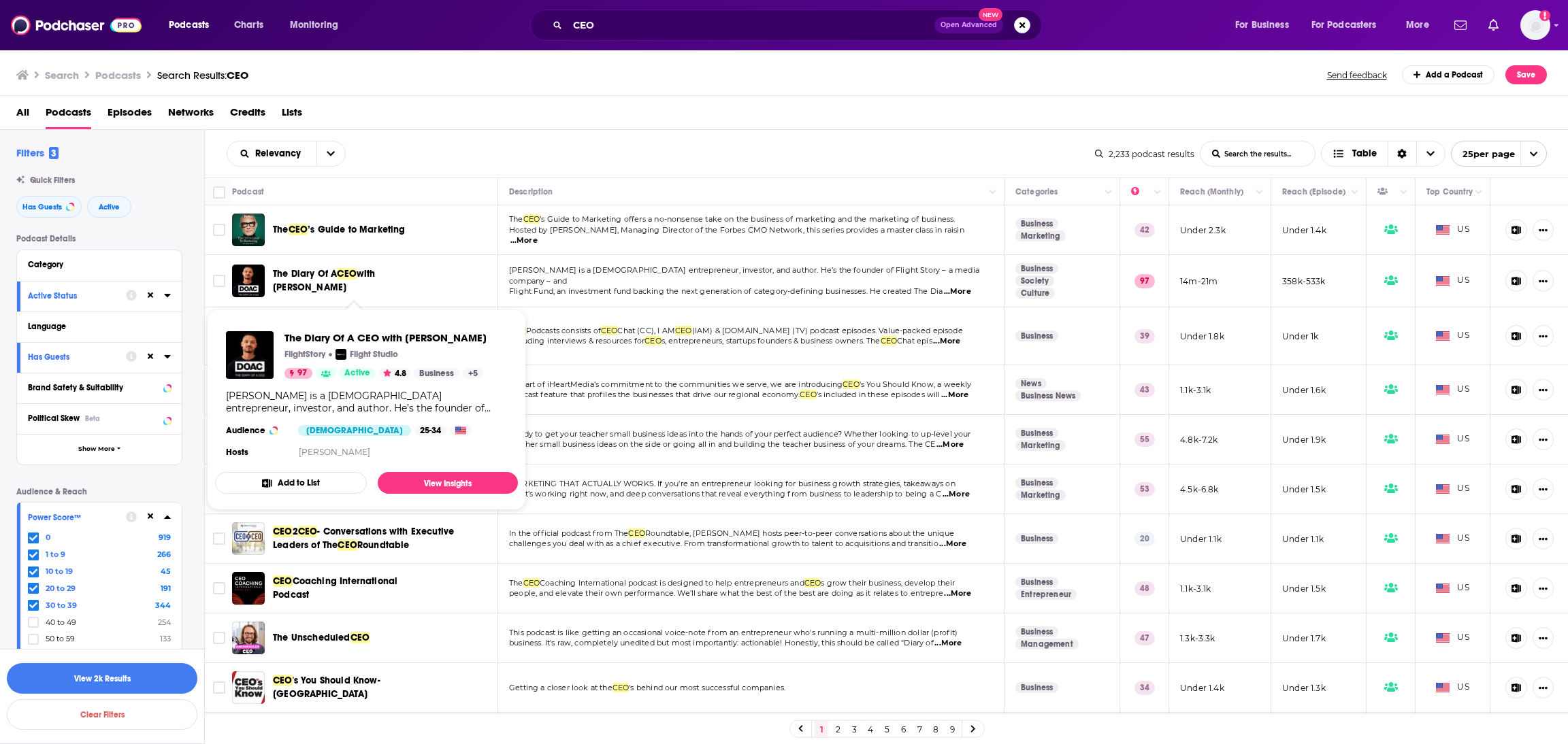
click at [320, 282] on span "The Diary Of A CEO with [PERSON_NAME]" at bounding box center [358, 281] width 170 height 28
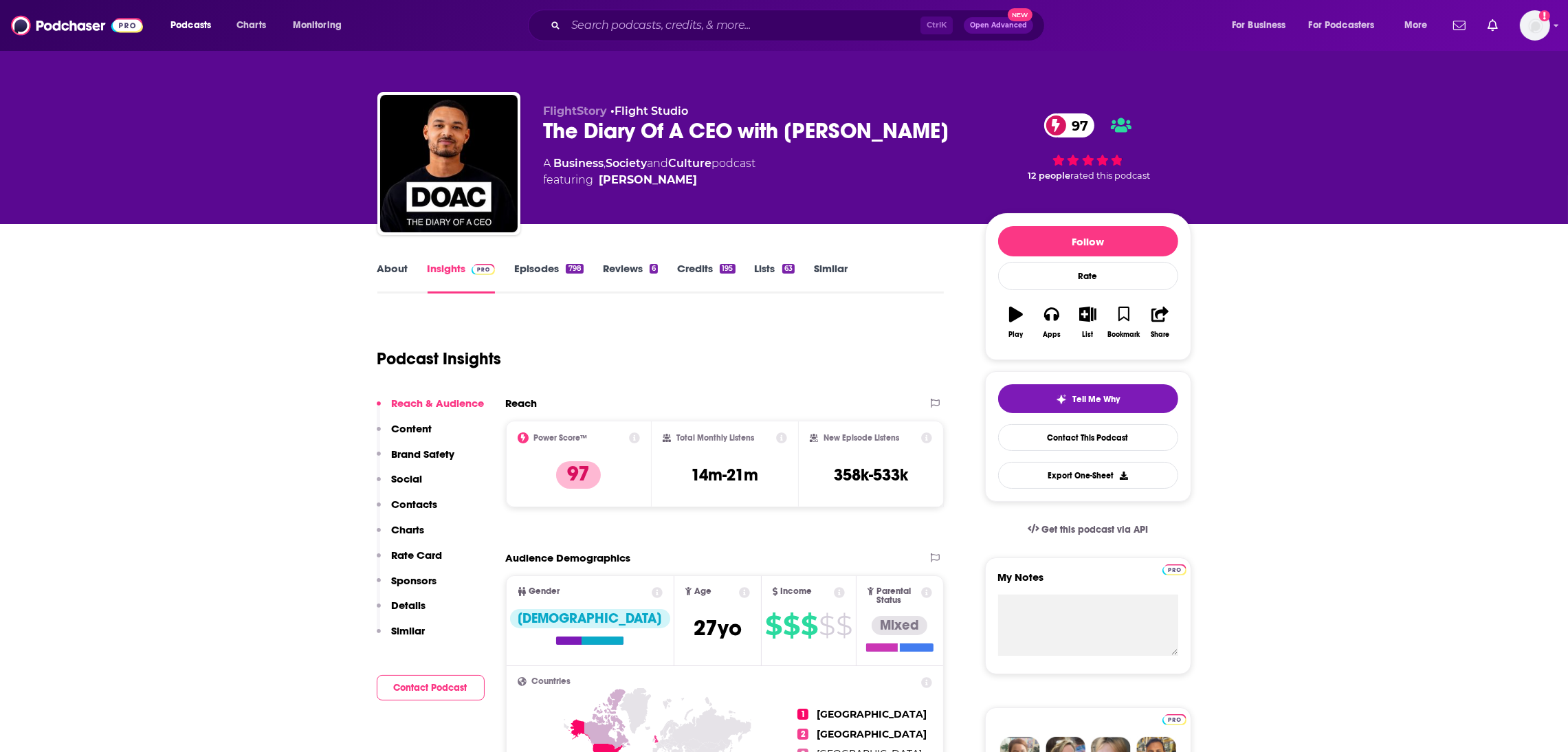
click at [541, 266] on link "Episodes 798" at bounding box center [548, 278] width 69 height 32
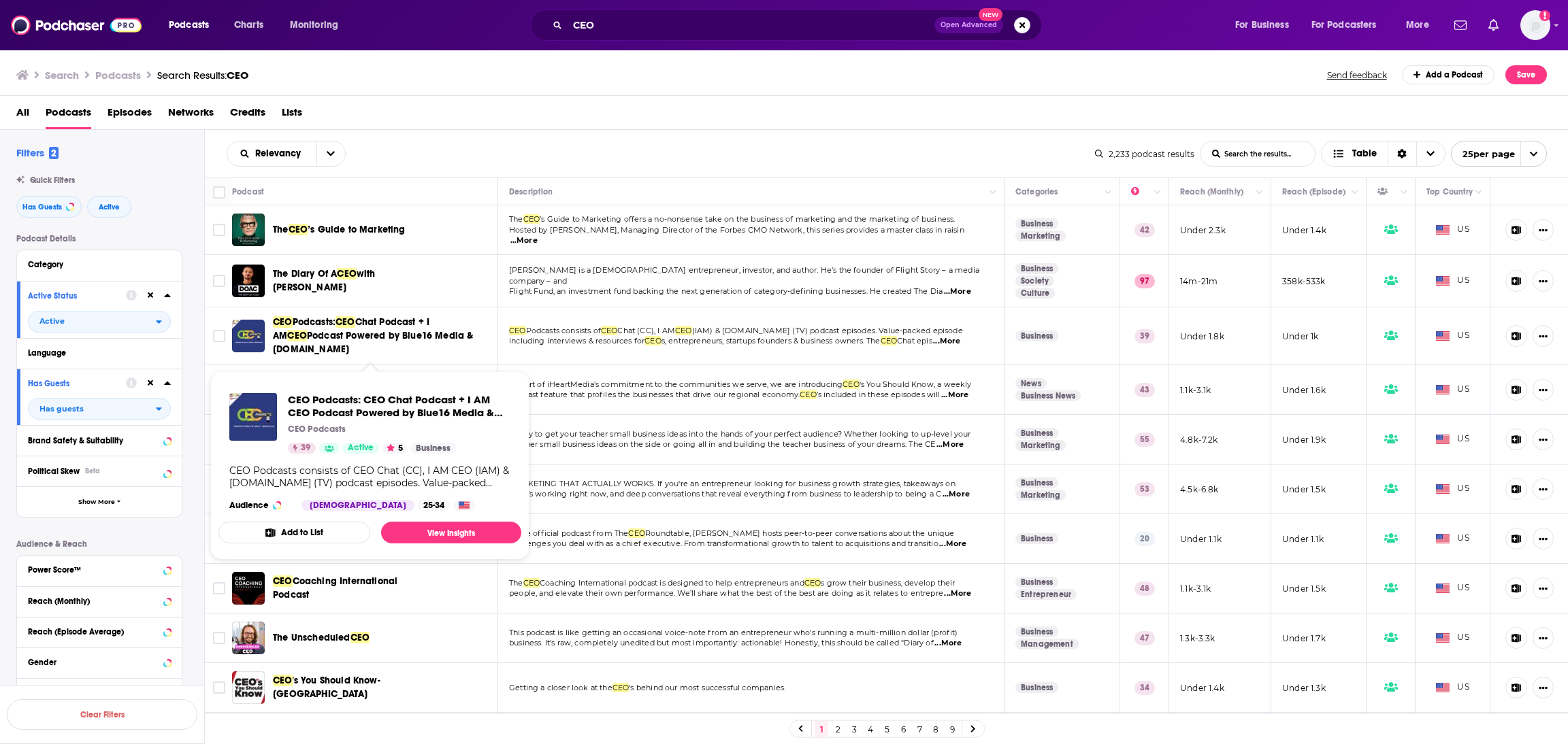
click at [305, 329] on span "Podcast Powered by Blue16 Media & [DOMAIN_NAME]" at bounding box center [373, 341] width 201 height 25
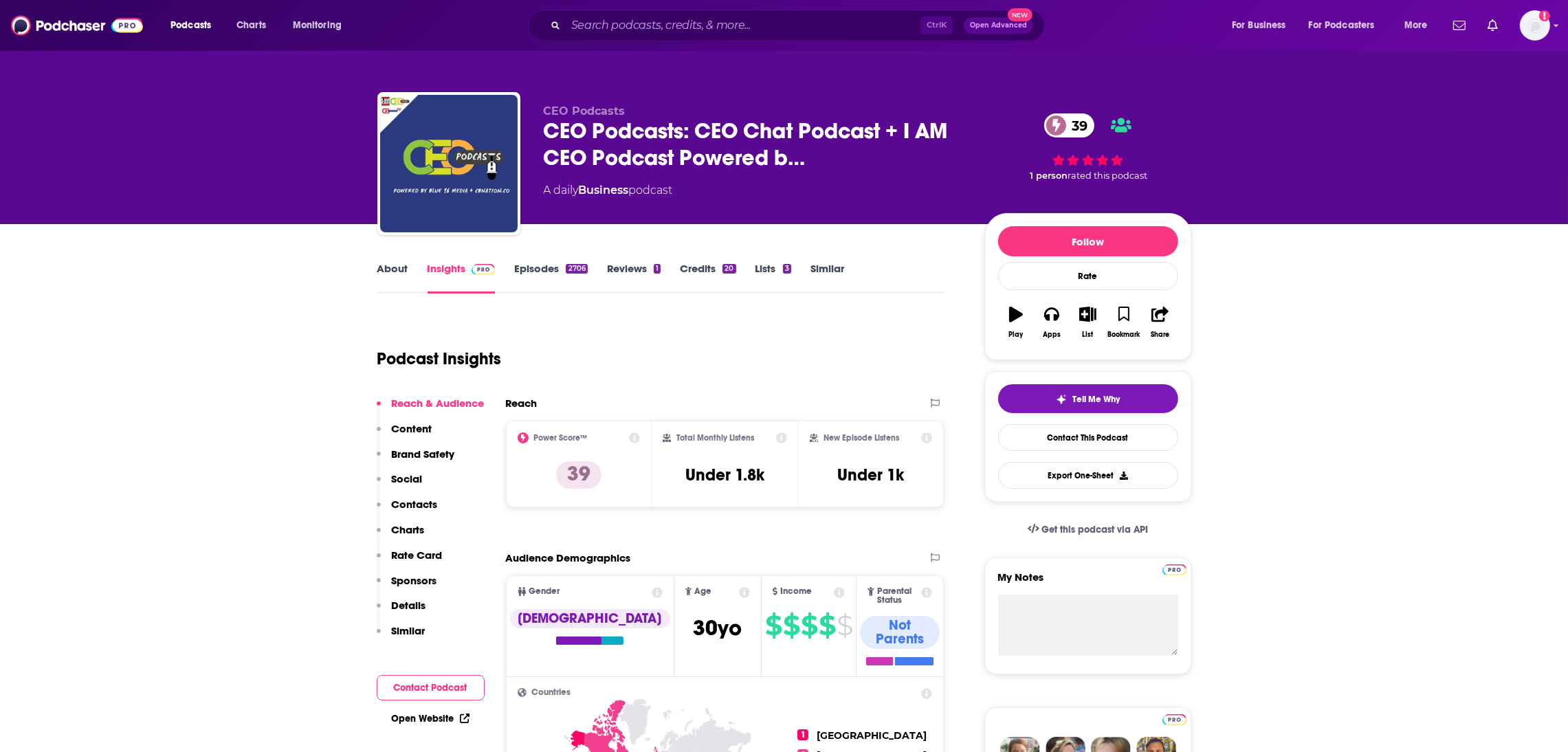
click at [530, 270] on link "Episodes 2706" at bounding box center [550, 278] width 73 height 32
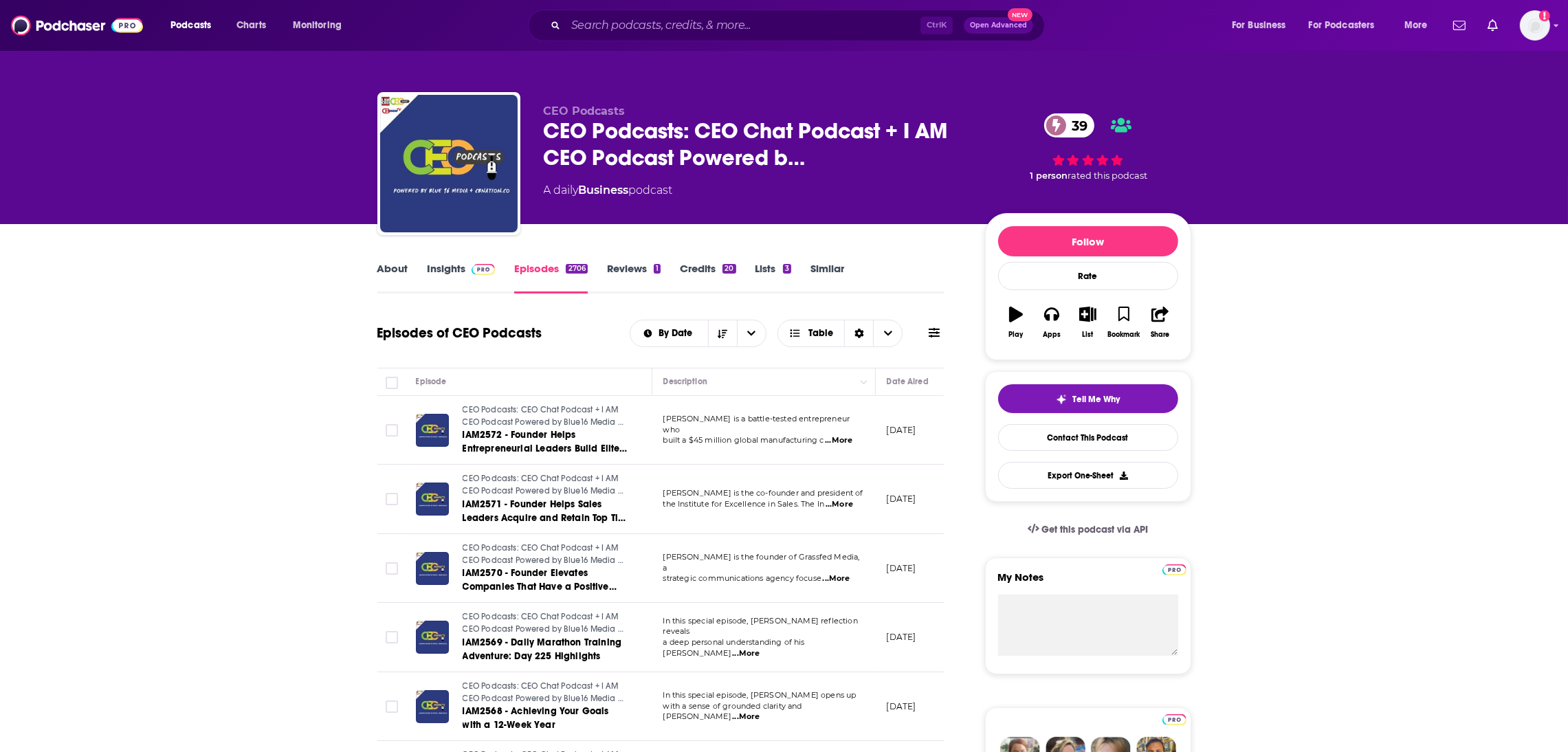
click at [442, 272] on link "Insights" at bounding box center [462, 278] width 68 height 32
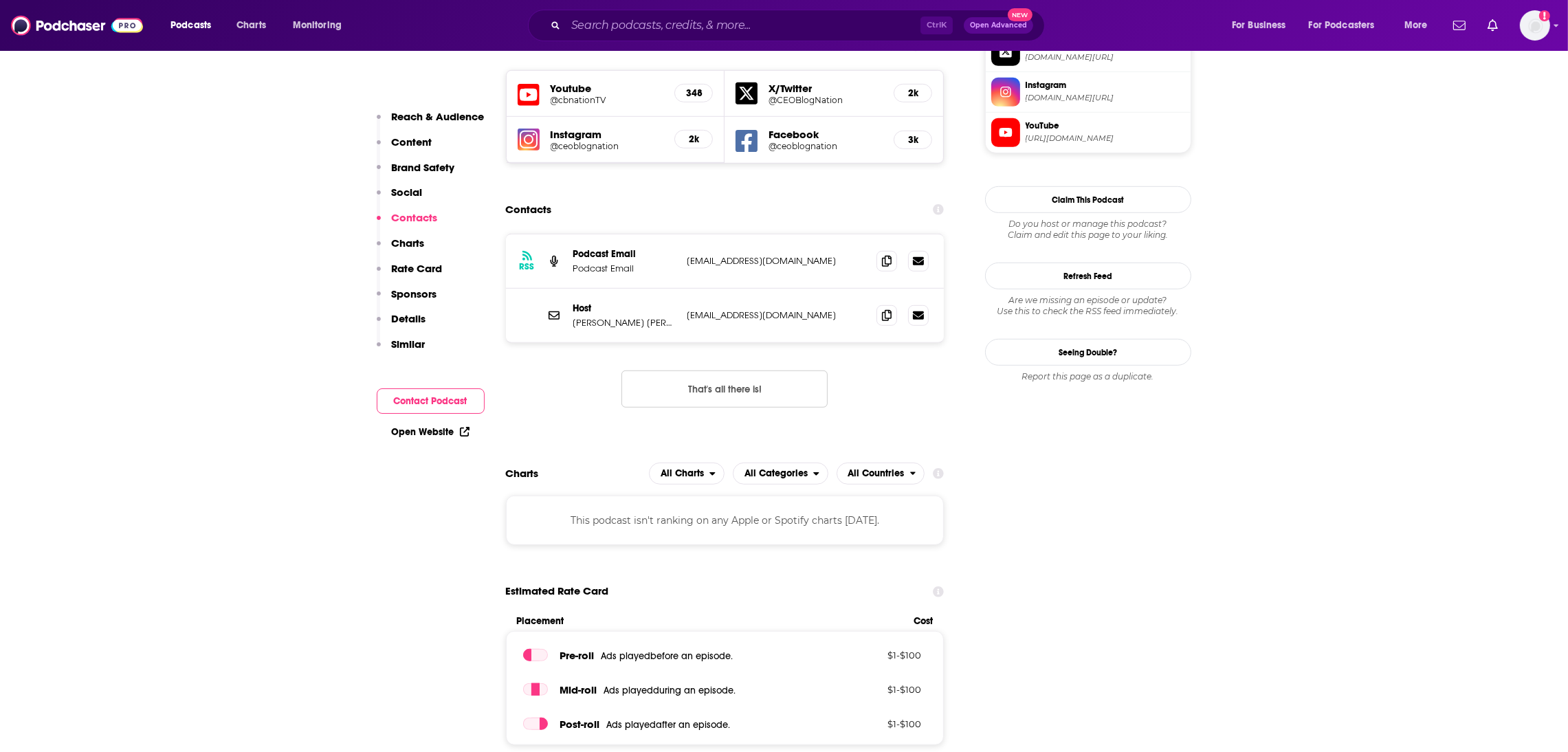
scroll to position [1368, 0]
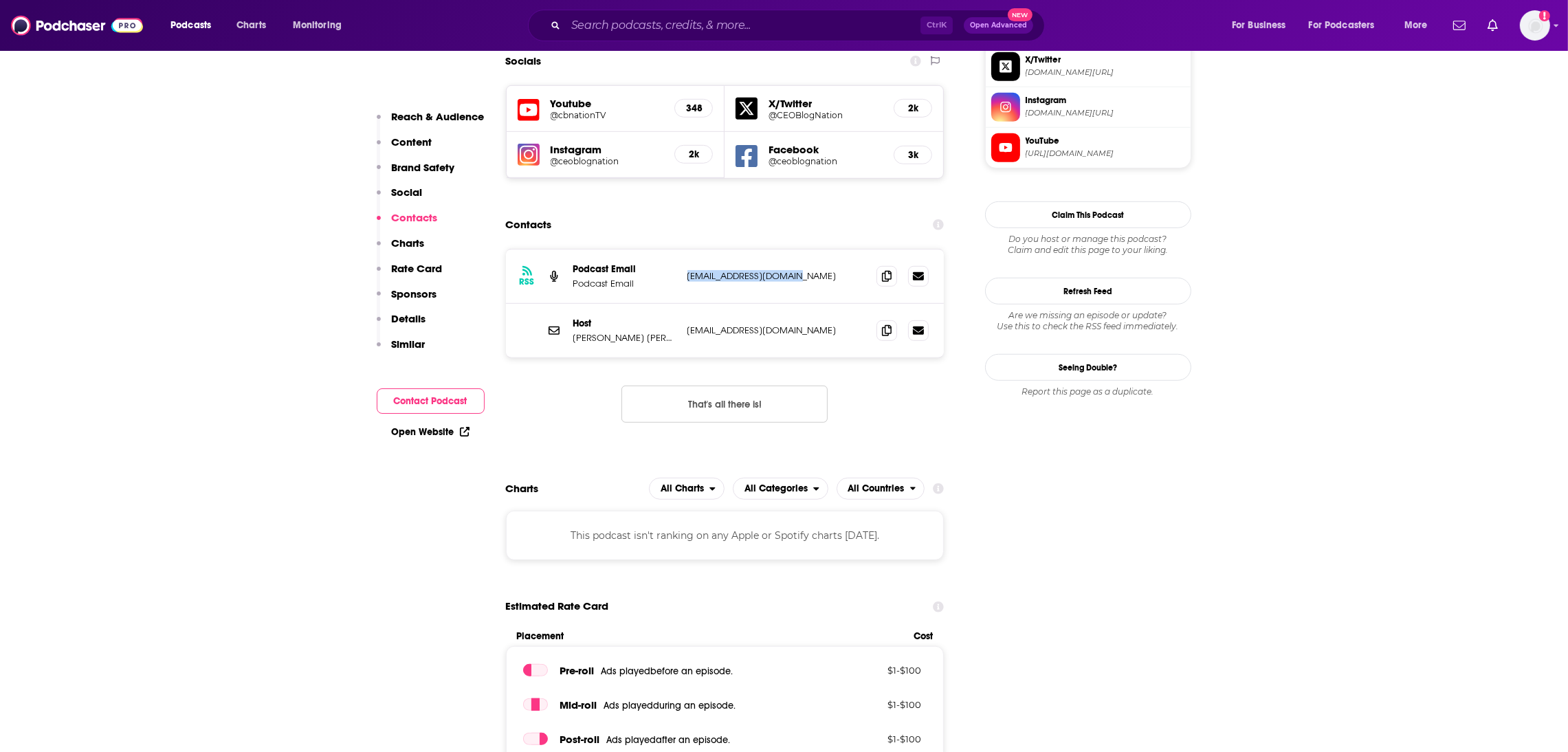
drag, startPoint x: 839, startPoint y: 243, endPoint x: 683, endPoint y: 239, distance: 156.1
click at [683, 250] on div "RSS Podcast Email Podcast Email [EMAIL_ADDRESS][DOMAIN_NAME] [EMAIL_ADDRESS][DO…" at bounding box center [725, 277] width 439 height 54
copy p "[EMAIL_ADDRESS][DOMAIN_NAME]"
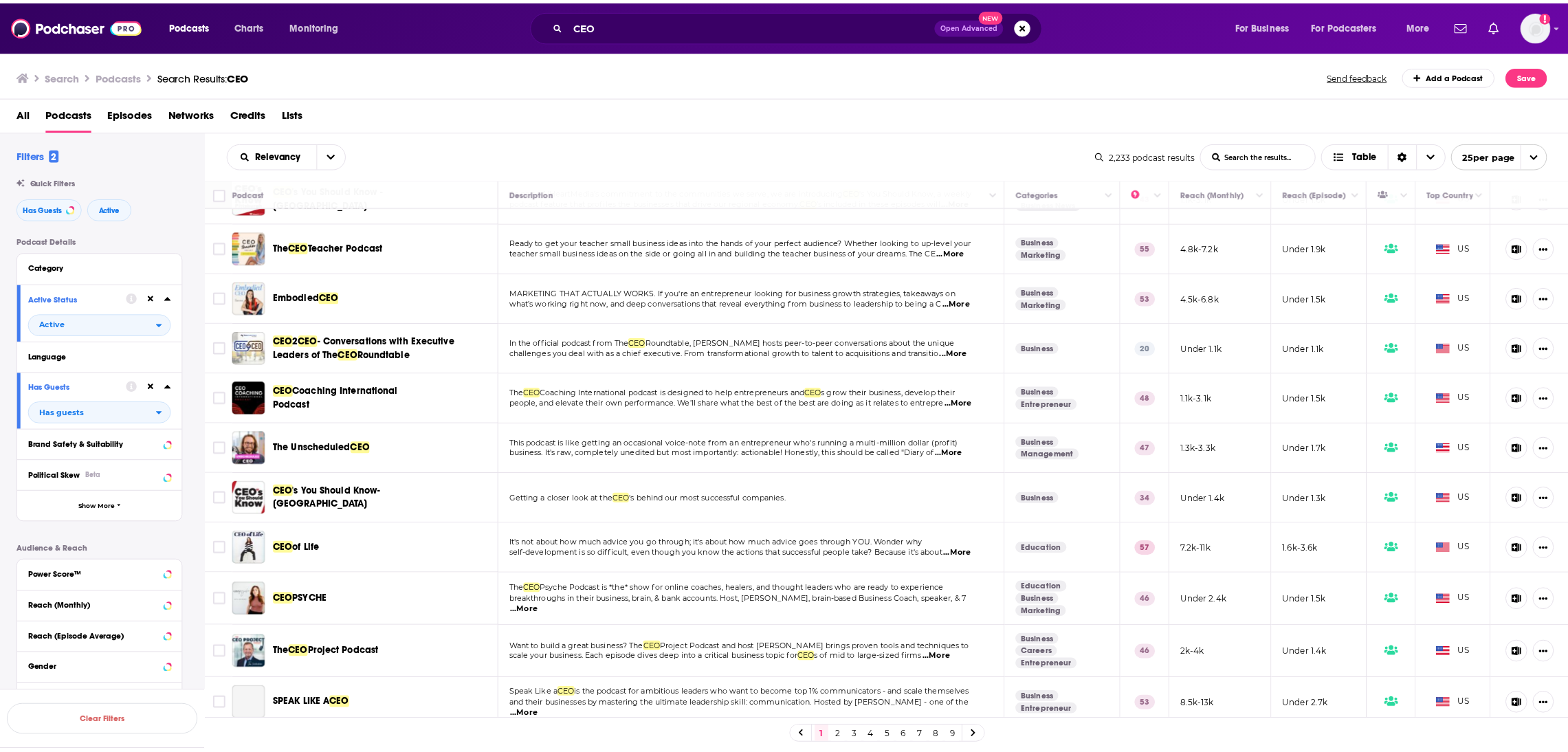
scroll to position [239, 0]
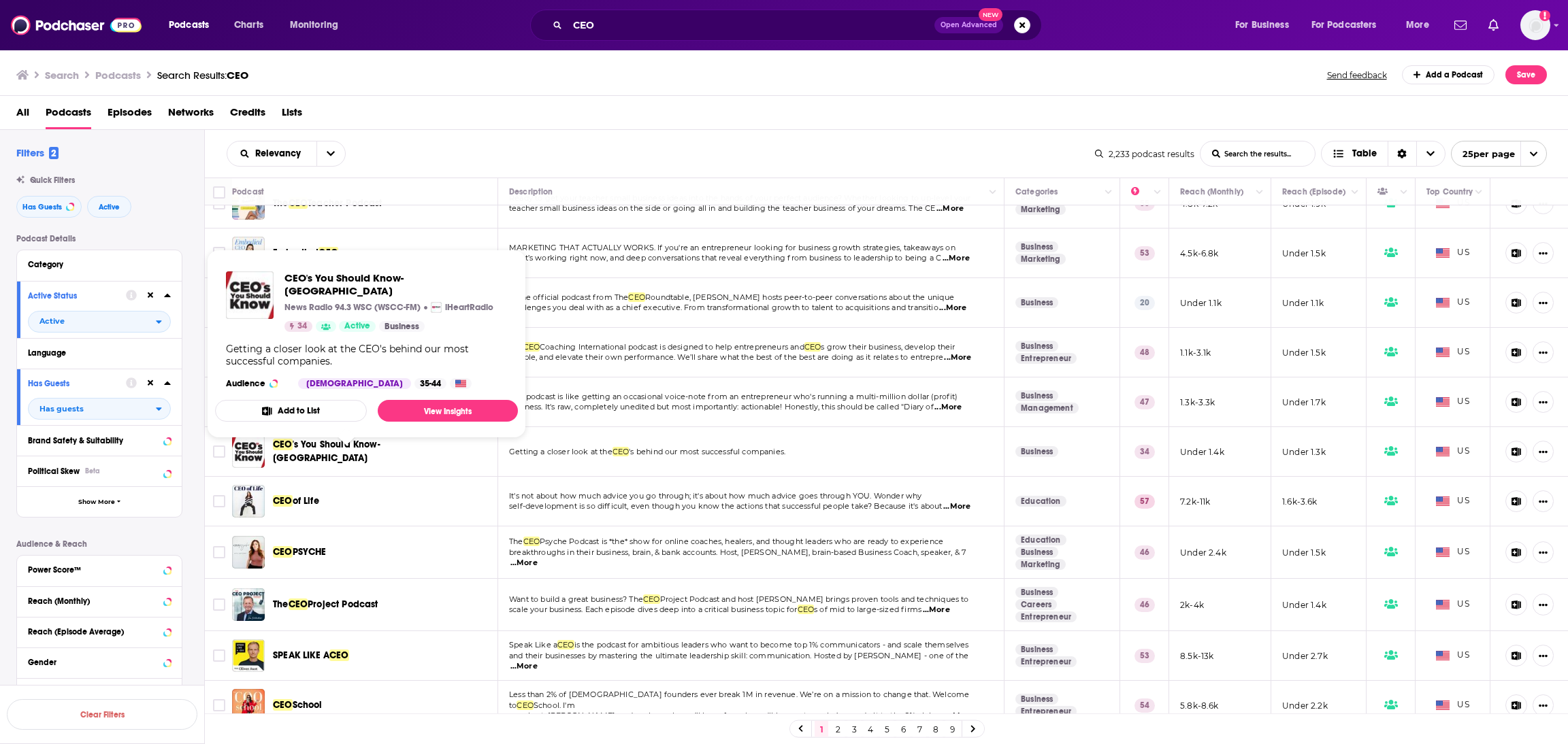
click at [314, 455] on span "'s You Should Know-[GEOGRAPHIC_DATA]" at bounding box center [327, 450] width 108 height 25
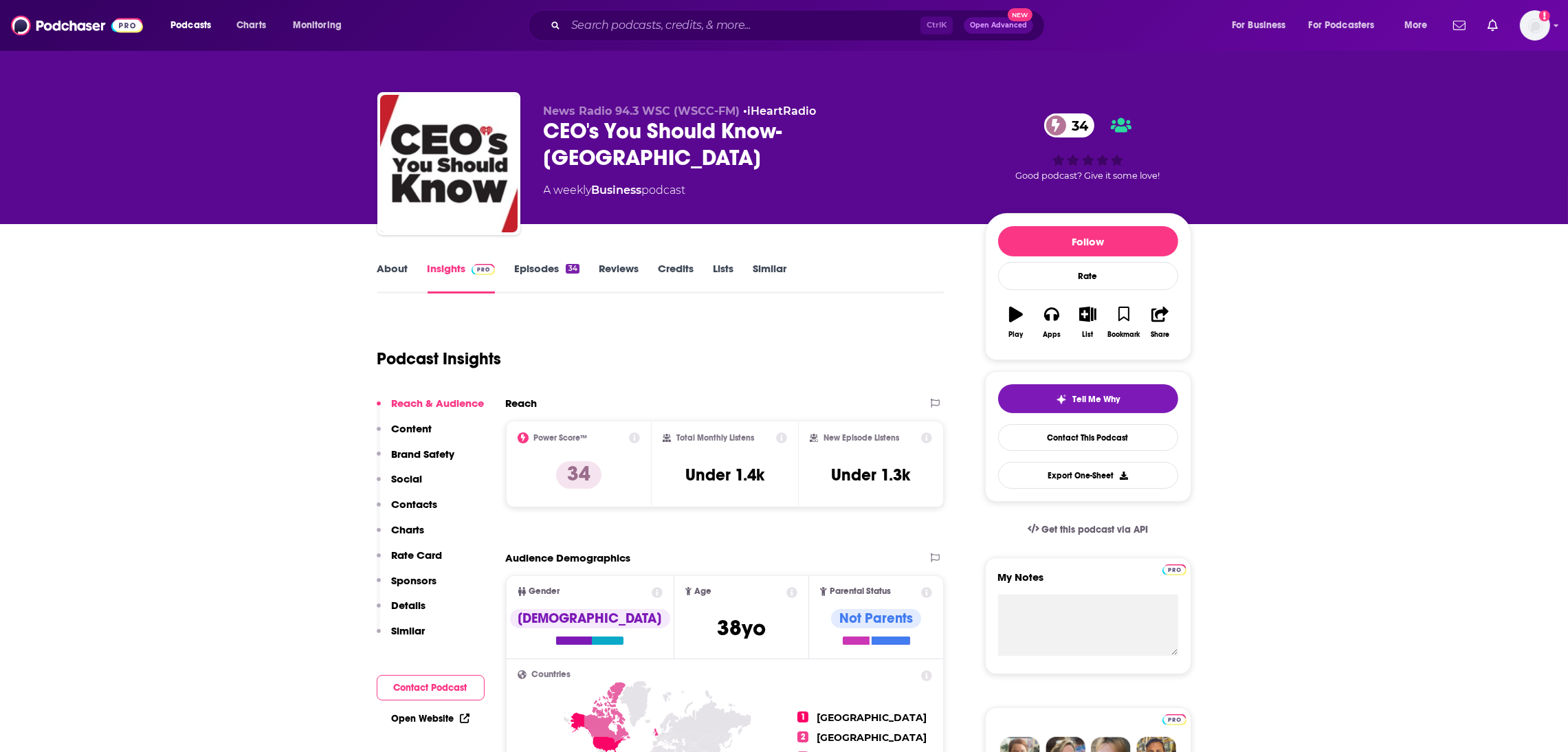
click at [391, 270] on link "About" at bounding box center [392, 278] width 31 height 32
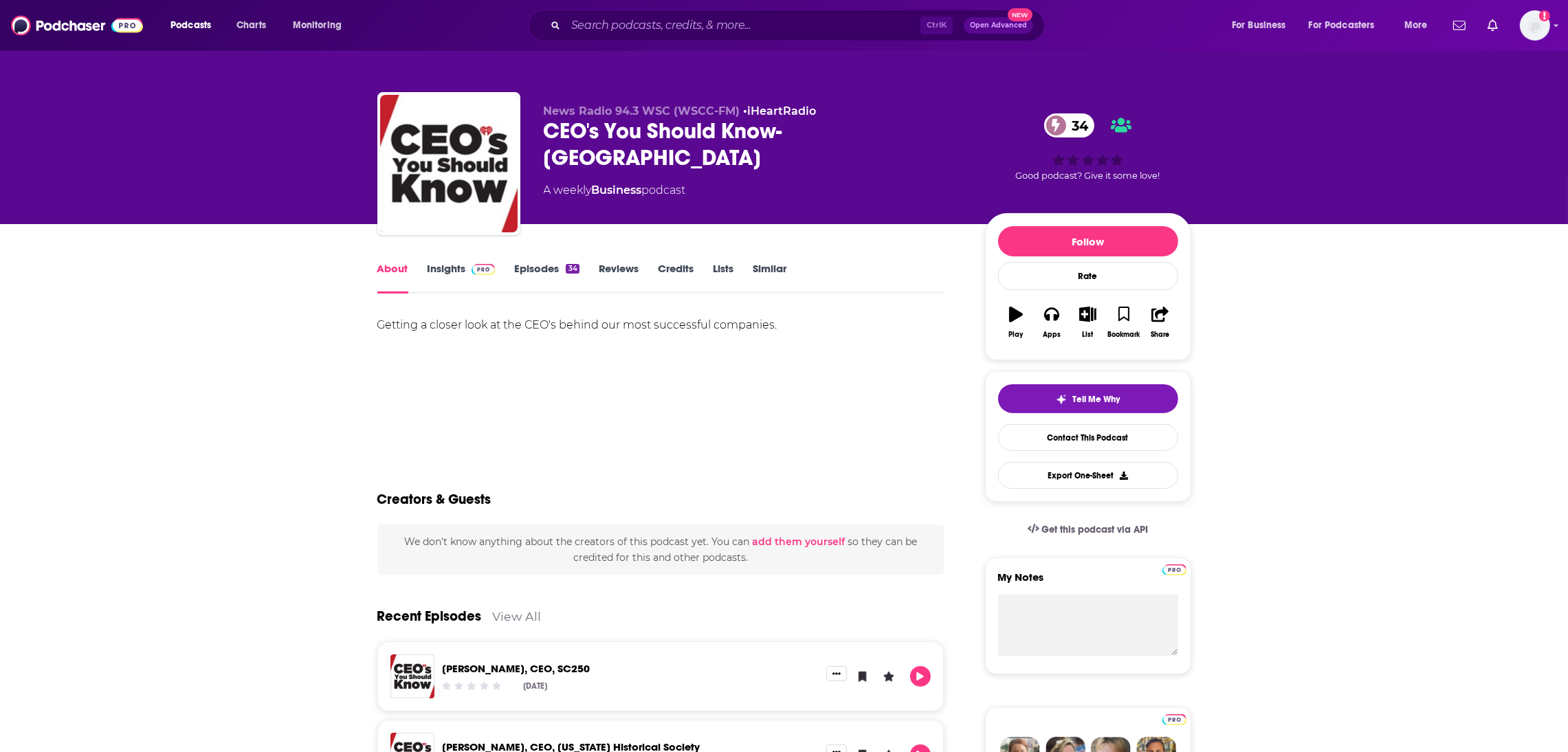
click at [452, 269] on link "Insights" at bounding box center [462, 278] width 68 height 32
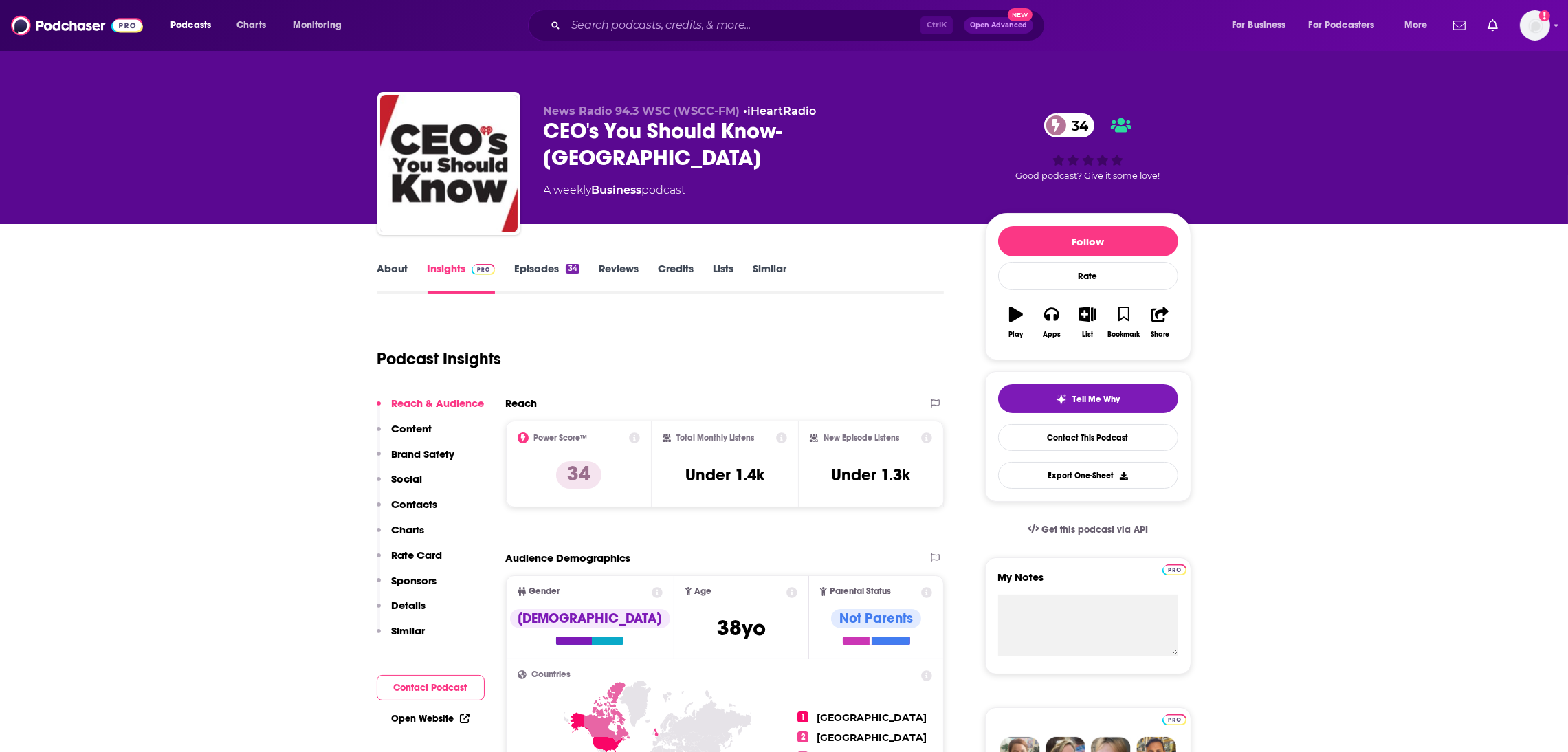
click at [532, 265] on link "Episodes 34" at bounding box center [546, 278] width 65 height 32
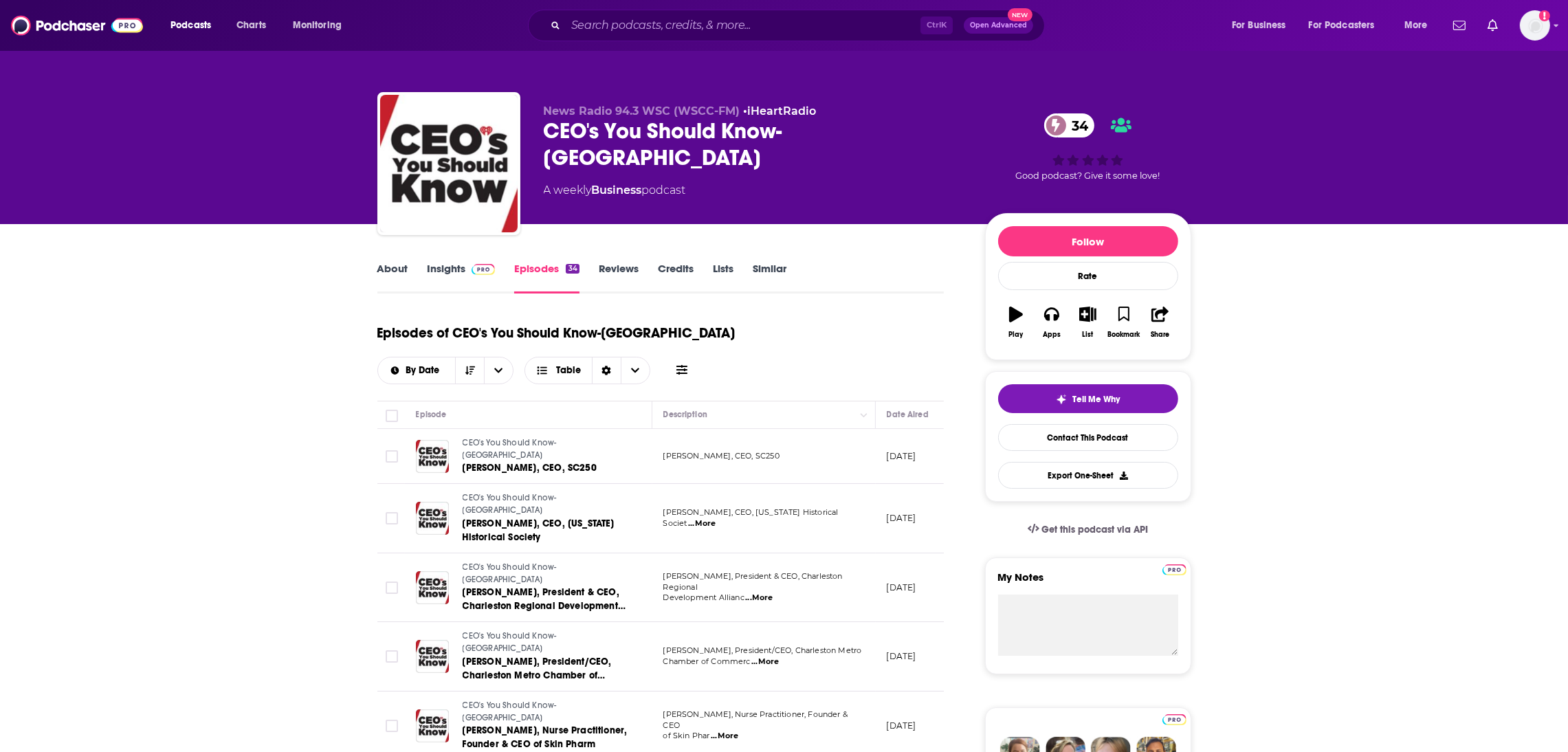
click at [450, 268] on link "Insights" at bounding box center [462, 278] width 68 height 32
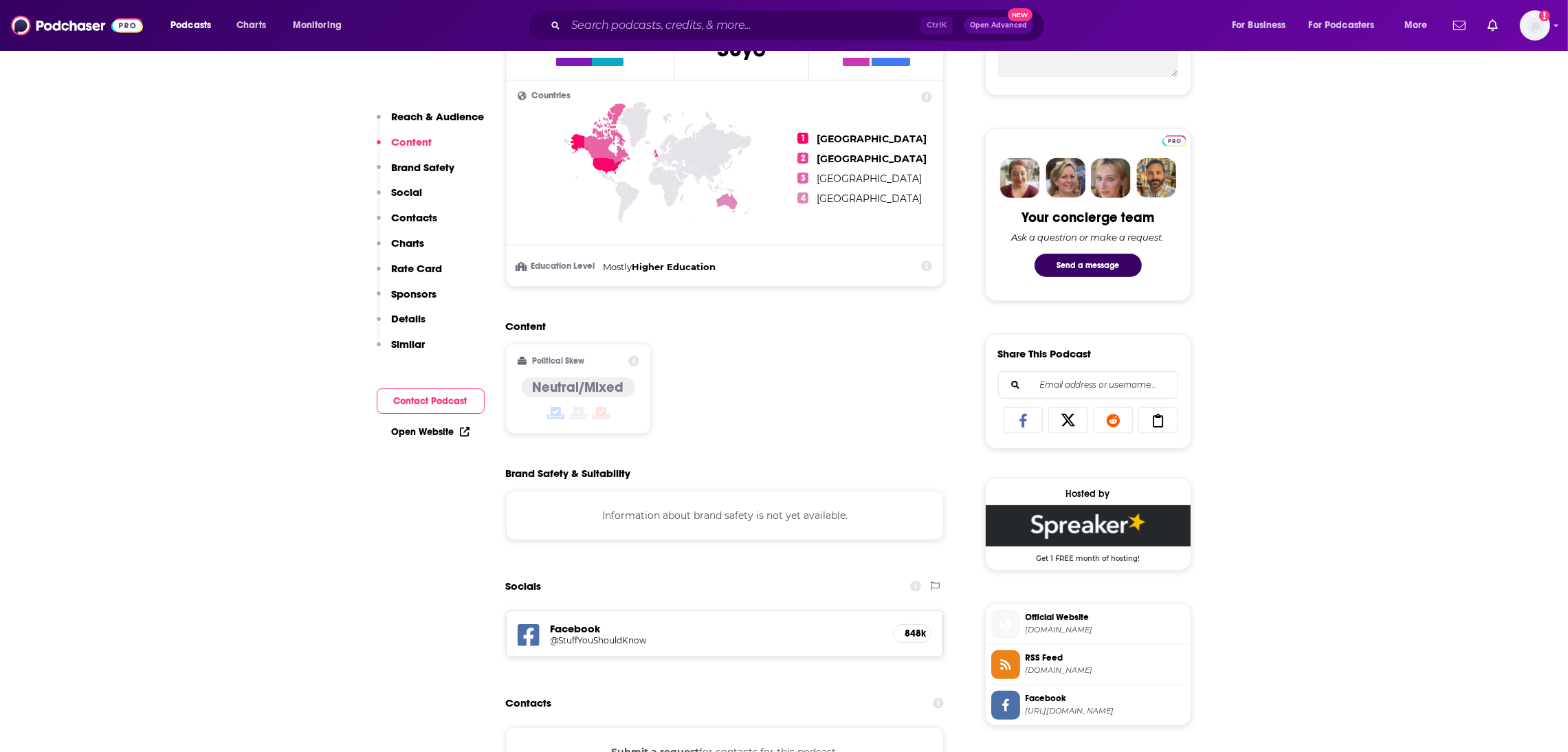
scroll to position [239, 0]
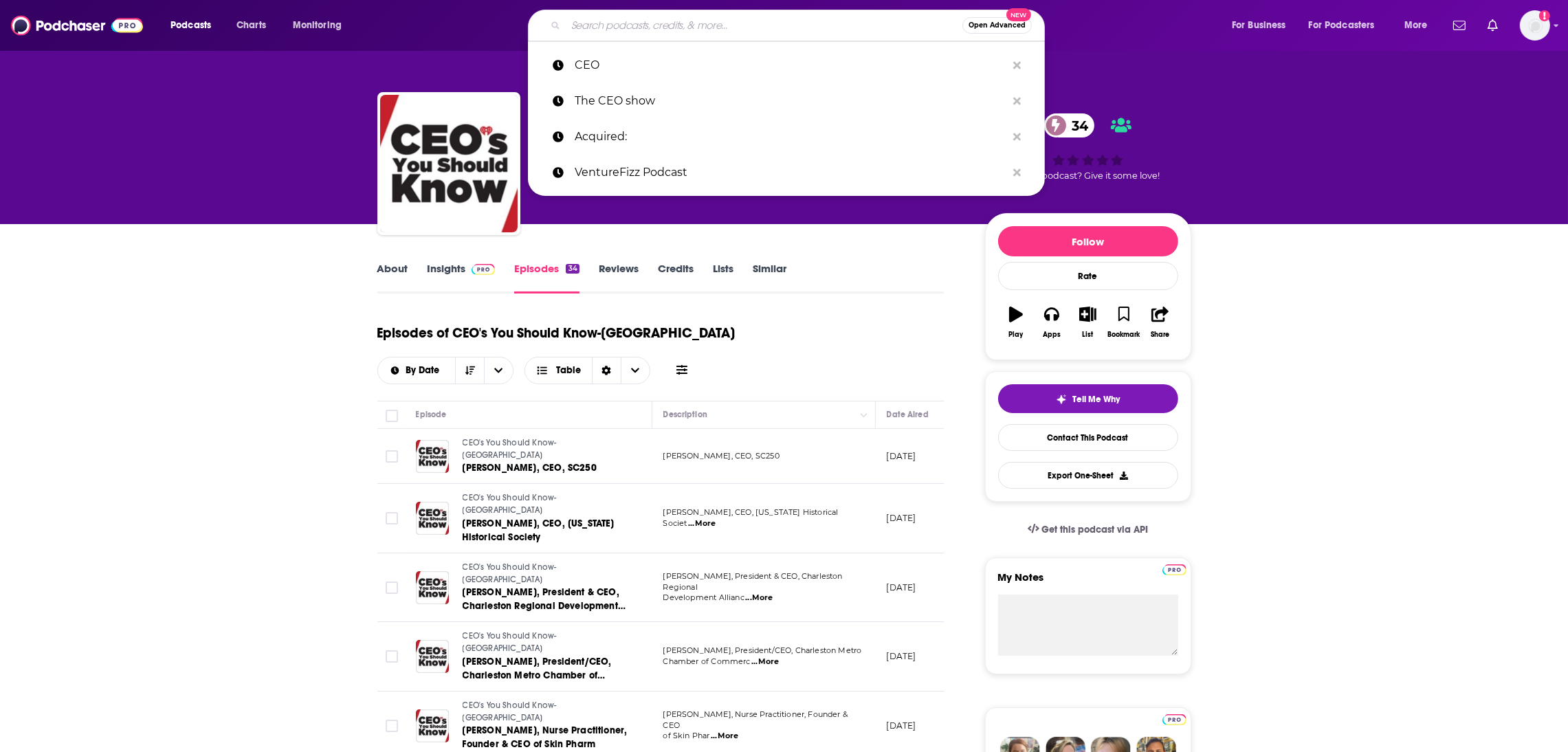
click at [617, 30] on input "Search podcasts, credits, & more..." at bounding box center [764, 25] width 397 height 22
paste input "Decision Time"
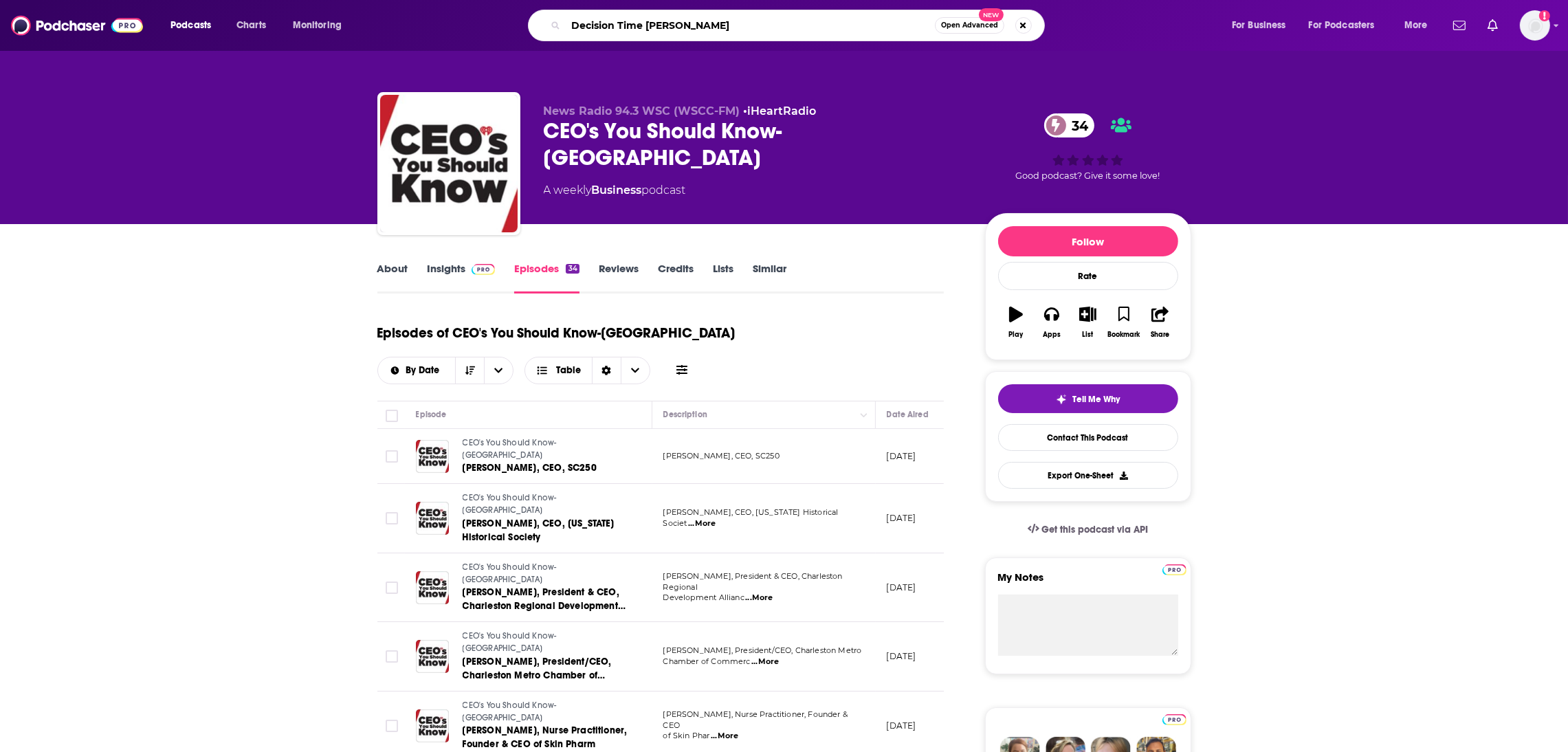
type input "Decision Time [PERSON_NAME]"
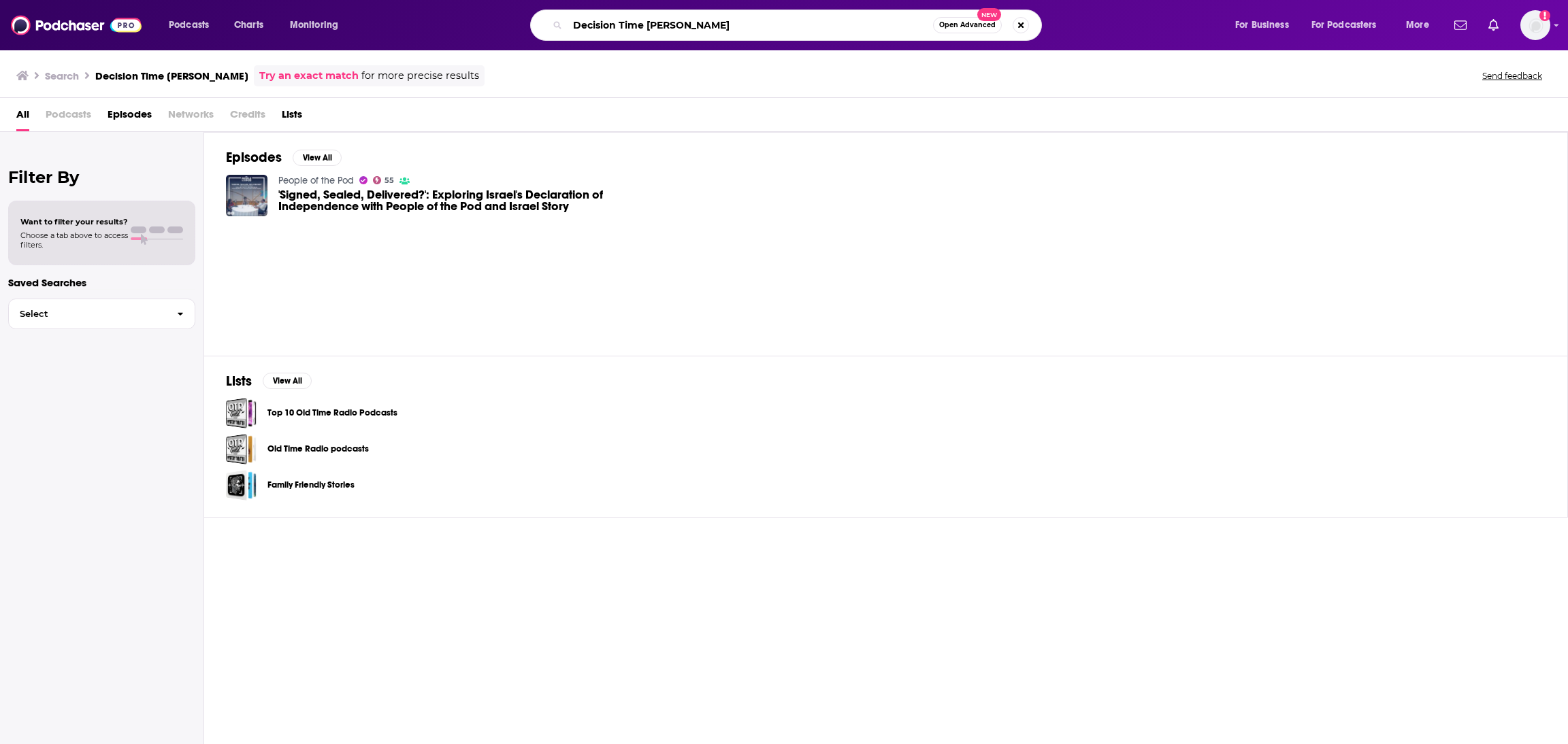
click at [646, 28] on input "Decision Time [PERSON_NAME]" at bounding box center [749, 25] width 365 height 22
click at [296, 77] on link "Try an exact match" at bounding box center [309, 76] width 99 height 16
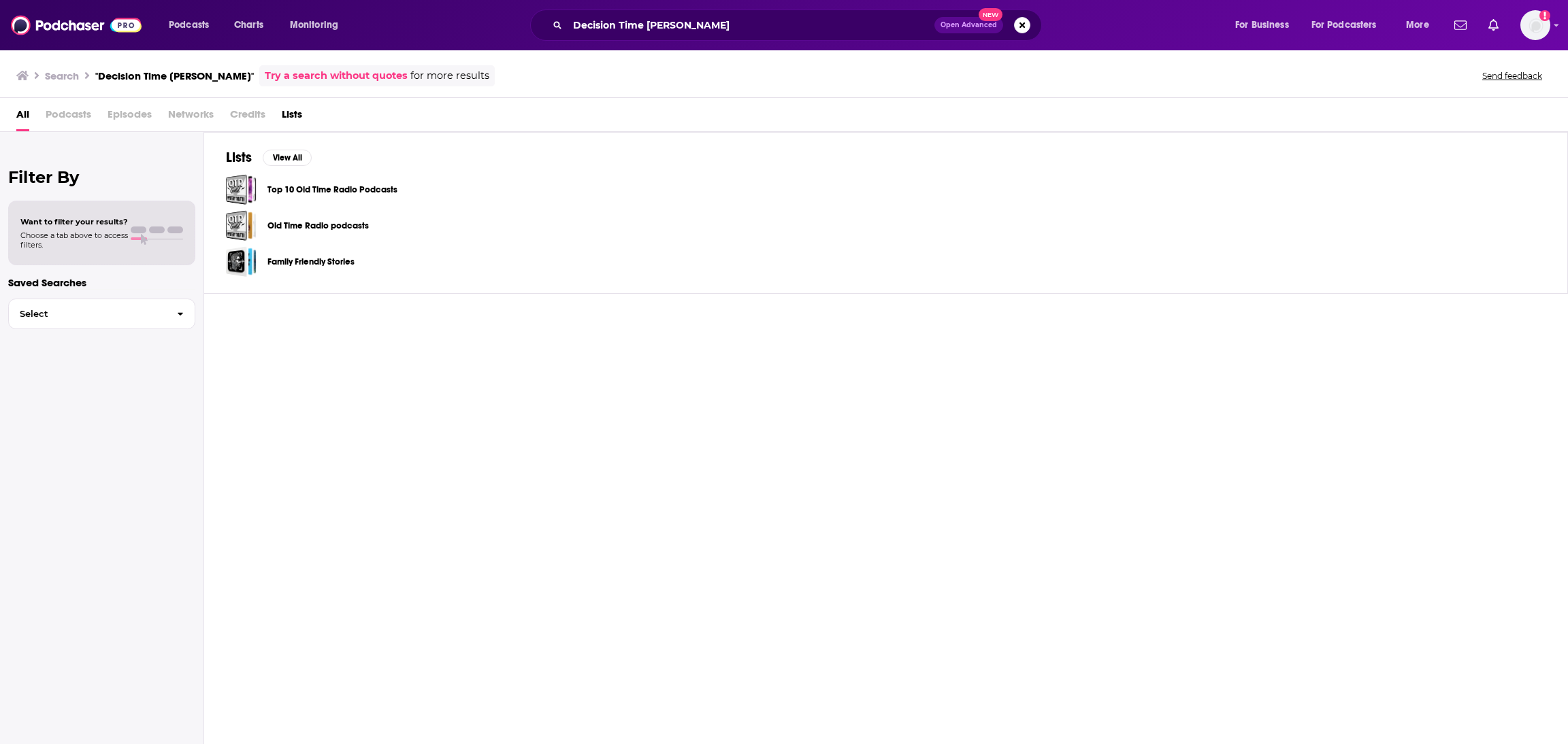
click at [199, 73] on h3 ""Decision Time [PERSON_NAME]"" at bounding box center [174, 75] width 158 height 13
click at [349, 75] on link "Try a search without quotes" at bounding box center [336, 76] width 143 height 16
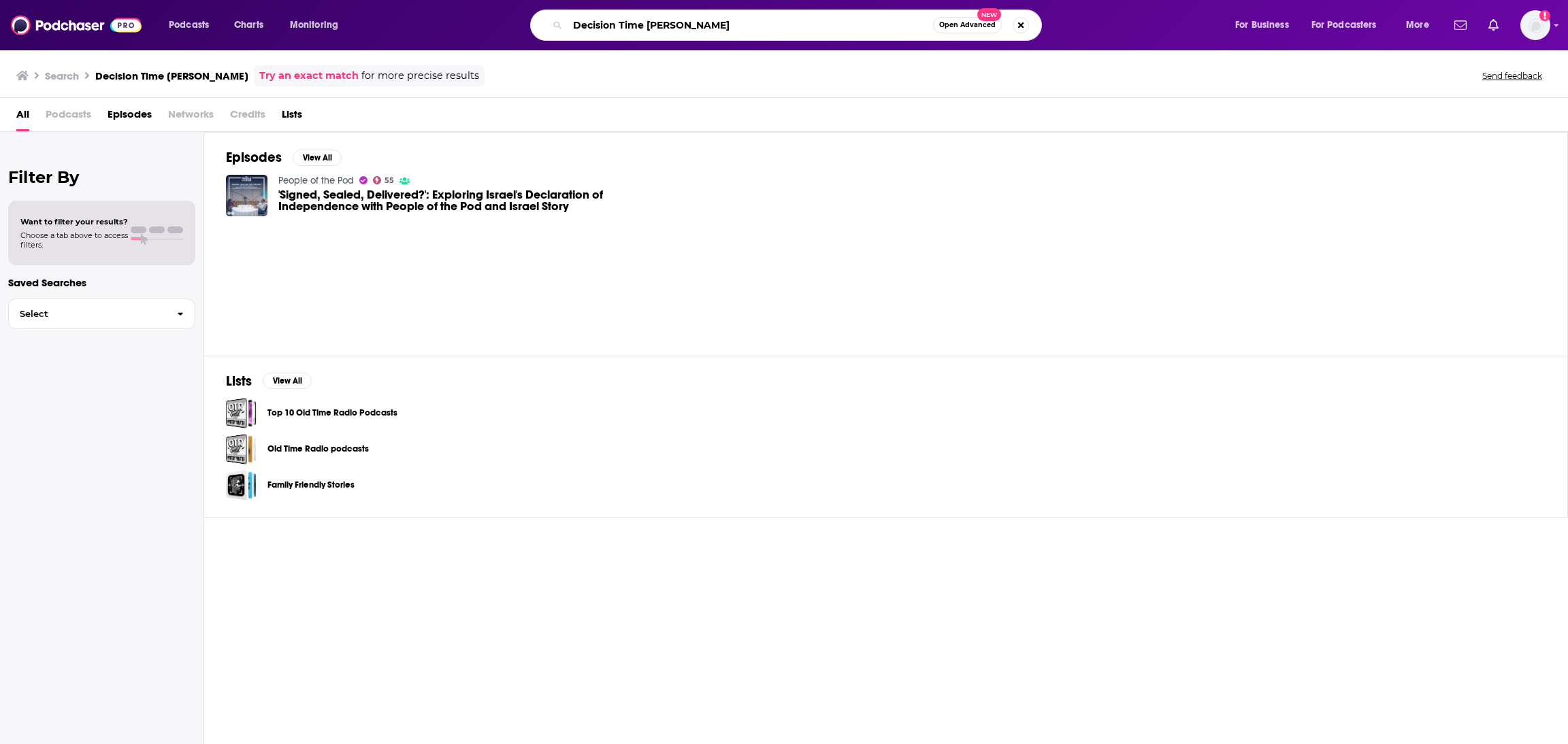
drag, startPoint x: 644, startPoint y: 25, endPoint x: 733, endPoint y: 25, distance: 89.0
click at [733, 25] on input "Decision Time [PERSON_NAME]" at bounding box center [749, 25] width 365 height 22
type input "Decision Time"
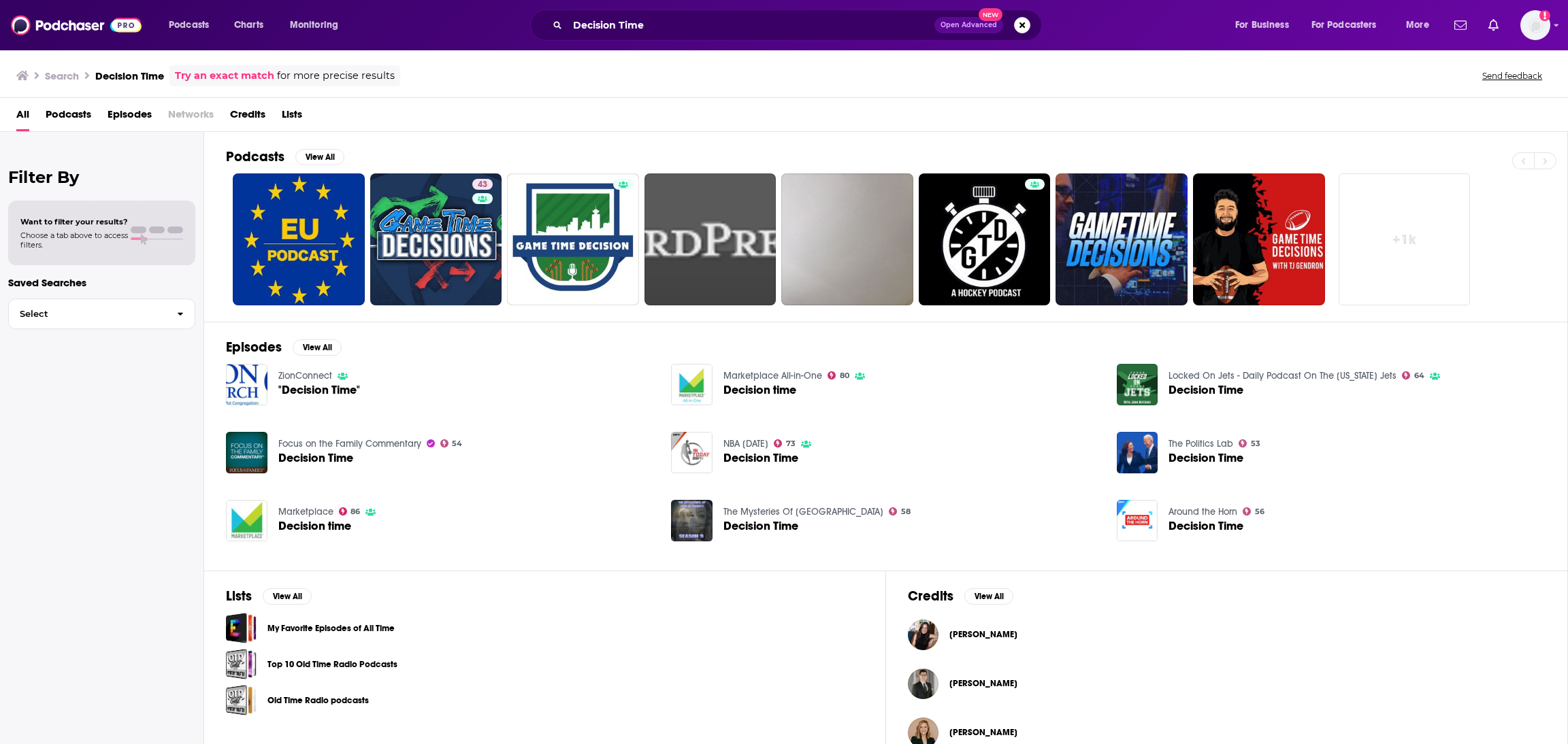
click at [319, 390] on span ""Decision Time"" at bounding box center [319, 390] width 82 height 12
